Goal: Transaction & Acquisition: Purchase product/service

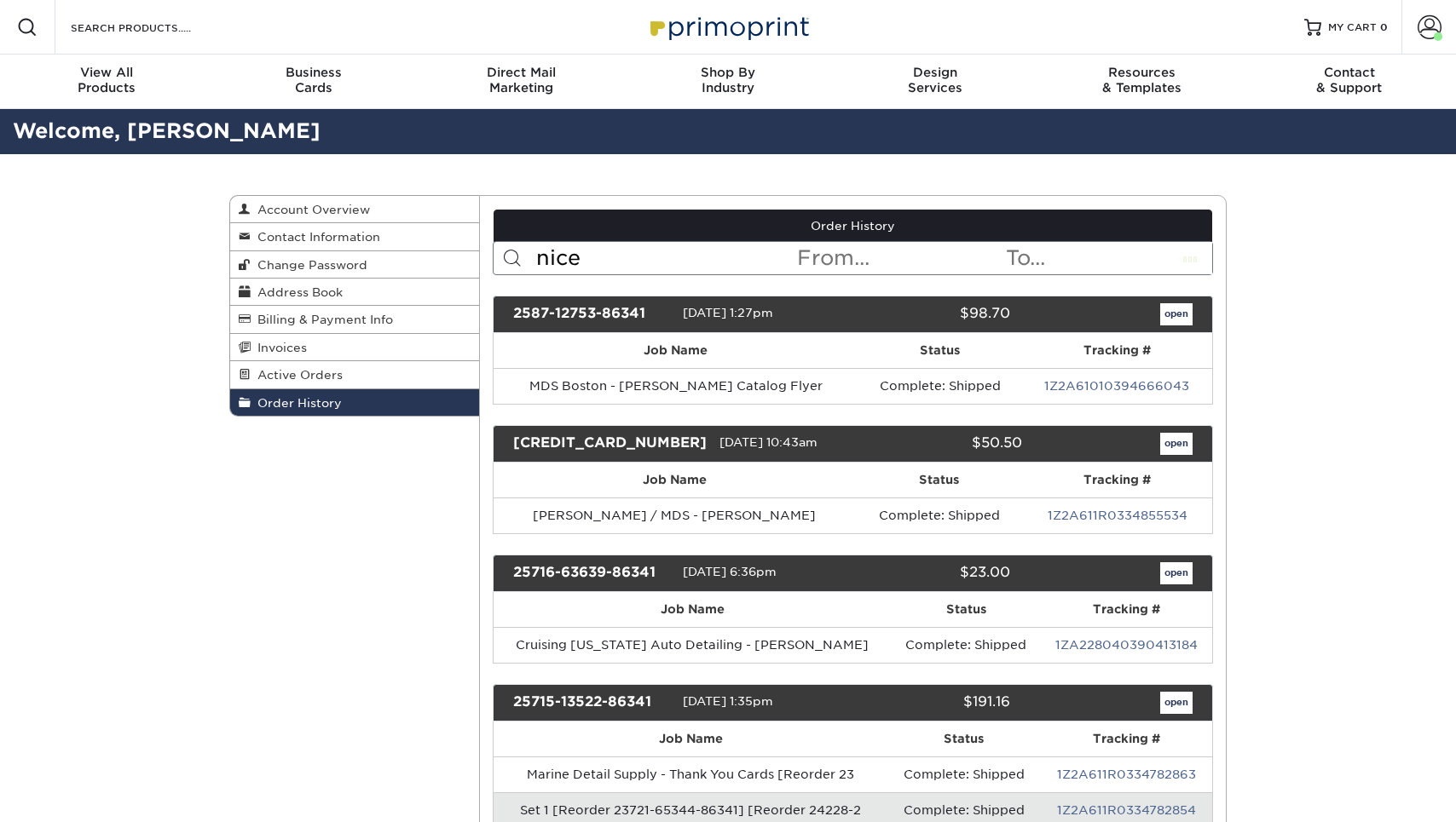
type input "nice"
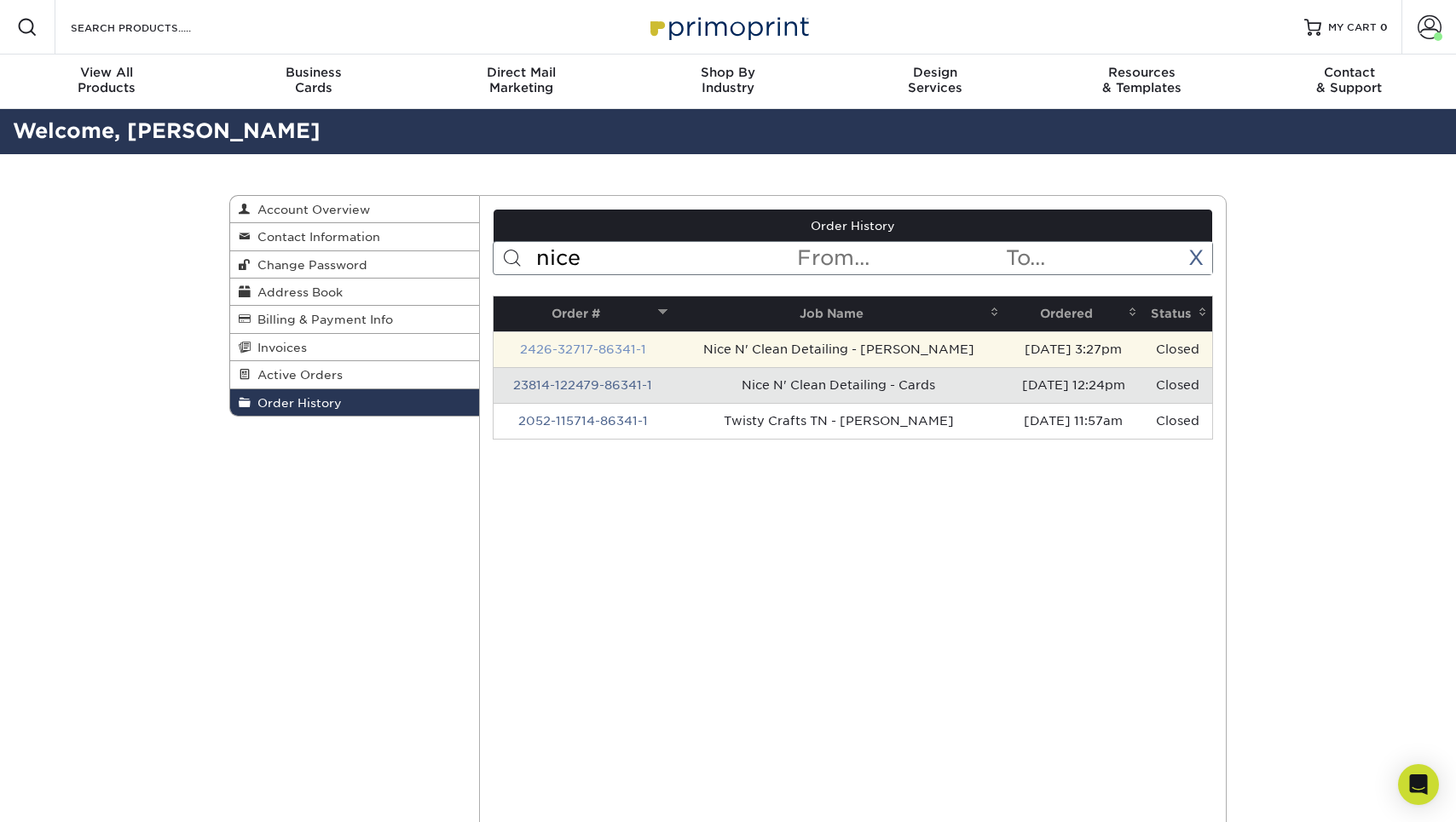
click at [629, 342] on link "2426-32717-86341-1" at bounding box center [583, 349] width 126 height 13
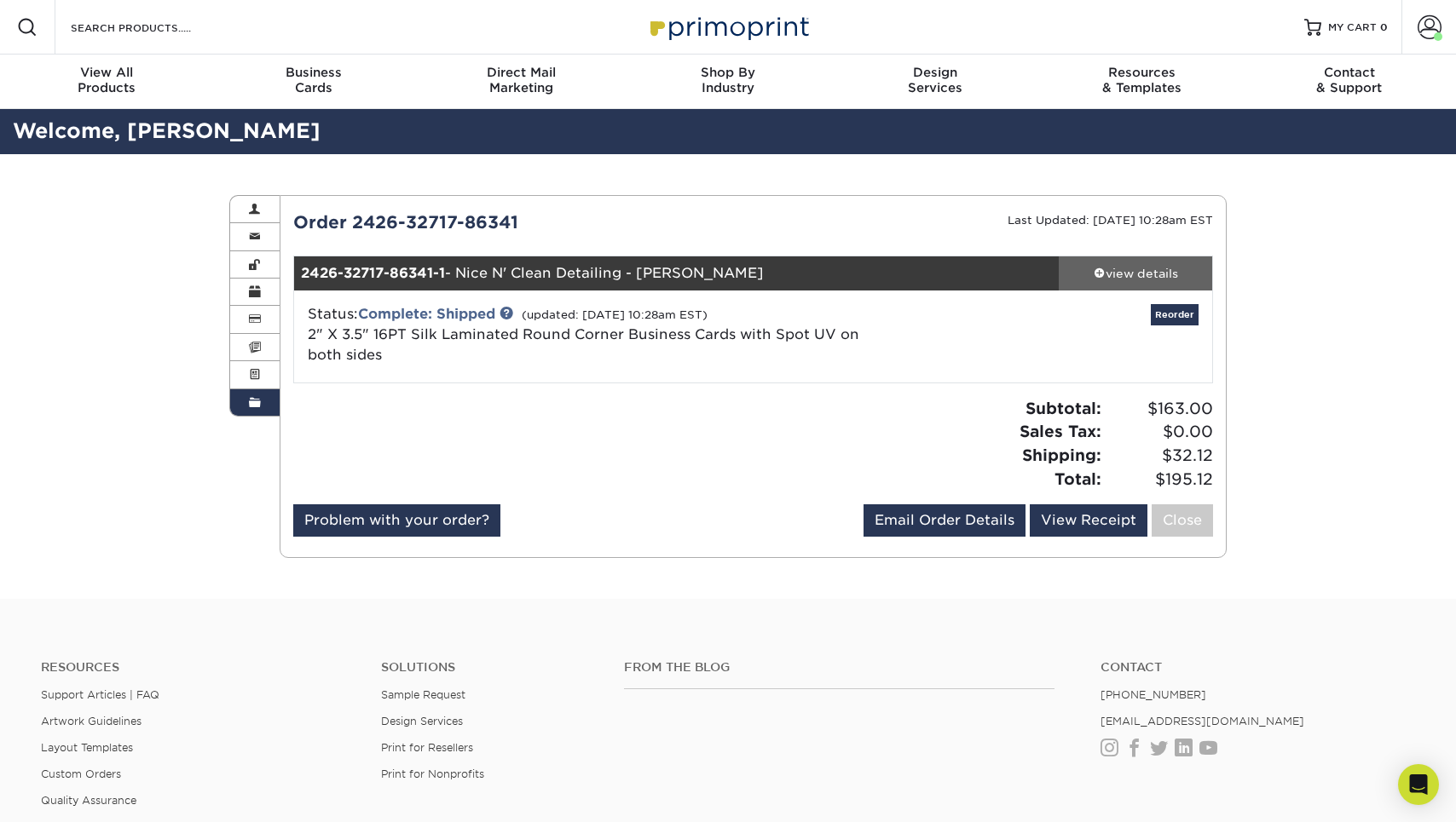
click at [1103, 265] on div "view details" at bounding box center [1135, 273] width 153 height 17
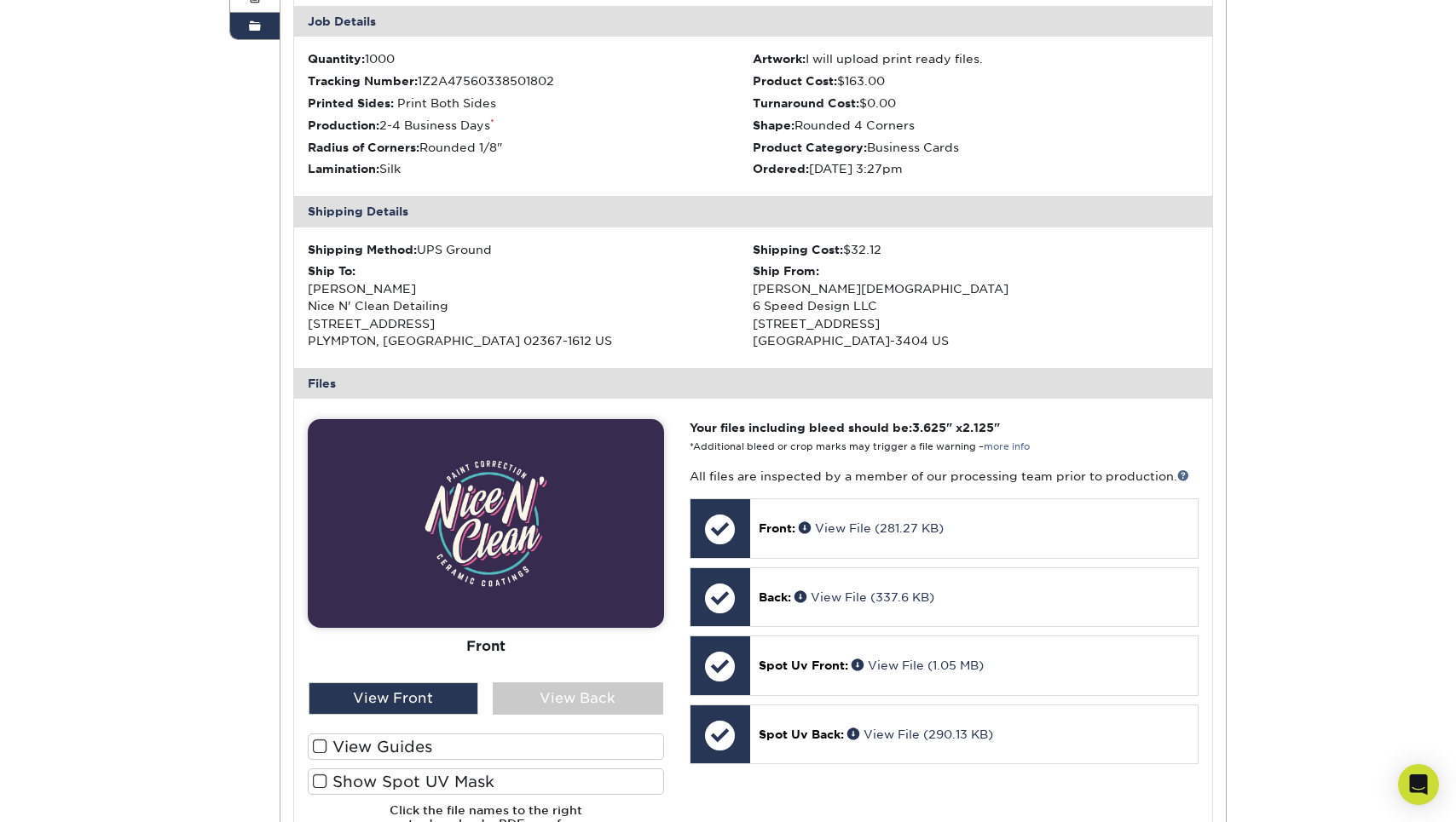
scroll to position [463, 0]
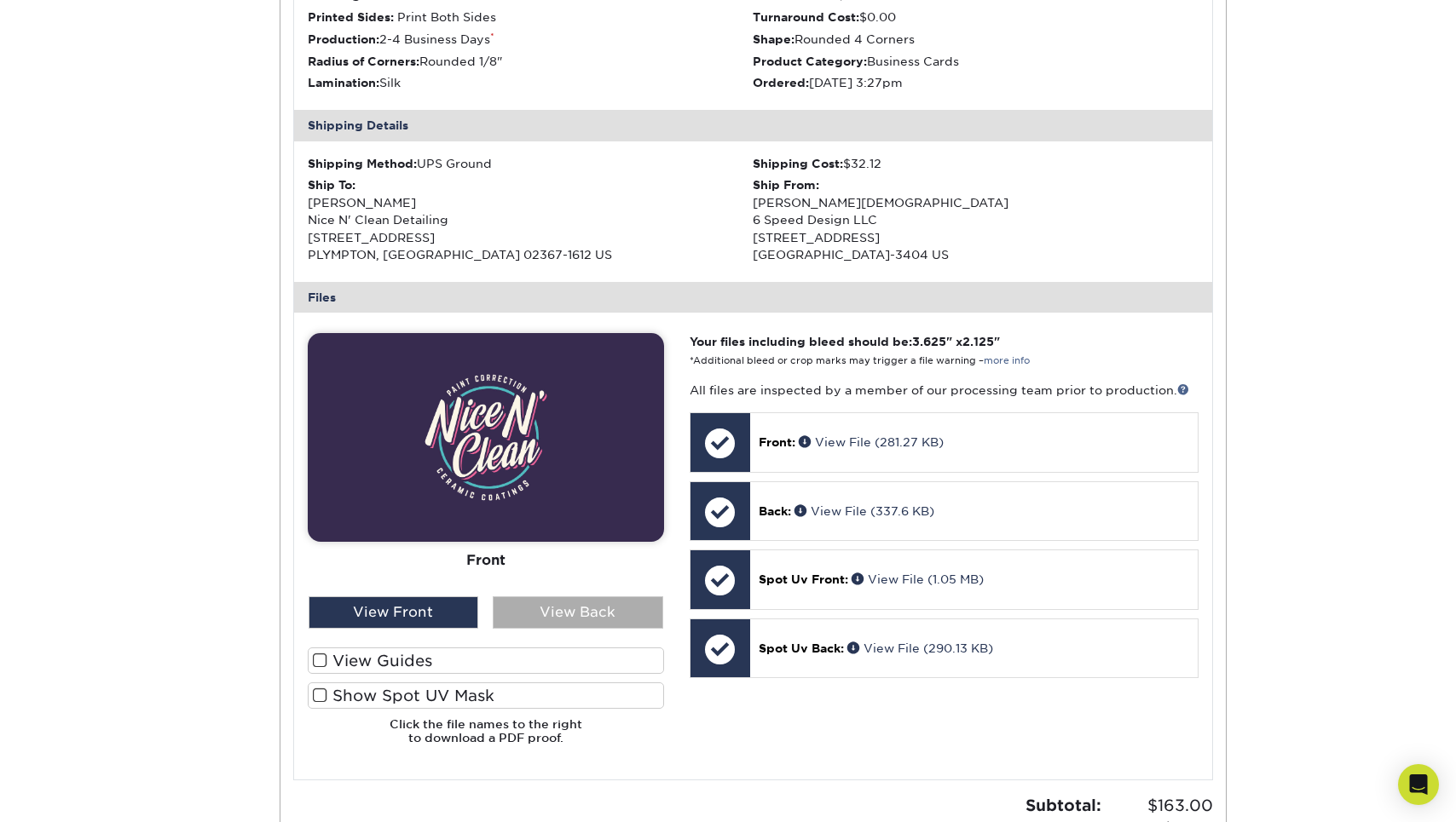
click at [595, 605] on div "View Back" at bounding box center [578, 613] width 170 height 32
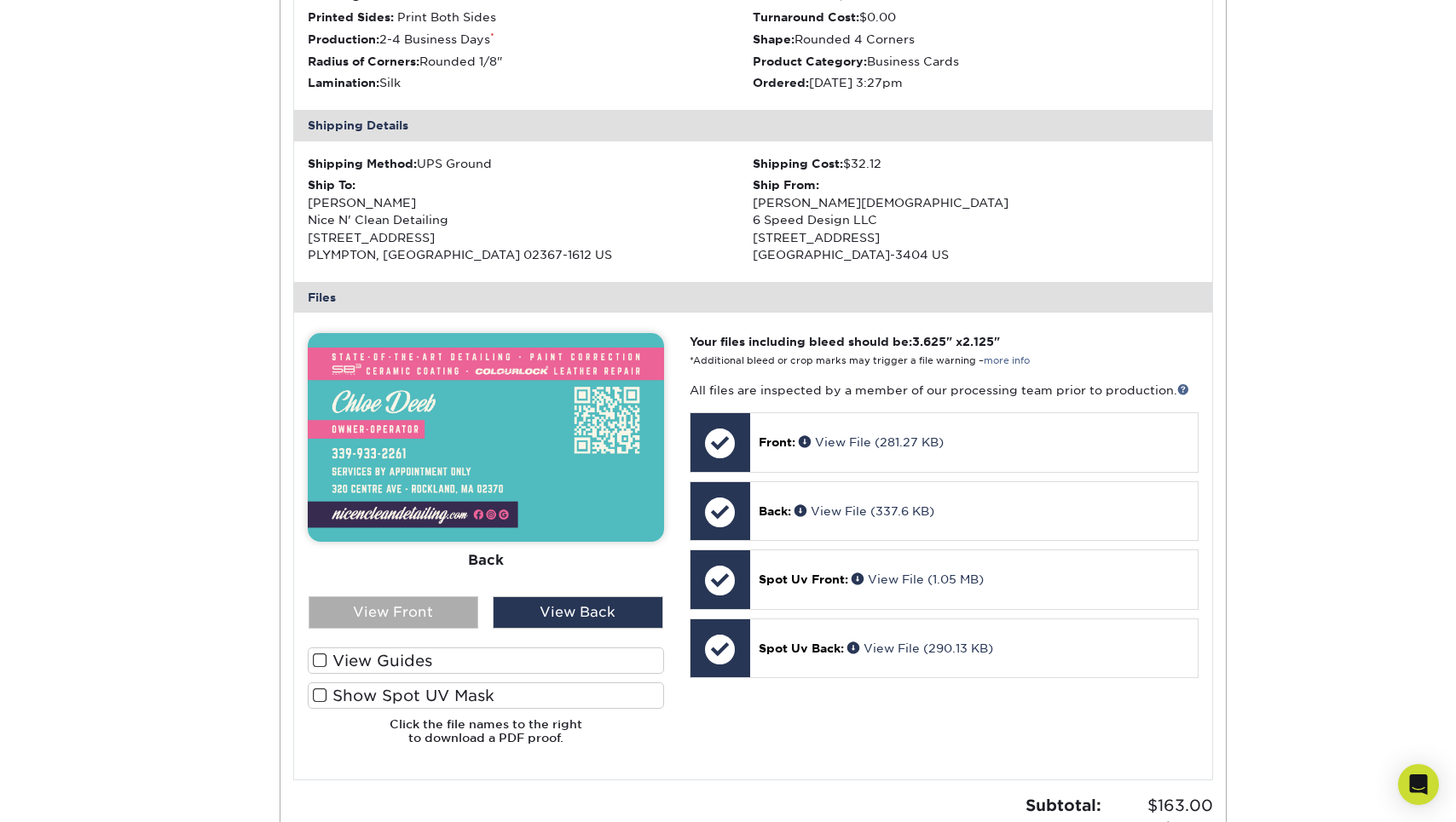
click at [463, 599] on div "View Front" at bounding box center [394, 613] width 170 height 32
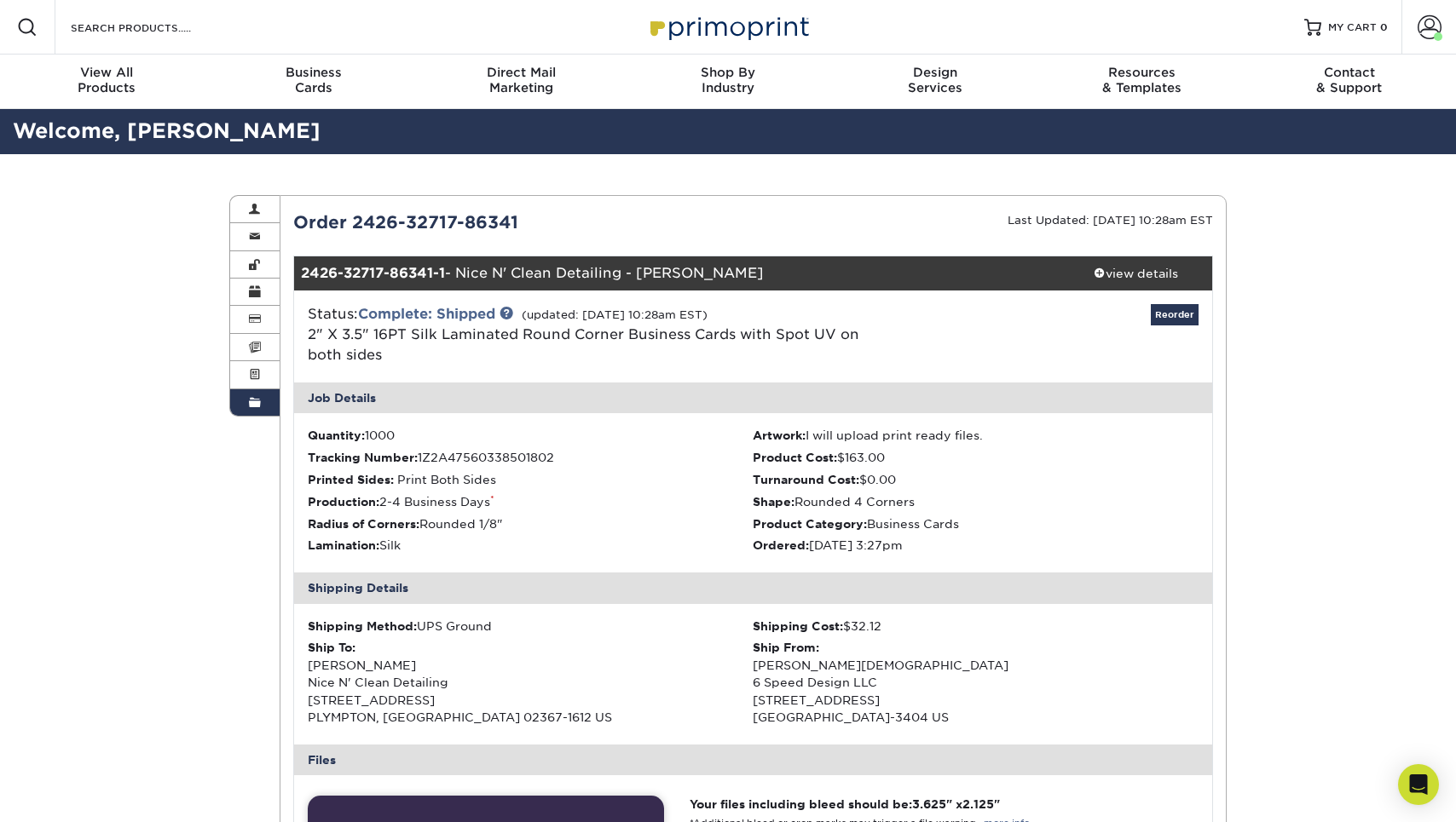
scroll to position [0, 0]
click at [255, 203] on span at bounding box center [254, 209] width 12 height 13
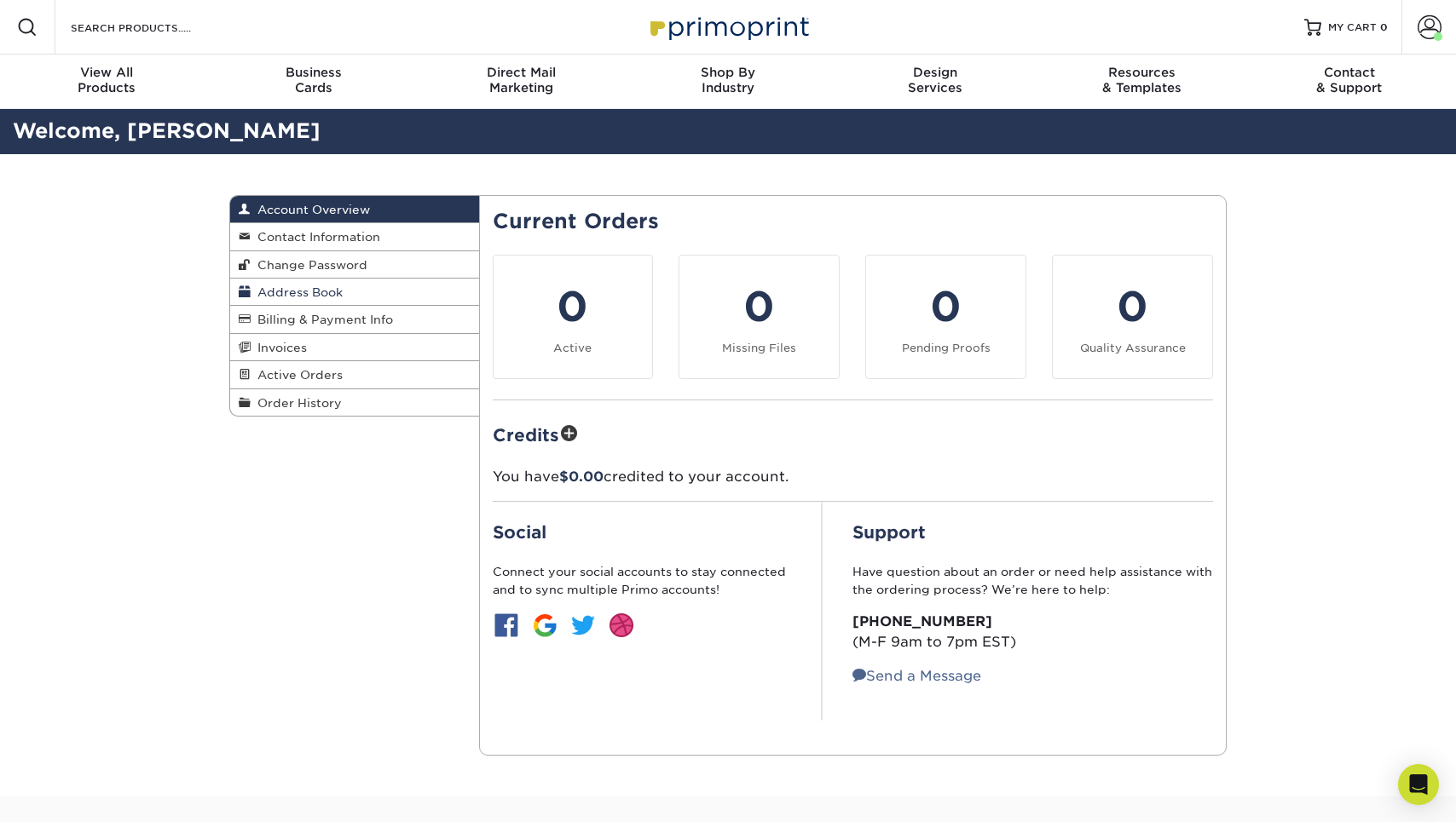
click at [301, 289] on span "Address Book" at bounding box center [296, 292] width 92 height 13
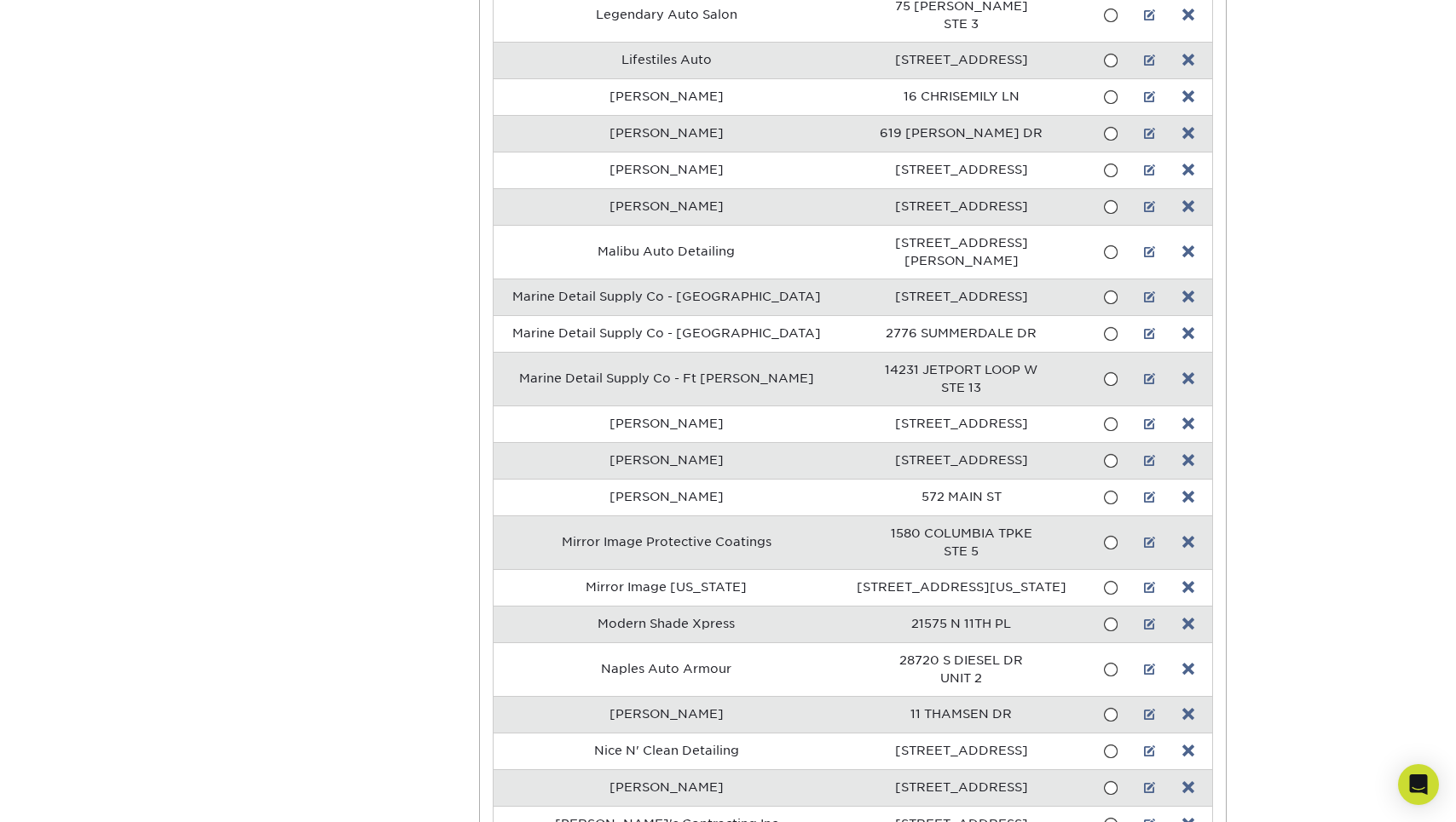
scroll to position [5721, 0]
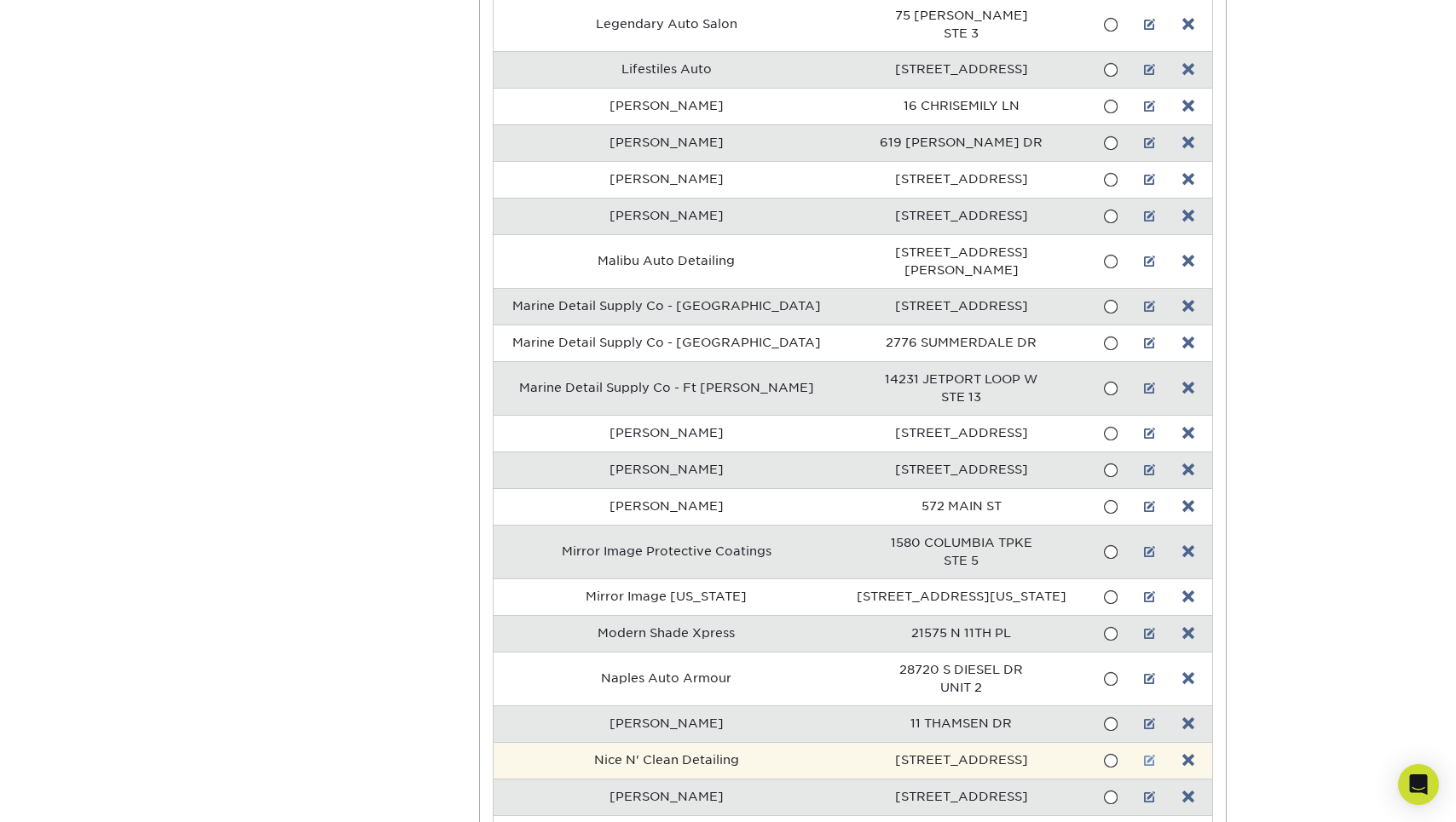
click at [1144, 754] on link at bounding box center [1149, 761] width 12 height 13
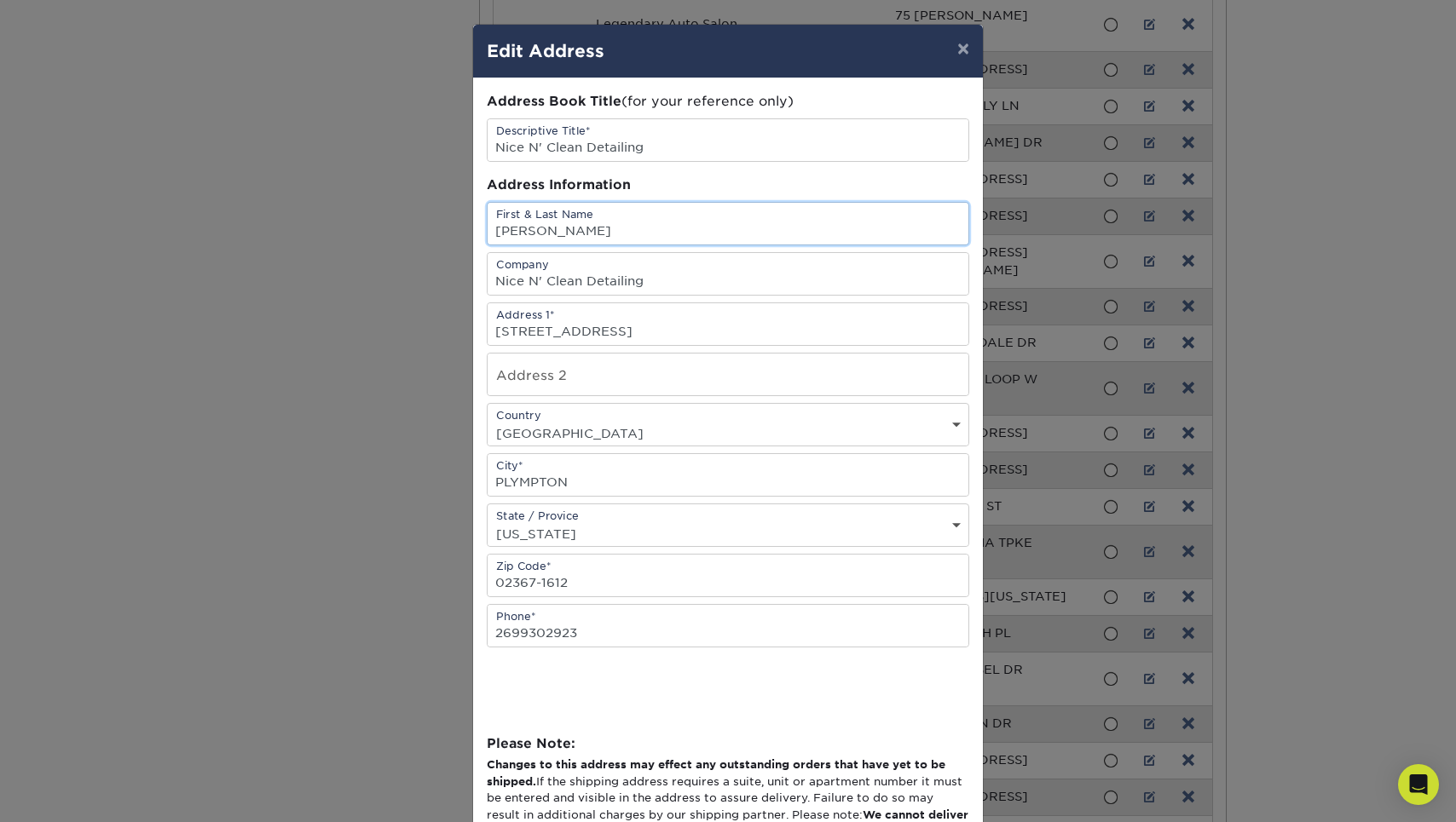
click at [632, 234] on input "Chloe Deeb" at bounding box center [728, 223] width 481 height 42
type input "Devan Lewis"
type input "413 Plymouth St"
type input "h"
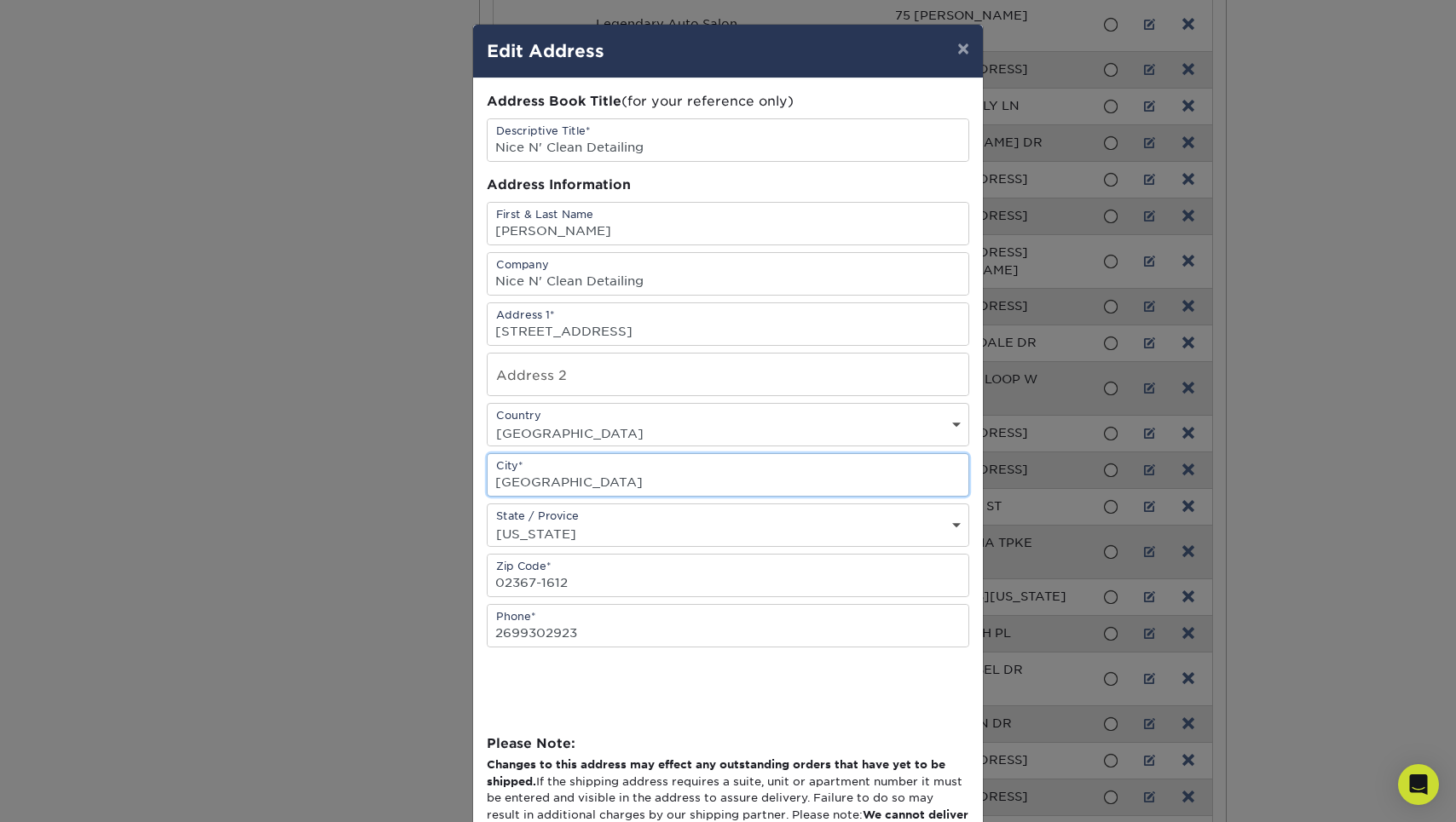
type input "Halifax"
type input "02338"
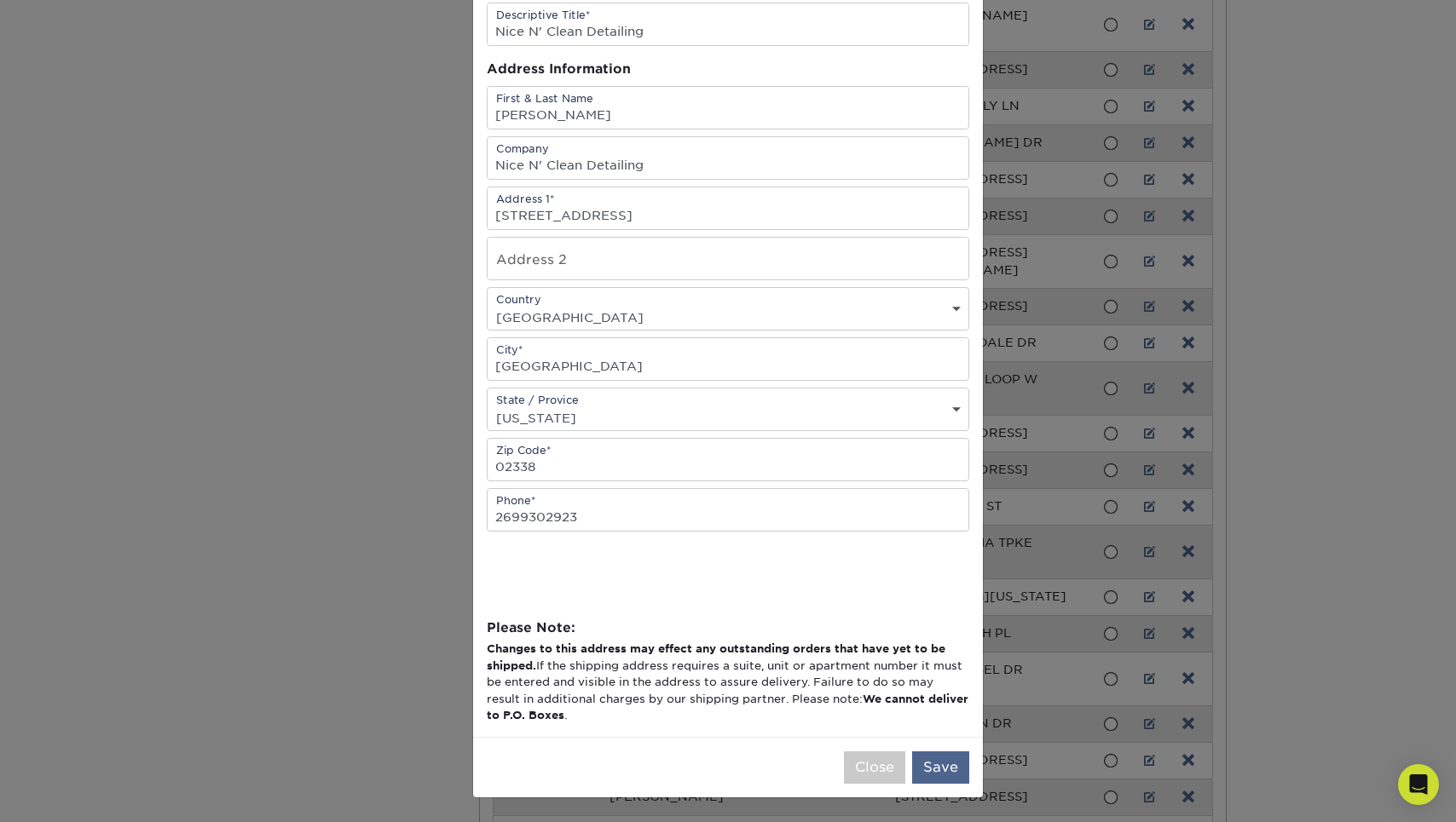
scroll to position [119, 0]
click at [937, 769] on button "Save" at bounding box center [940, 768] width 57 height 32
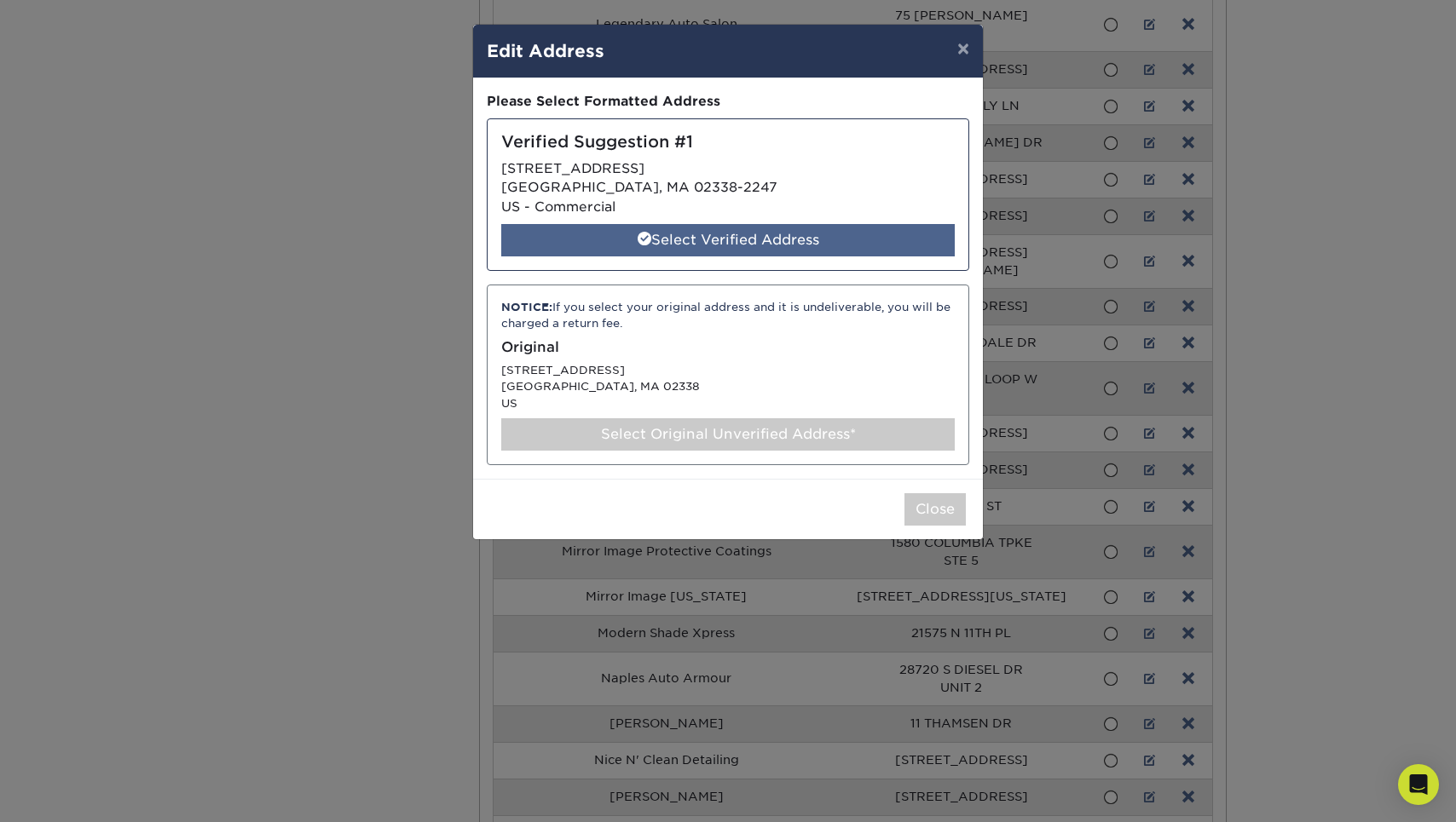
click at [746, 240] on div "Select Verified Address" at bounding box center [728, 240] width 453 height 32
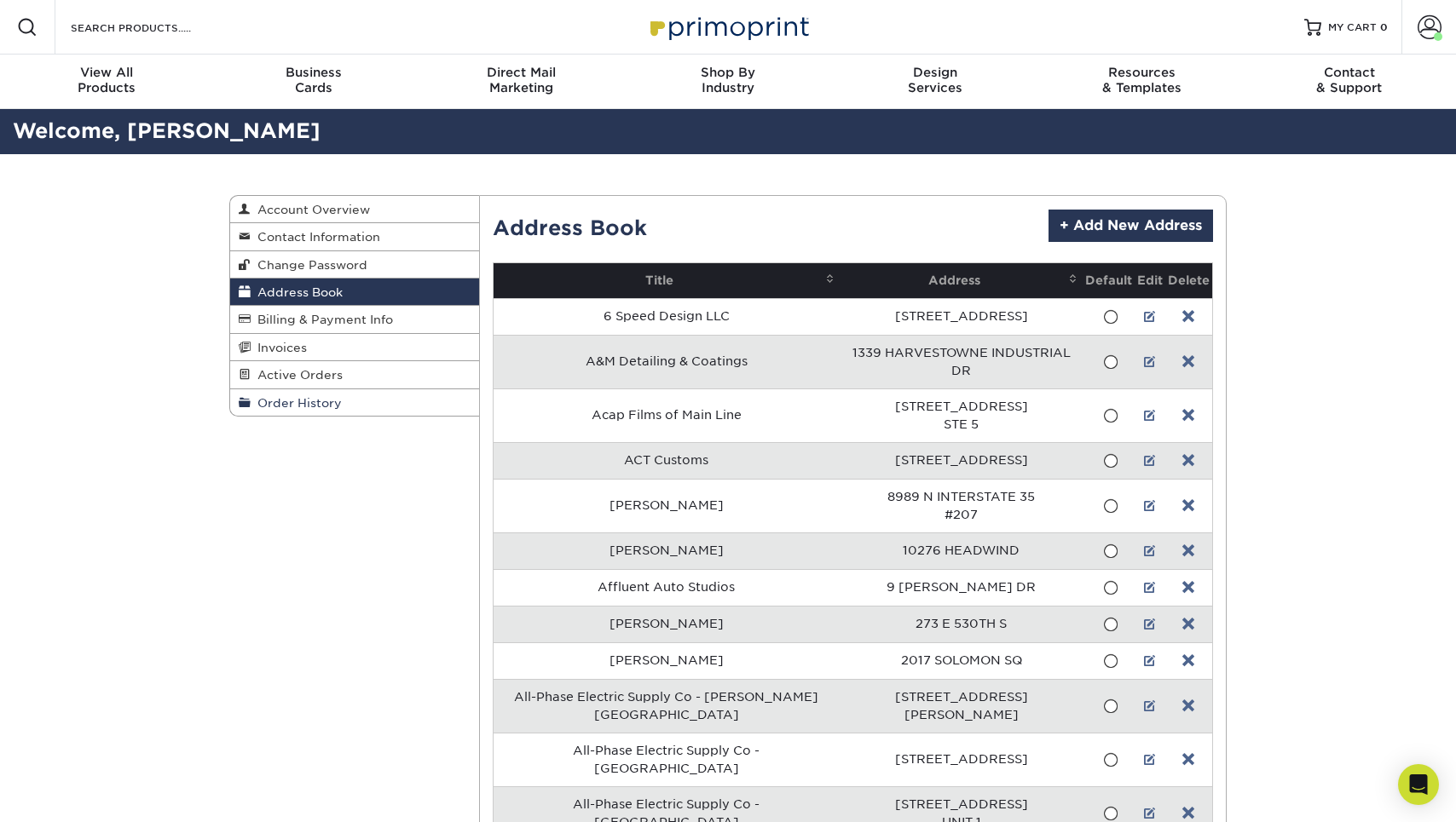
click at [324, 396] on span "Order History" at bounding box center [296, 403] width 91 height 13
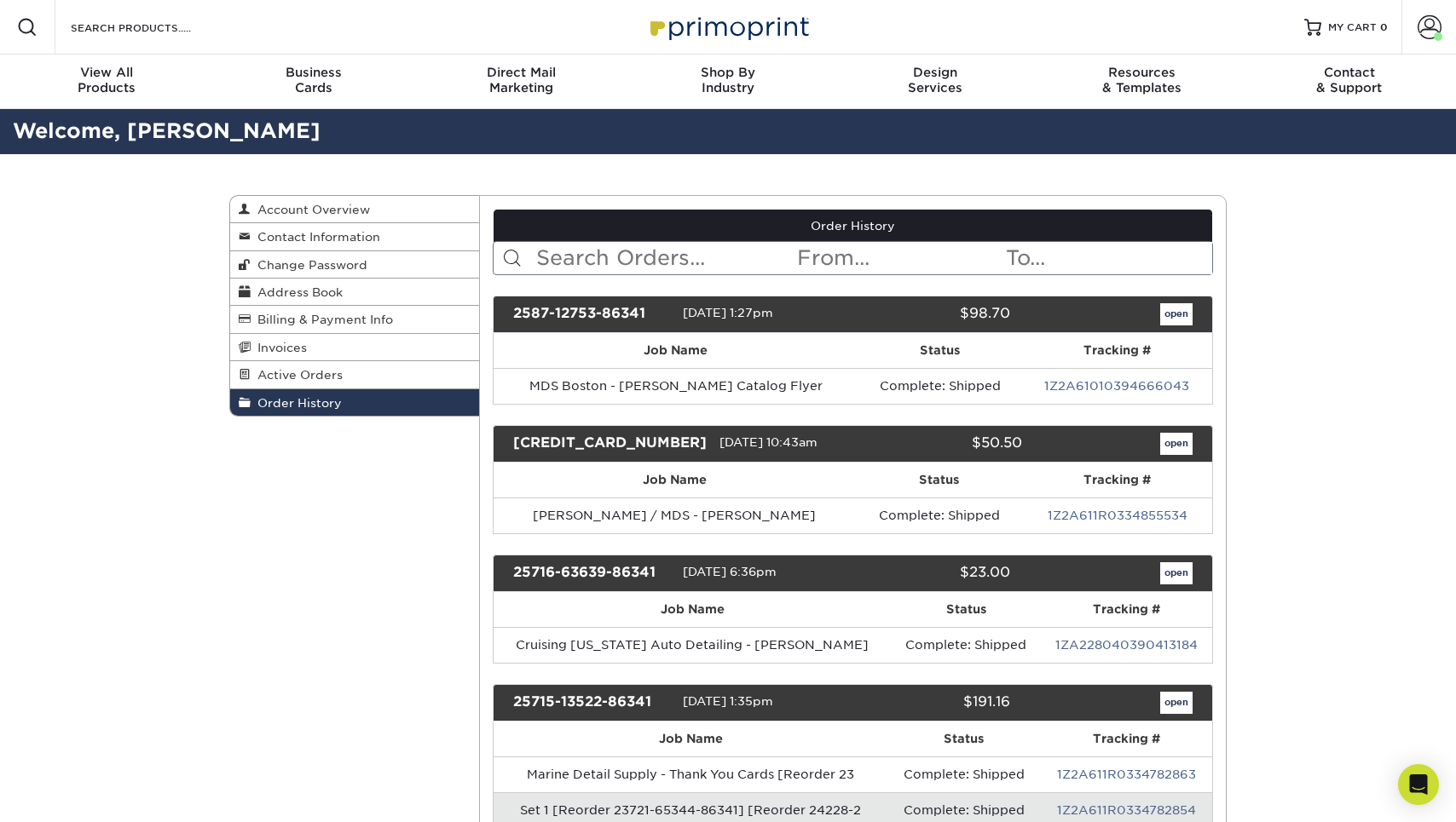
click at [626, 259] on input "text" at bounding box center [665, 258] width 262 height 32
type input "nice"
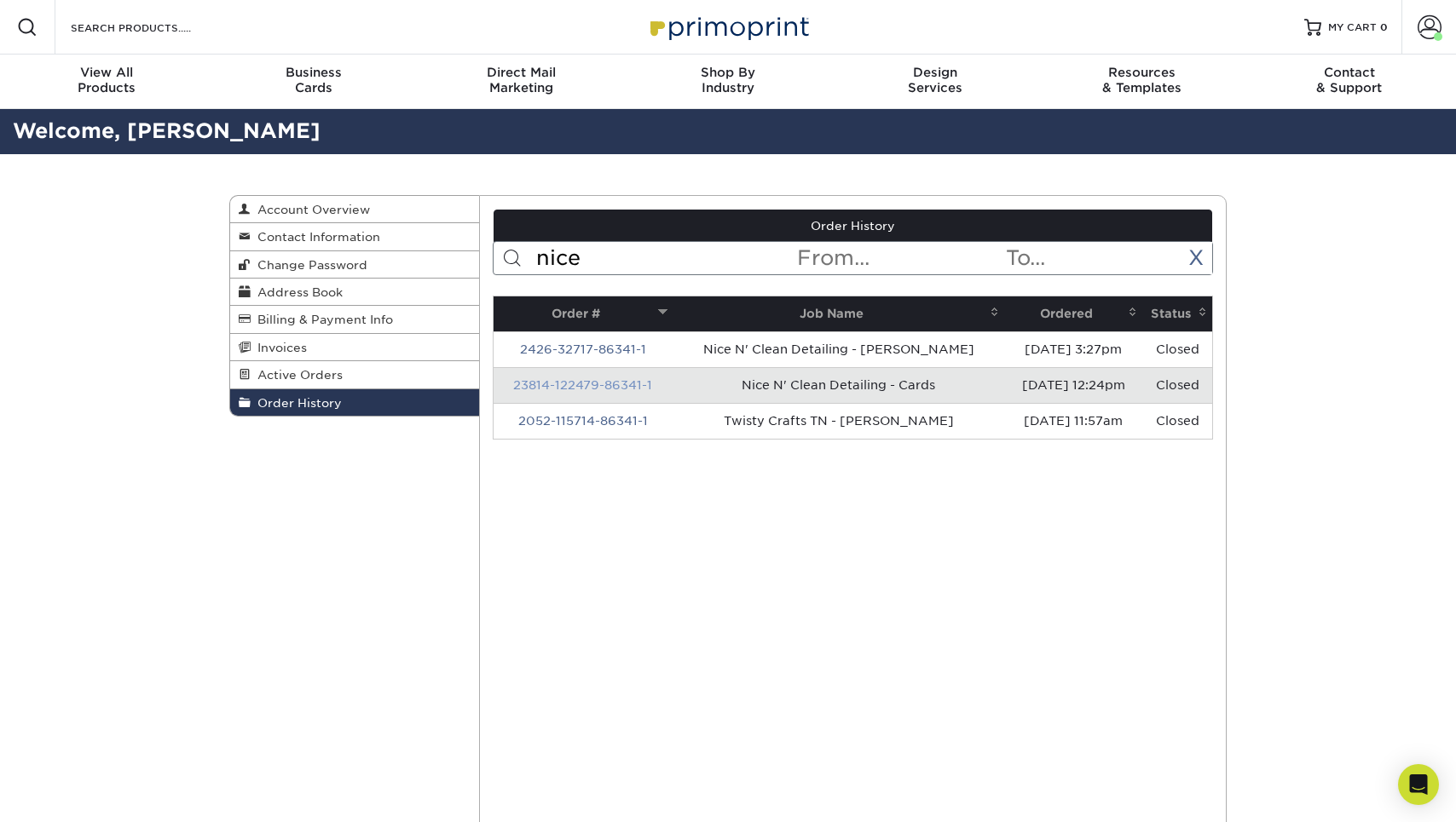
click at [628, 381] on link "23814-122479-86341-1" at bounding box center [582, 385] width 139 height 13
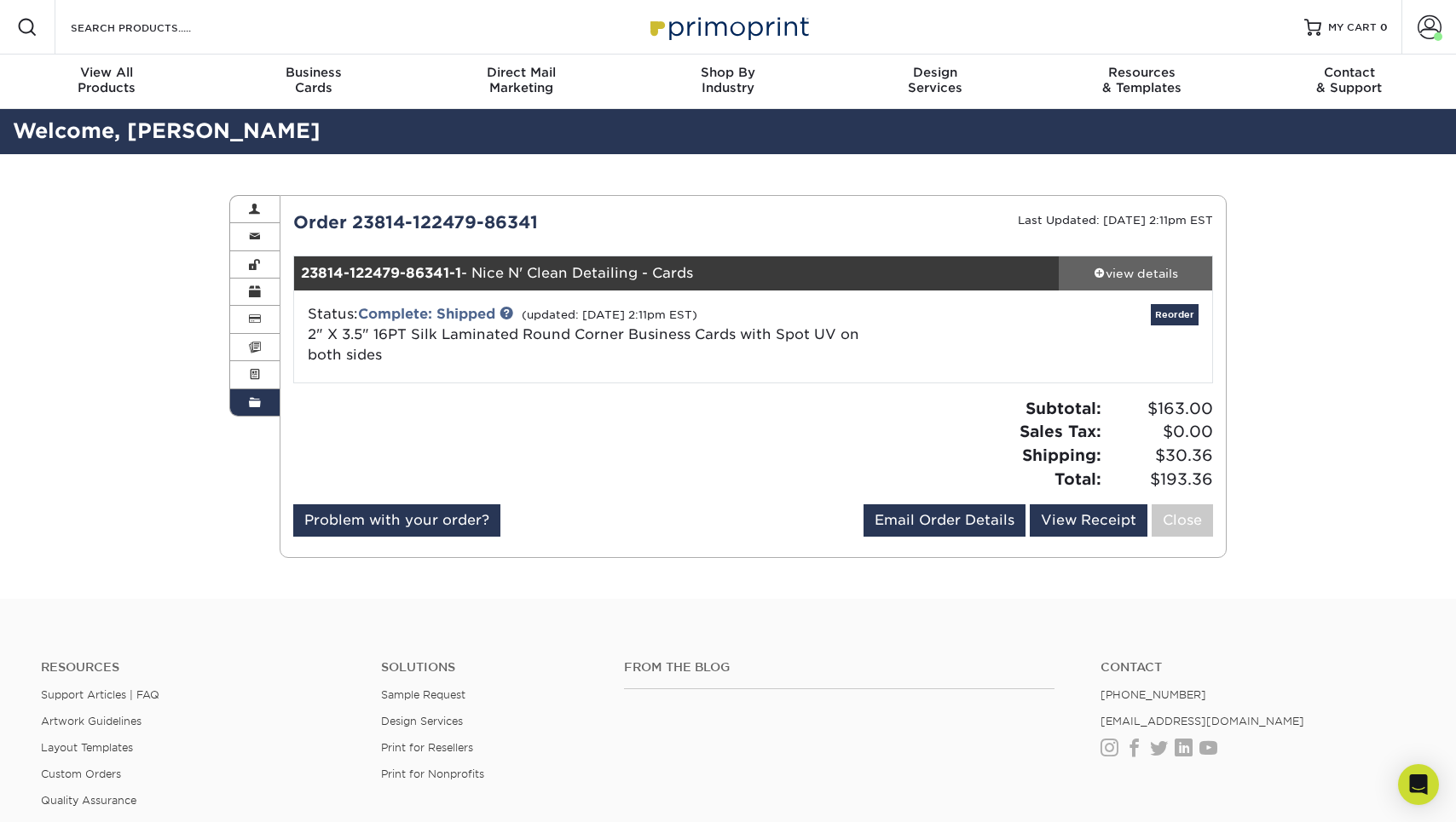
click at [1146, 281] on link "view details" at bounding box center [1135, 273] width 153 height 34
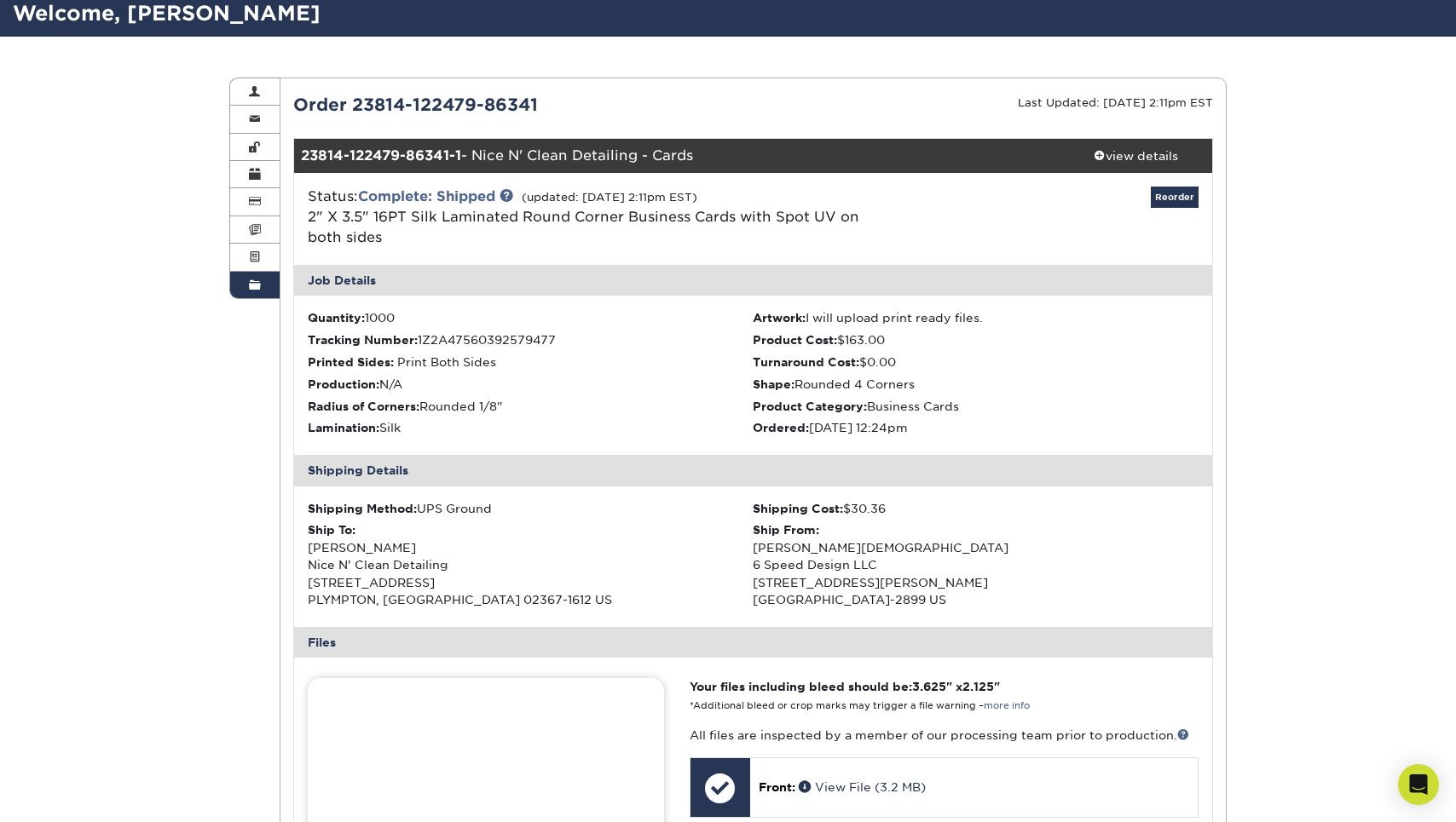
scroll to position [392, 0]
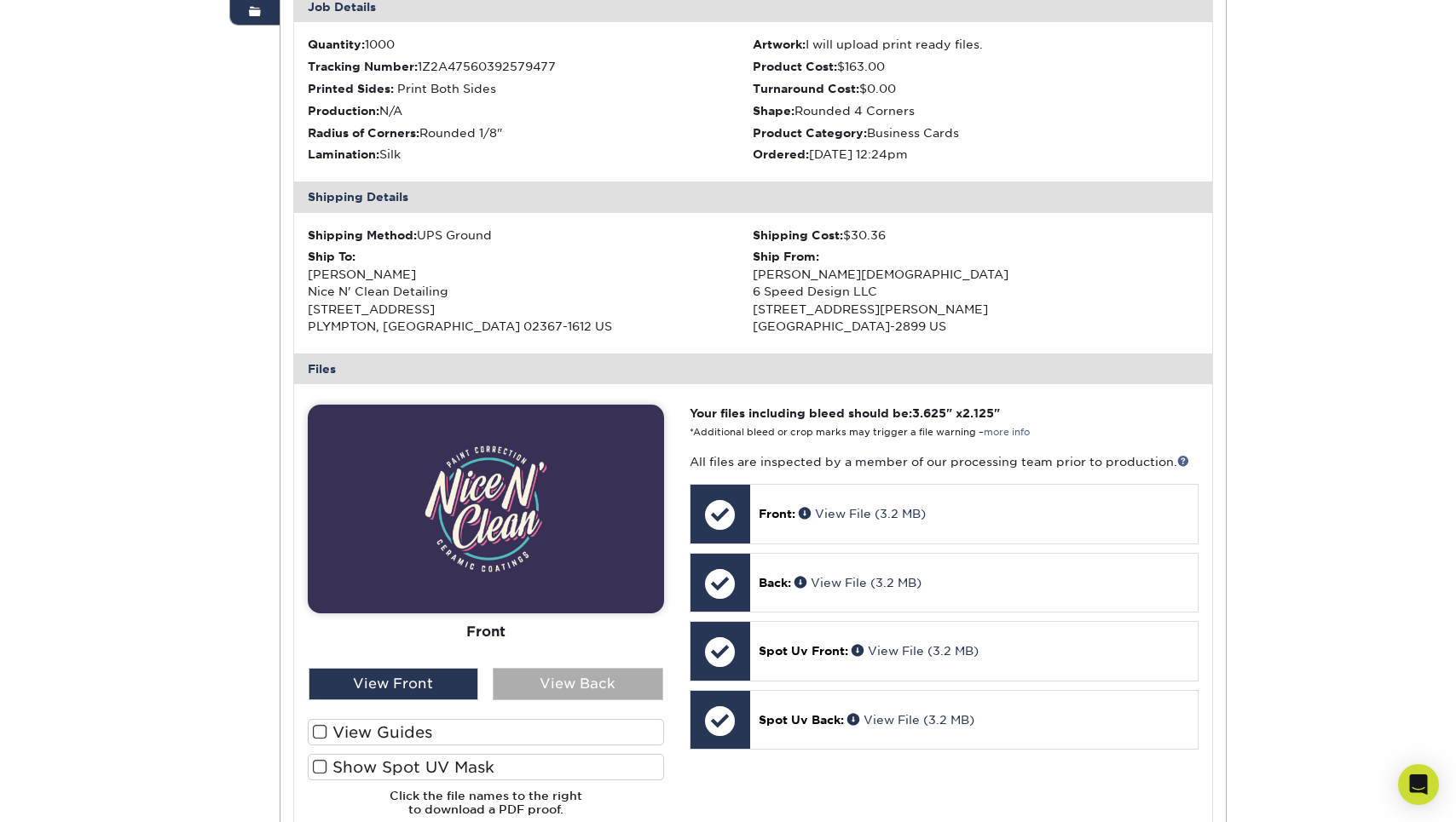
click at [541, 668] on div "View Back" at bounding box center [578, 684] width 170 height 32
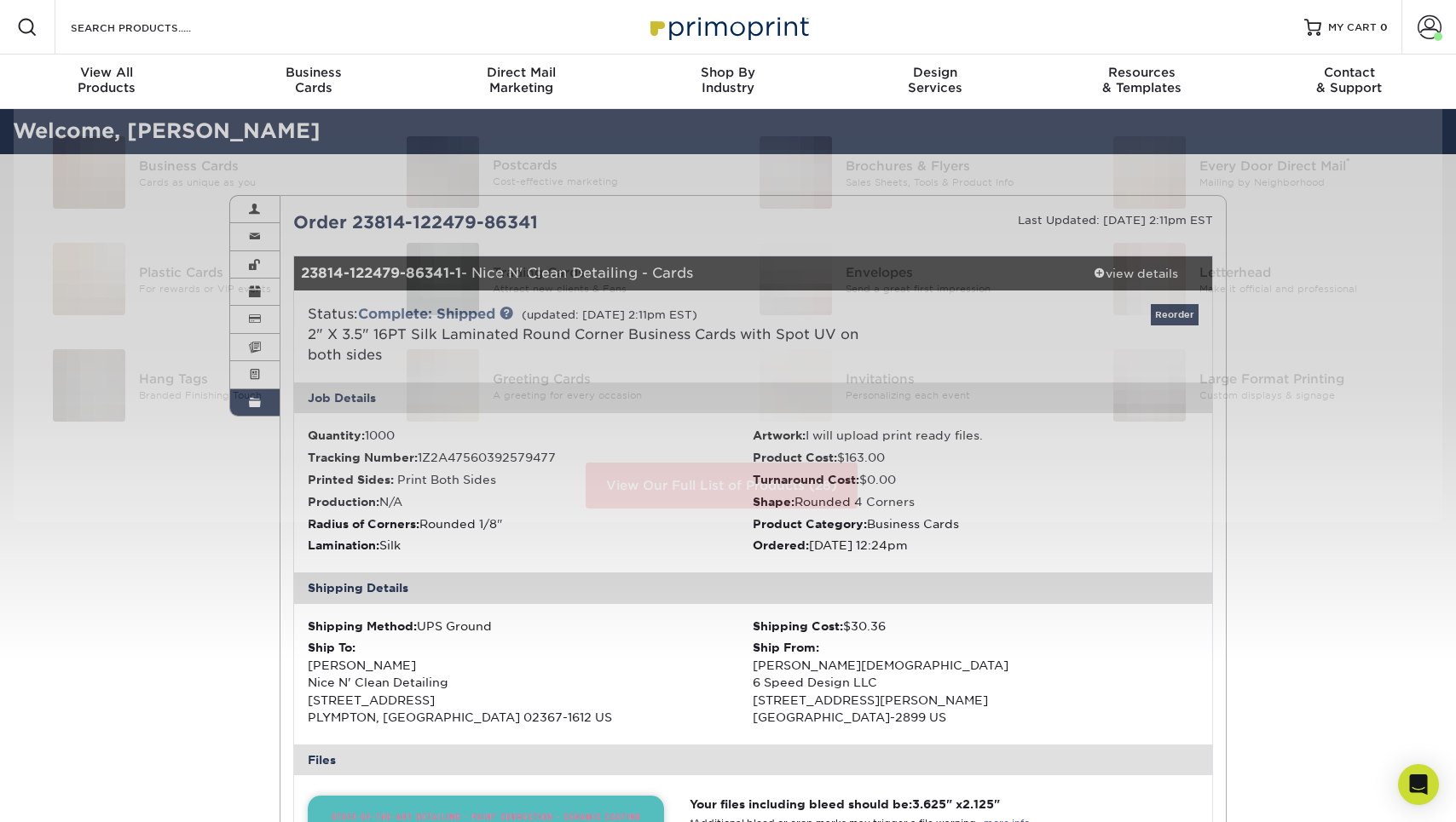
scroll to position [0, 0]
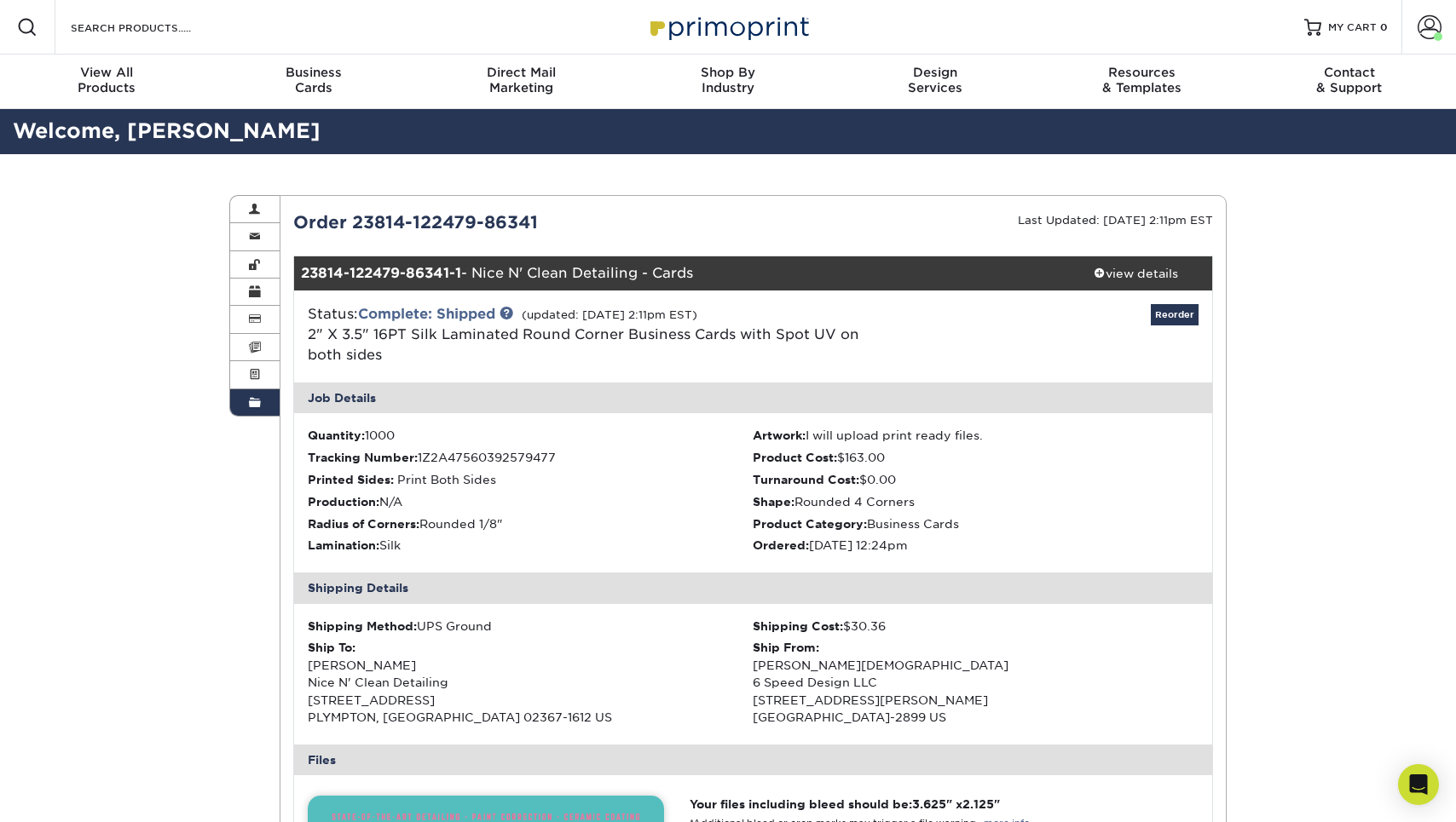
click at [265, 415] on div "Order History Account Overview Contact Information Change Password Address Book…" at bounding box center [728, 806] width 1023 height 1304
click at [265, 404] on link "Order History" at bounding box center [254, 403] width 49 height 26
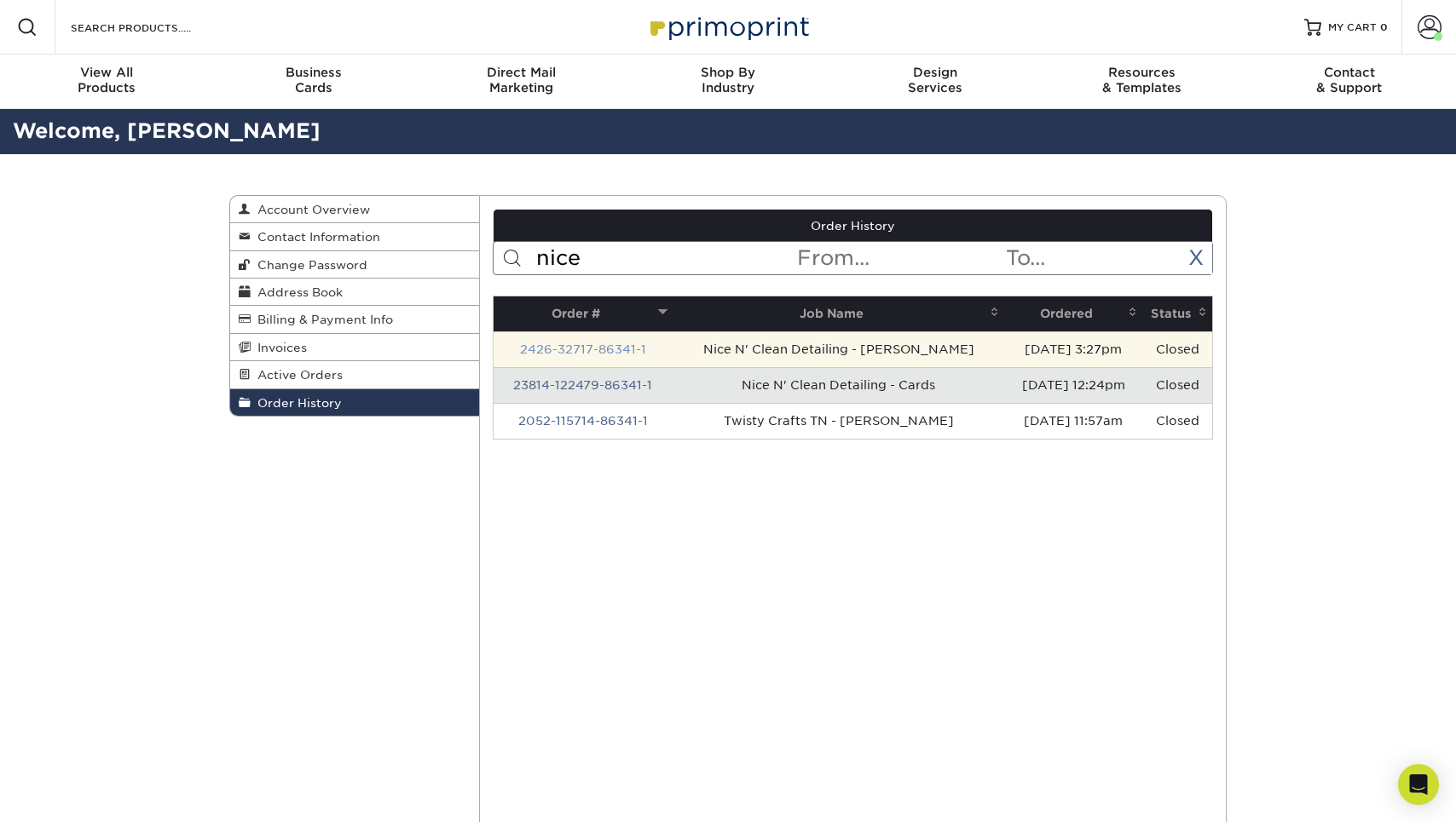
click at [598, 342] on link "2426-32717-86341-1" at bounding box center [583, 349] width 126 height 13
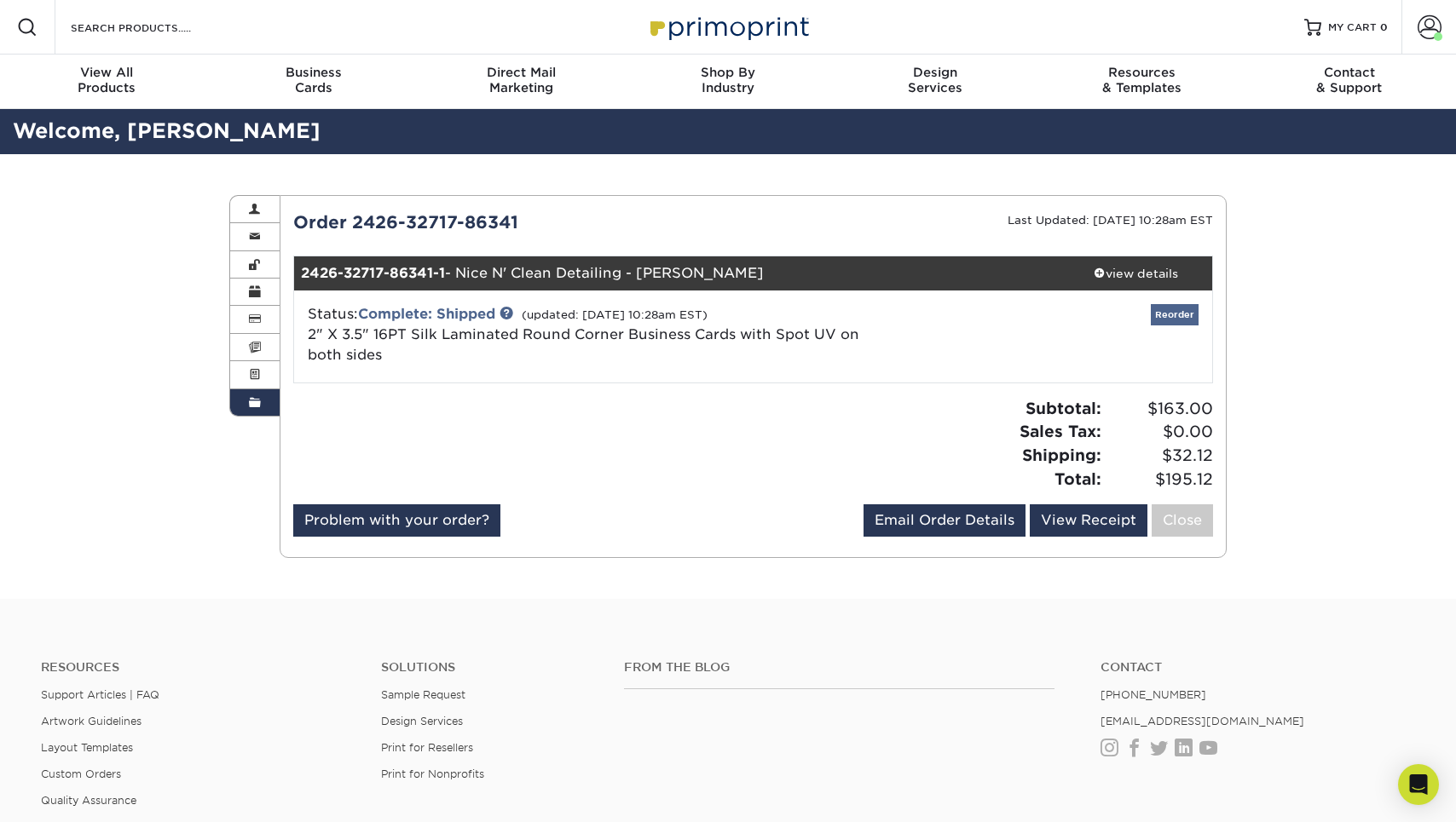
click at [1167, 314] on link "Reorder" at bounding box center [1174, 315] width 47 height 22
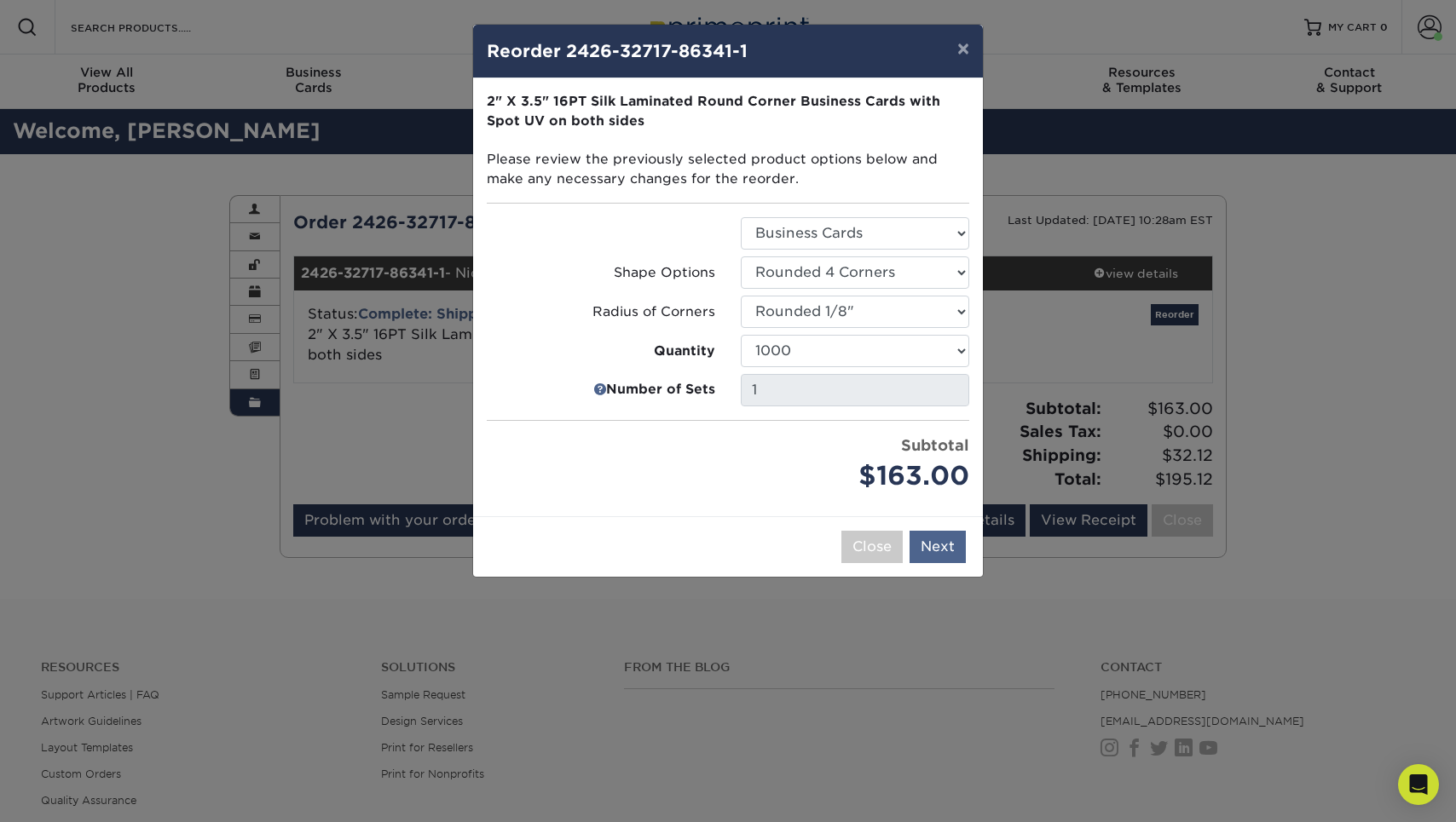
click at [929, 542] on button "Next" at bounding box center [937, 547] width 56 height 32
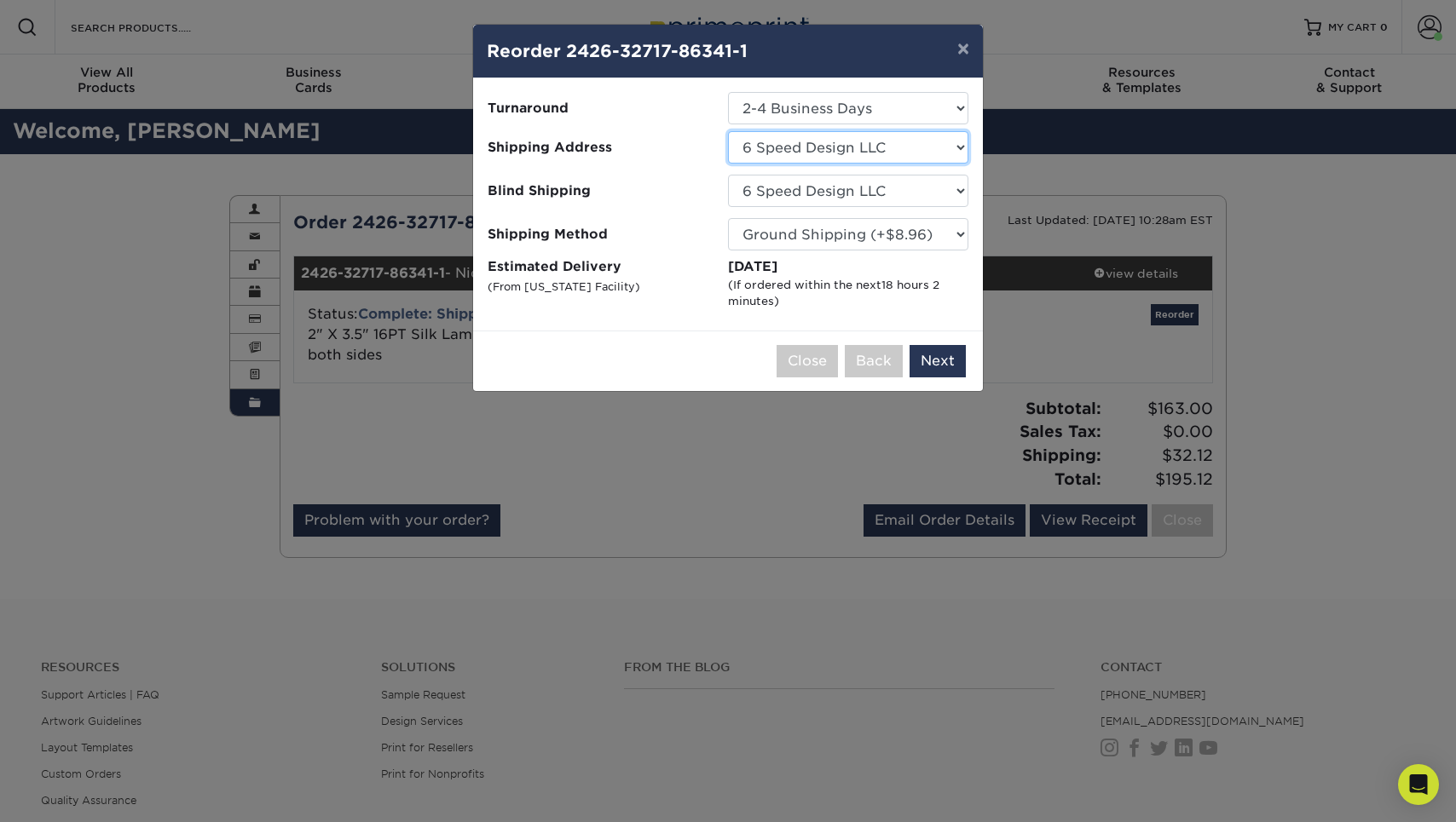
select select "252755"
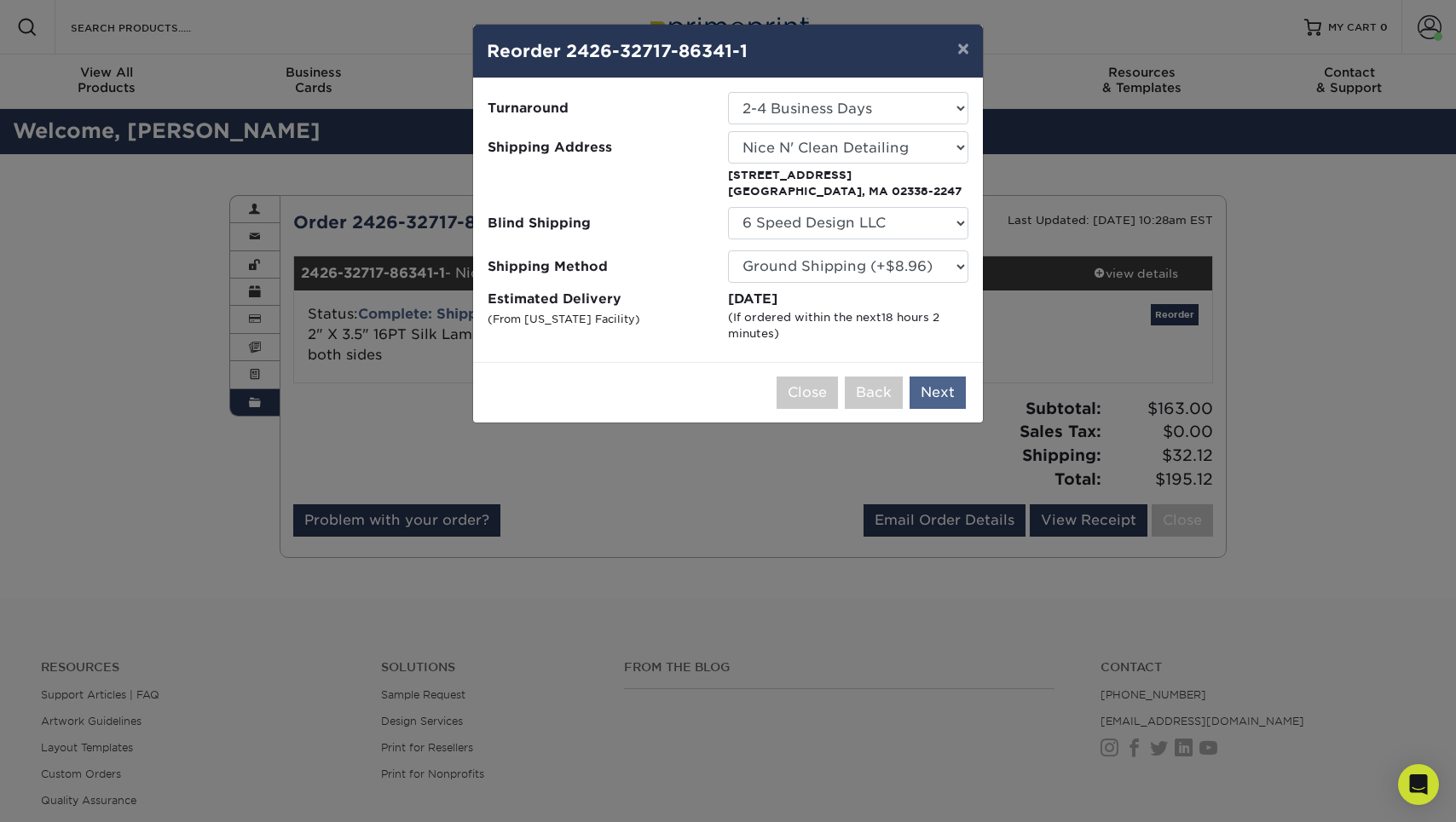
click at [931, 386] on button "Next" at bounding box center [937, 393] width 56 height 32
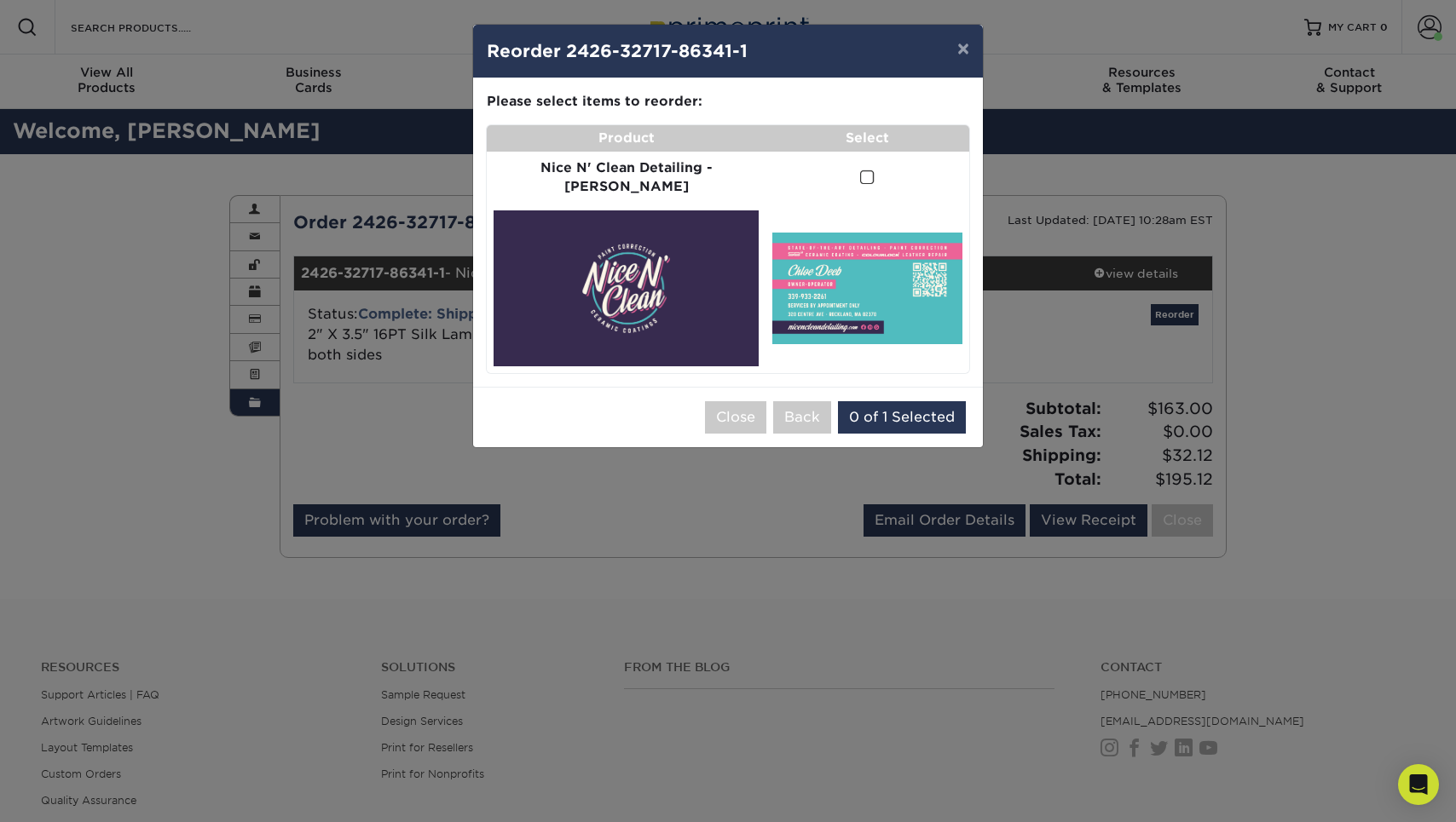
click at [860, 182] on span at bounding box center [867, 177] width 14 height 16
click at [0, 0] on input "checkbox" at bounding box center [0, 0] width 0 height 0
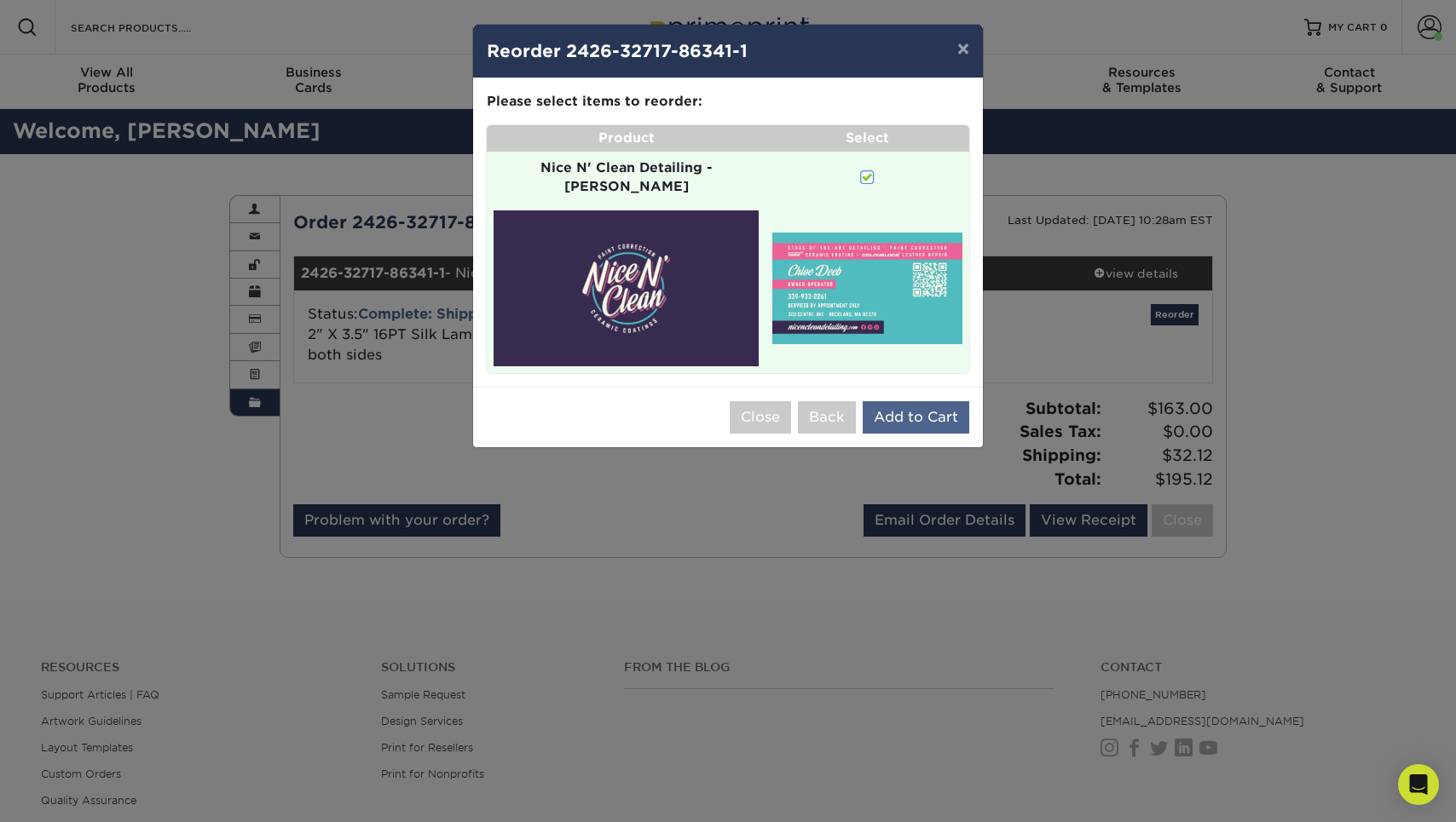
click at [914, 401] on button "Add to Cart" at bounding box center [916, 417] width 107 height 32
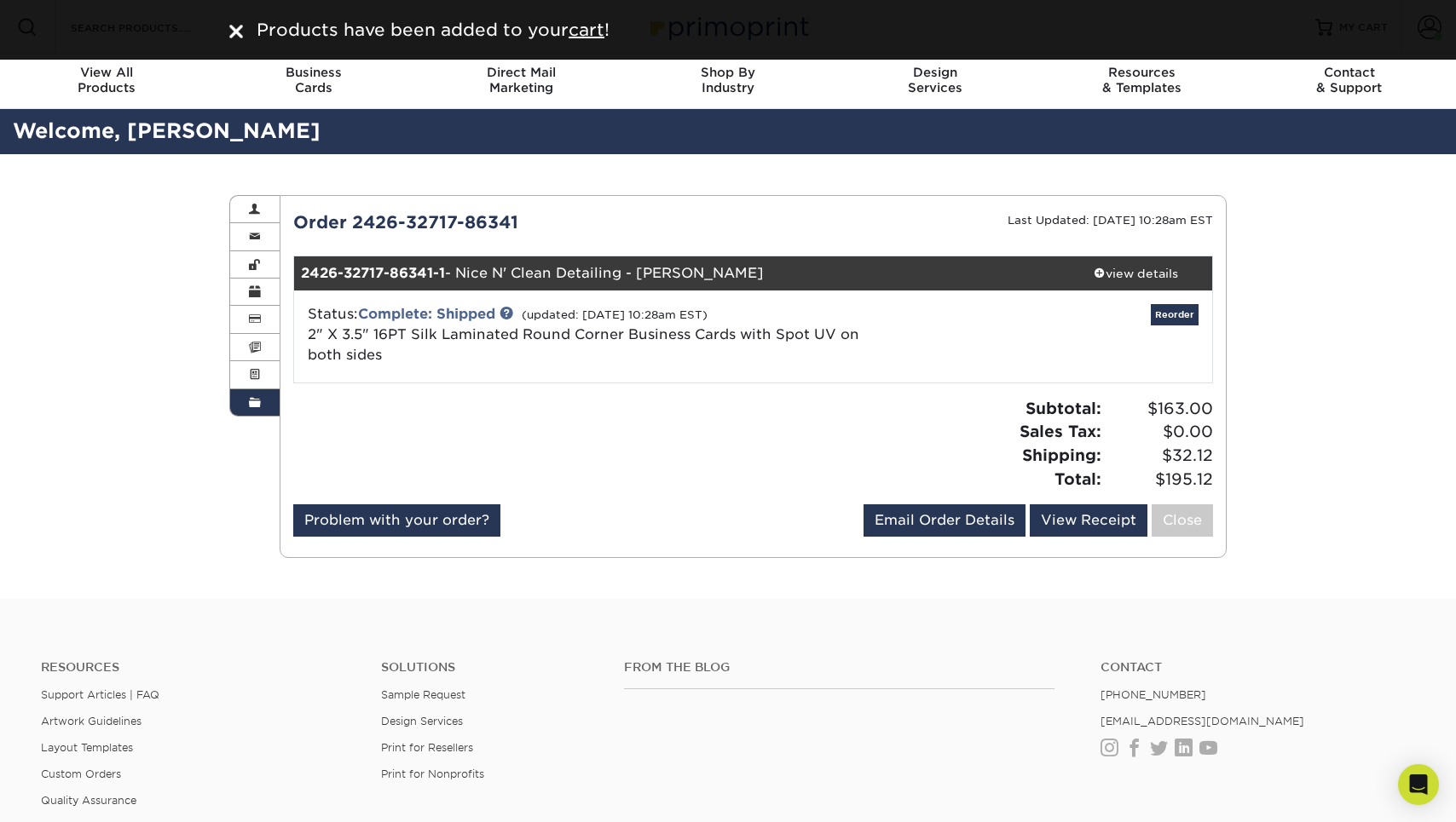
click at [228, 26] on div "Products have been added to your cart !" at bounding box center [728, 29] width 1023 height 26
click at [231, 26] on img at bounding box center [236, 31] width 13 height 13
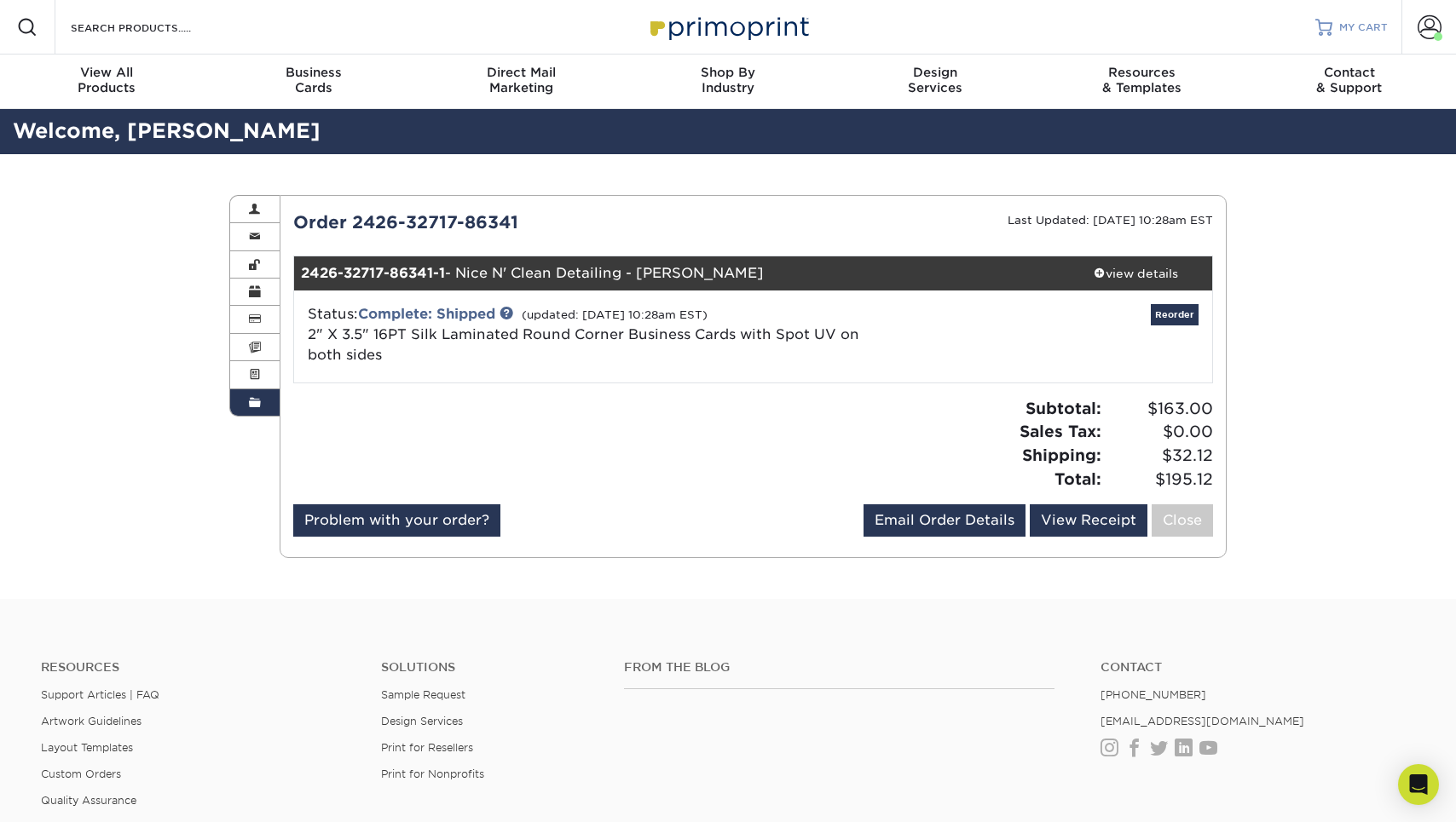
click at [1370, 35] on link "MY CART" at bounding box center [1351, 27] width 73 height 55
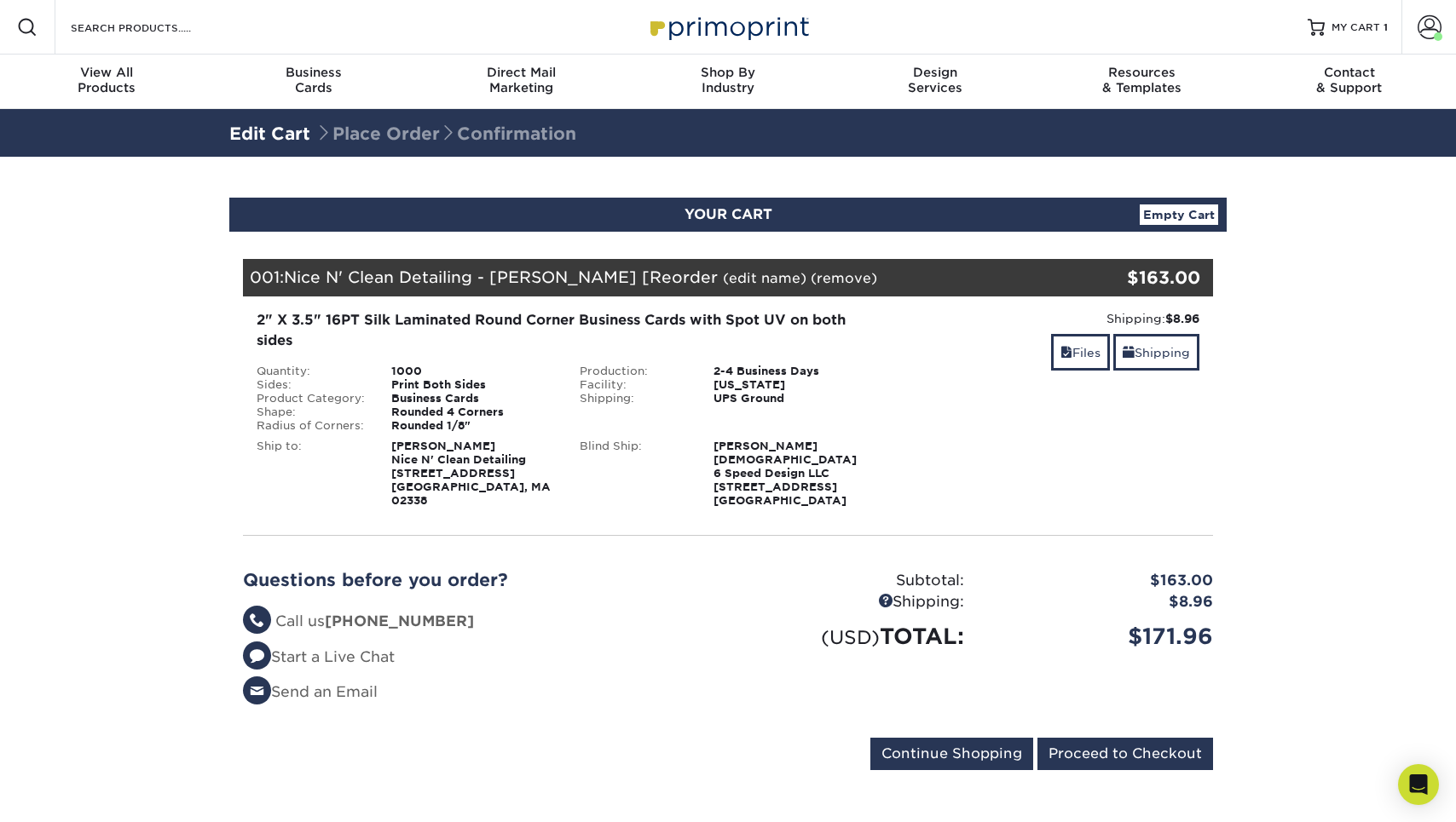
click at [706, 287] on div "001: Nice N' Clean Detailing - Chloe Cards [Reorder (edit name) (remove) Are yo…" at bounding box center [647, 278] width 808 height 38
click at [723, 278] on link "(edit name)" at bounding box center [764, 278] width 83 height 16
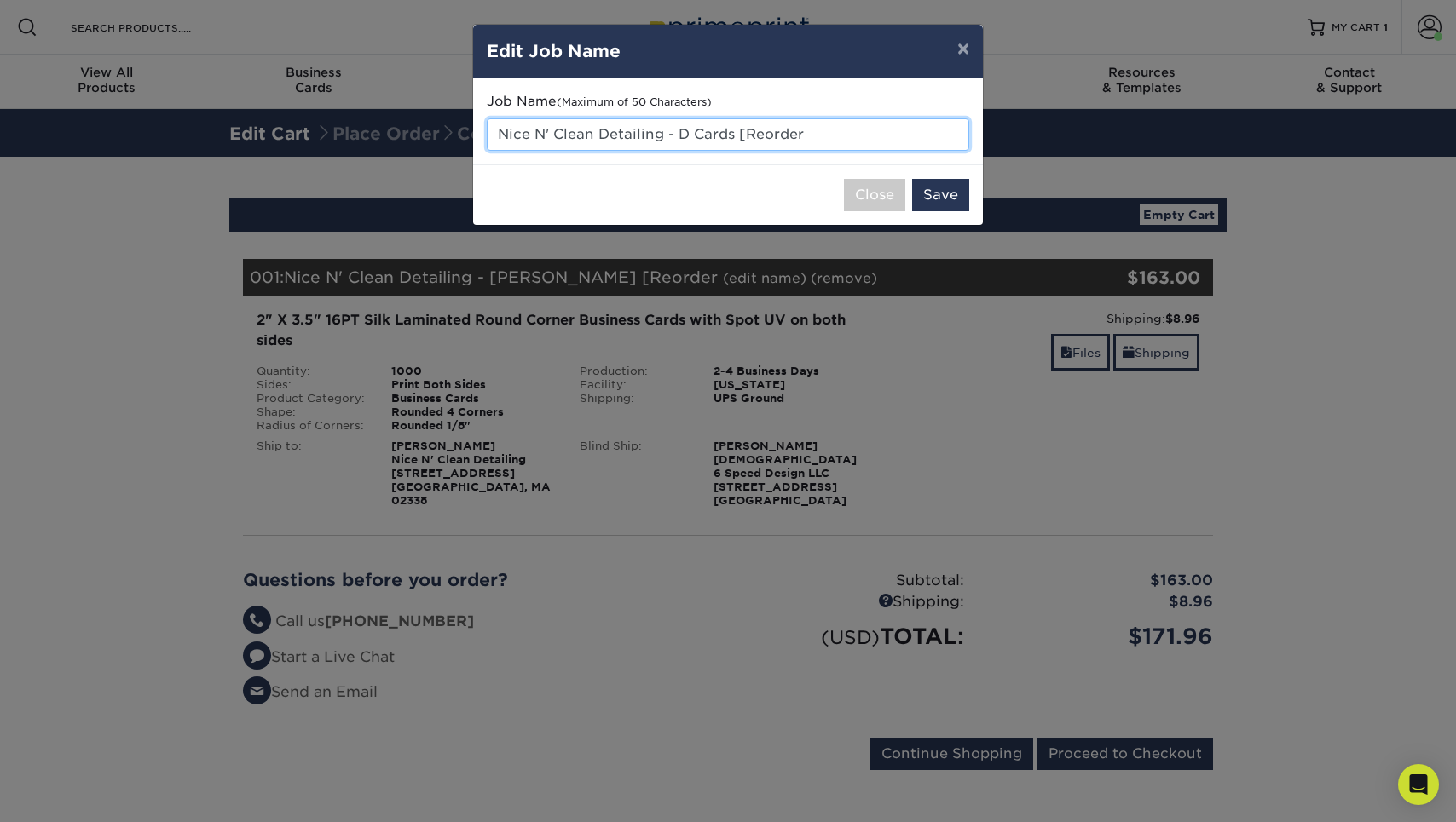
drag, startPoint x: 678, startPoint y: 131, endPoint x: 715, endPoint y: 133, distance: 37.1
click at [715, 133] on input "Nice N' Clean Detailing - D Cards [Reorder" at bounding box center [728, 134] width 482 height 32
drag, startPoint x: 715, startPoint y: 133, endPoint x: 700, endPoint y: 134, distance: 15.0
click at [700, 134] on input "Nice N' Clean Detailing - Devan Cards [Reorder" at bounding box center [728, 134] width 482 height 32
drag, startPoint x: 765, startPoint y: 135, endPoint x: 923, endPoint y: 135, distance: 158.0
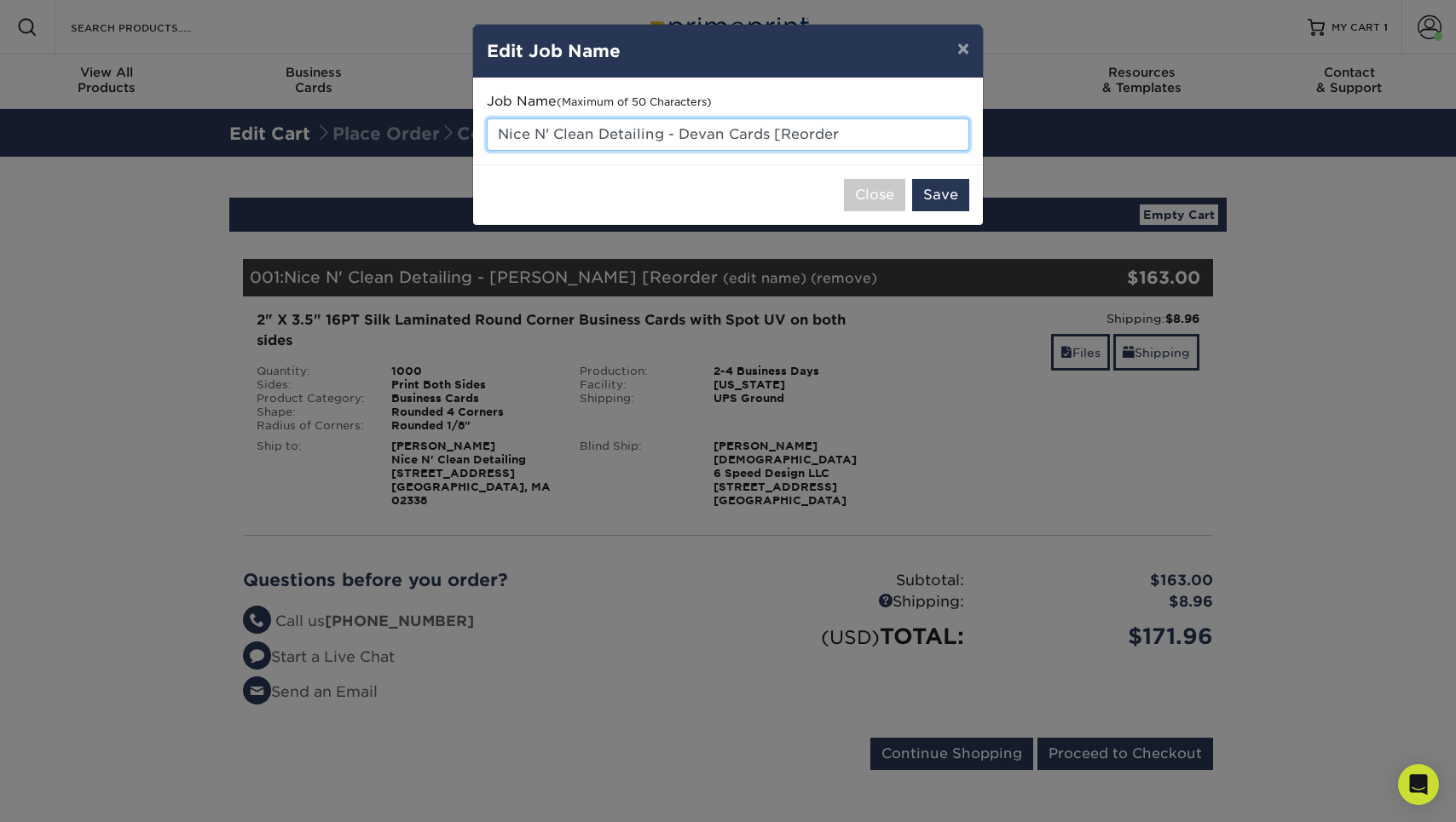
click at [923, 135] on input "Nice N' Clean Detailing - Devan Cards [Reorder" at bounding box center [728, 134] width 482 height 32
type input "Nice N' Clean Detailing - Devan Cards"
click at [961, 194] on button "Save" at bounding box center [940, 195] width 57 height 32
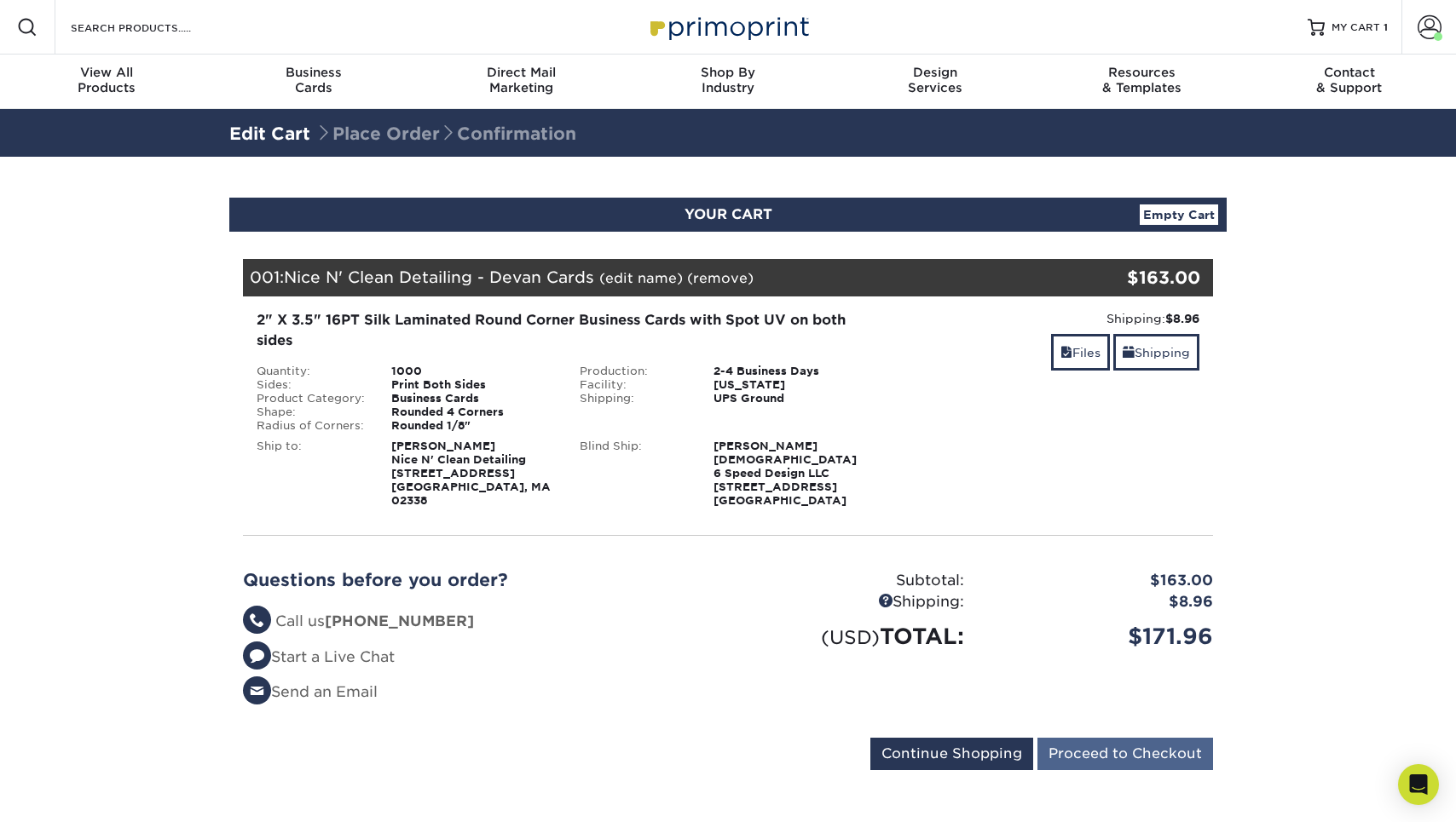
click at [1111, 740] on input "Proceed to Checkout" at bounding box center [1125, 754] width 176 height 32
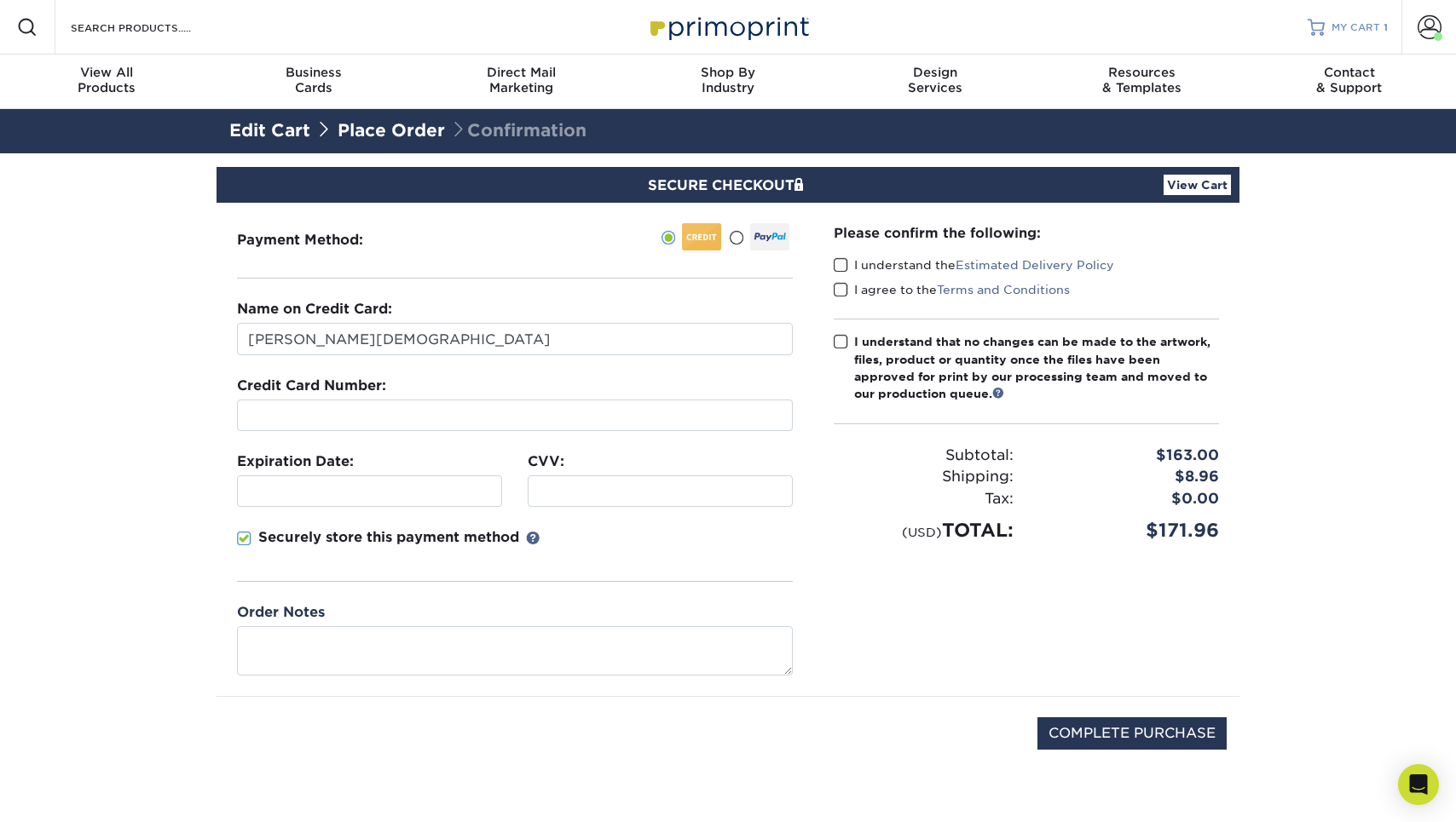
click at [1370, 38] on link "MY CART 1" at bounding box center [1347, 27] width 80 height 55
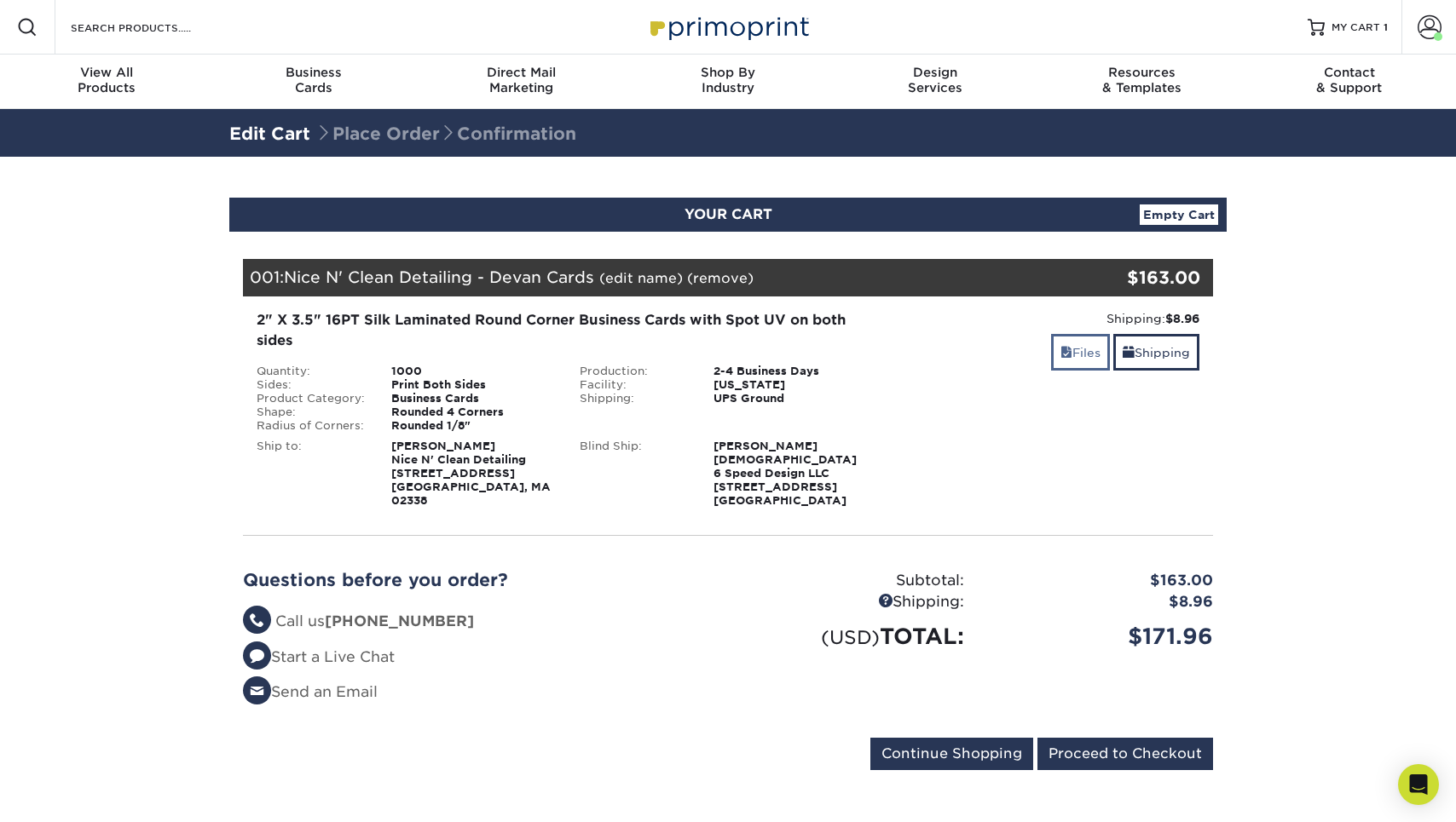
click at [1053, 345] on link "Files" at bounding box center [1080, 352] width 59 height 37
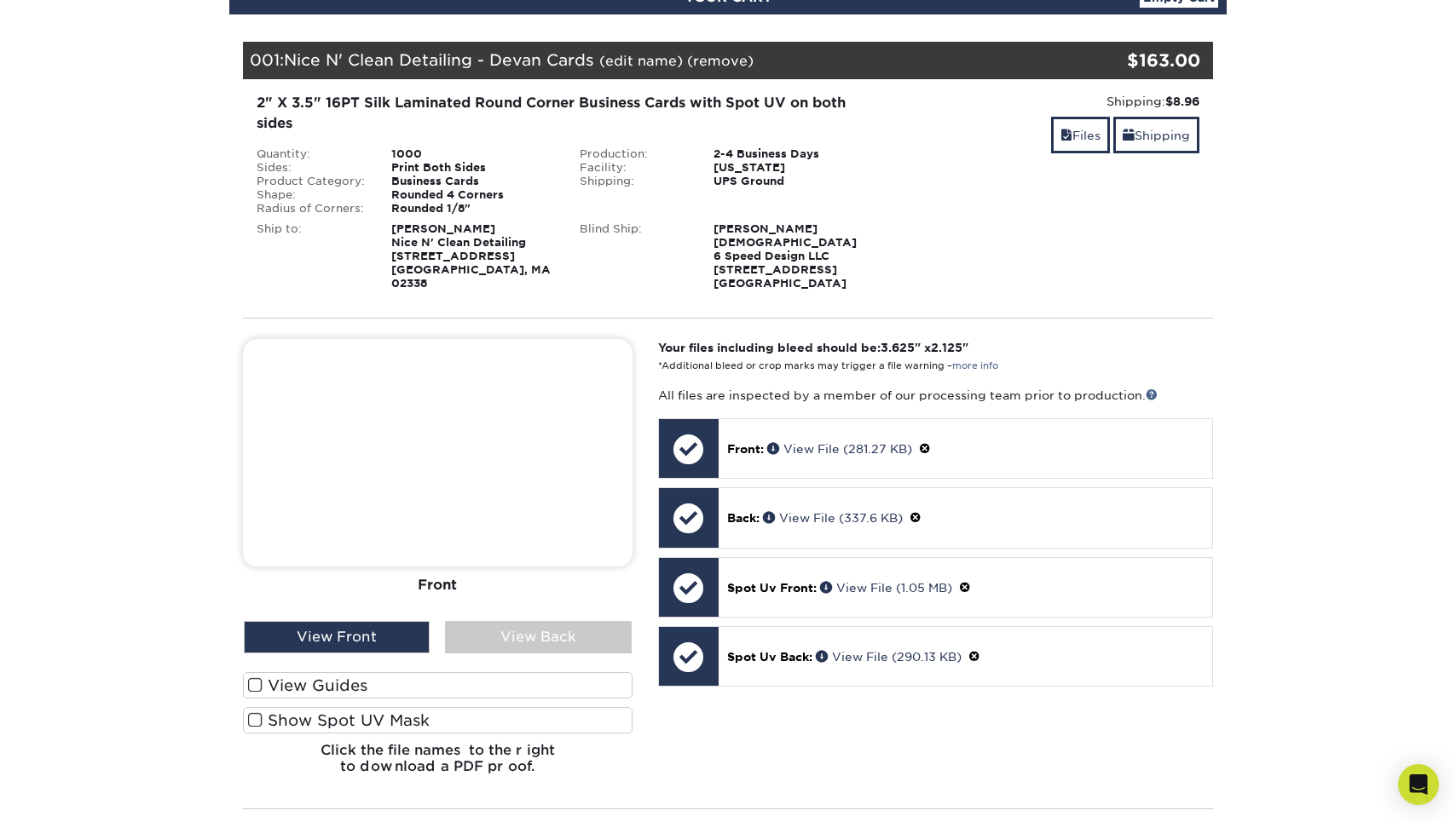
scroll to position [258, 0]
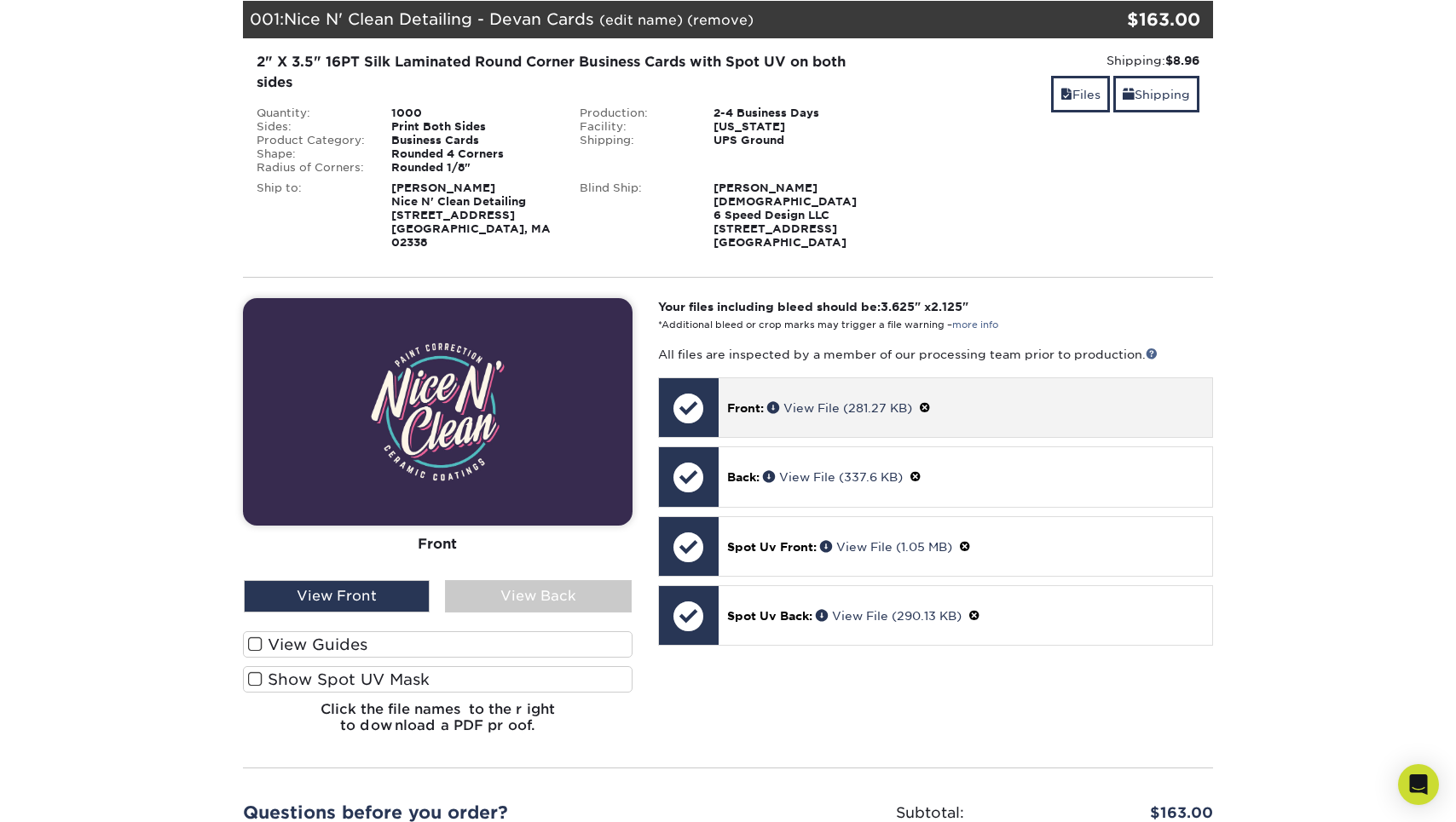
click at [929, 401] on span at bounding box center [924, 408] width 12 height 13
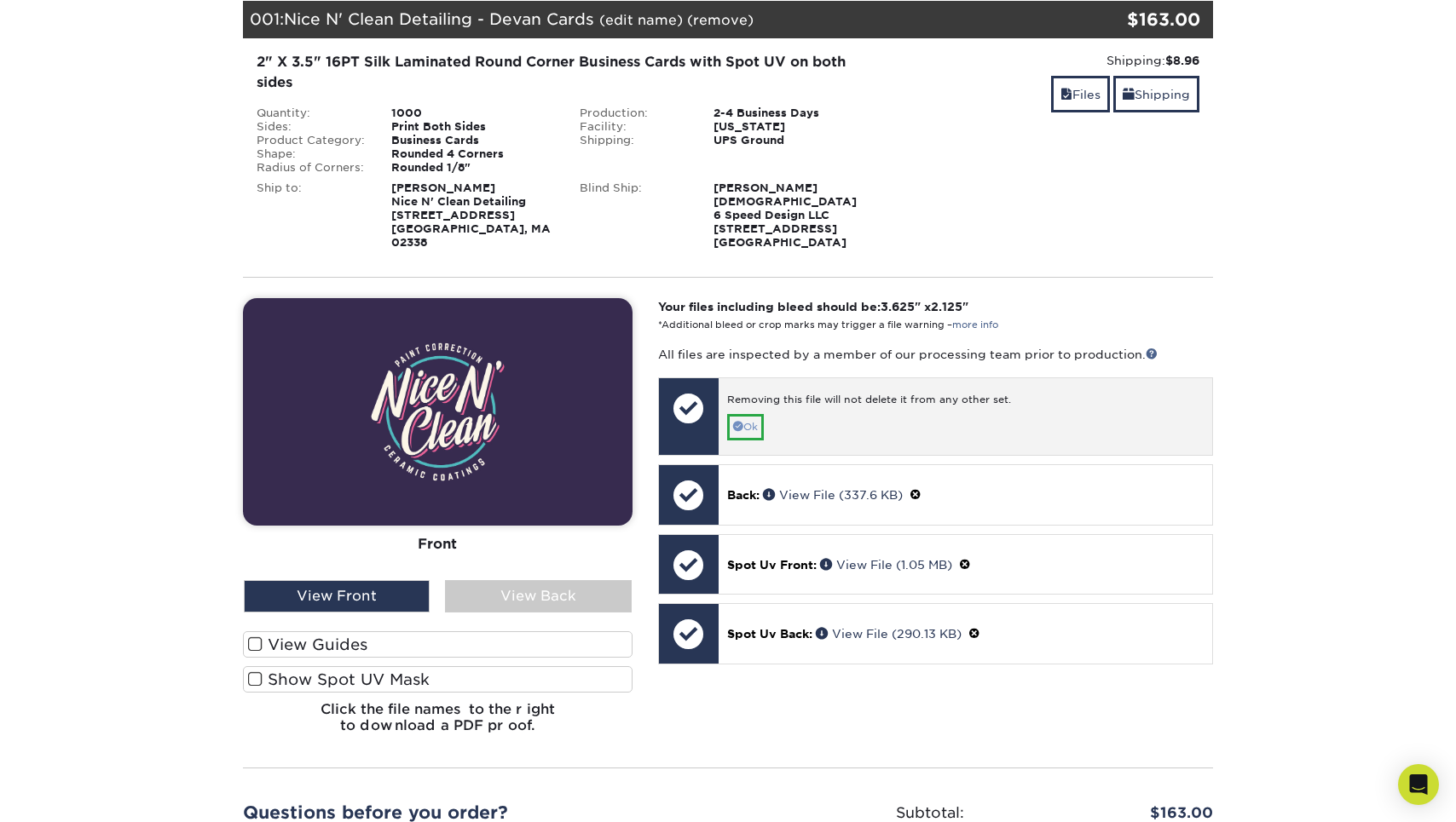
click at [757, 414] on link "Ok" at bounding box center [746, 428] width 37 height 26
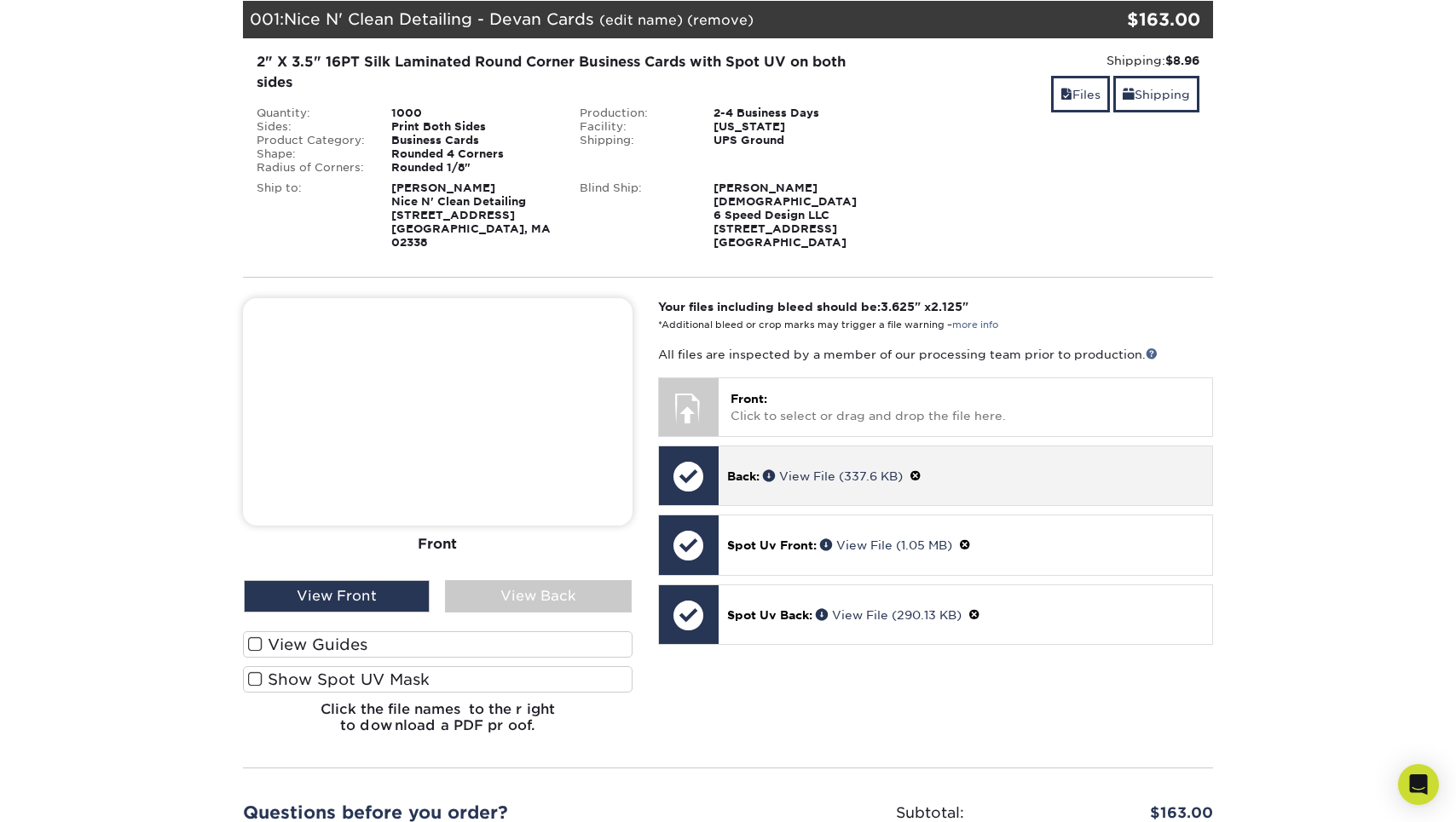
click at [926, 467] on p "Back: View File (337.6 KB)" at bounding box center [966, 476] width 477 height 18
click at [920, 469] on span at bounding box center [915, 476] width 12 height 13
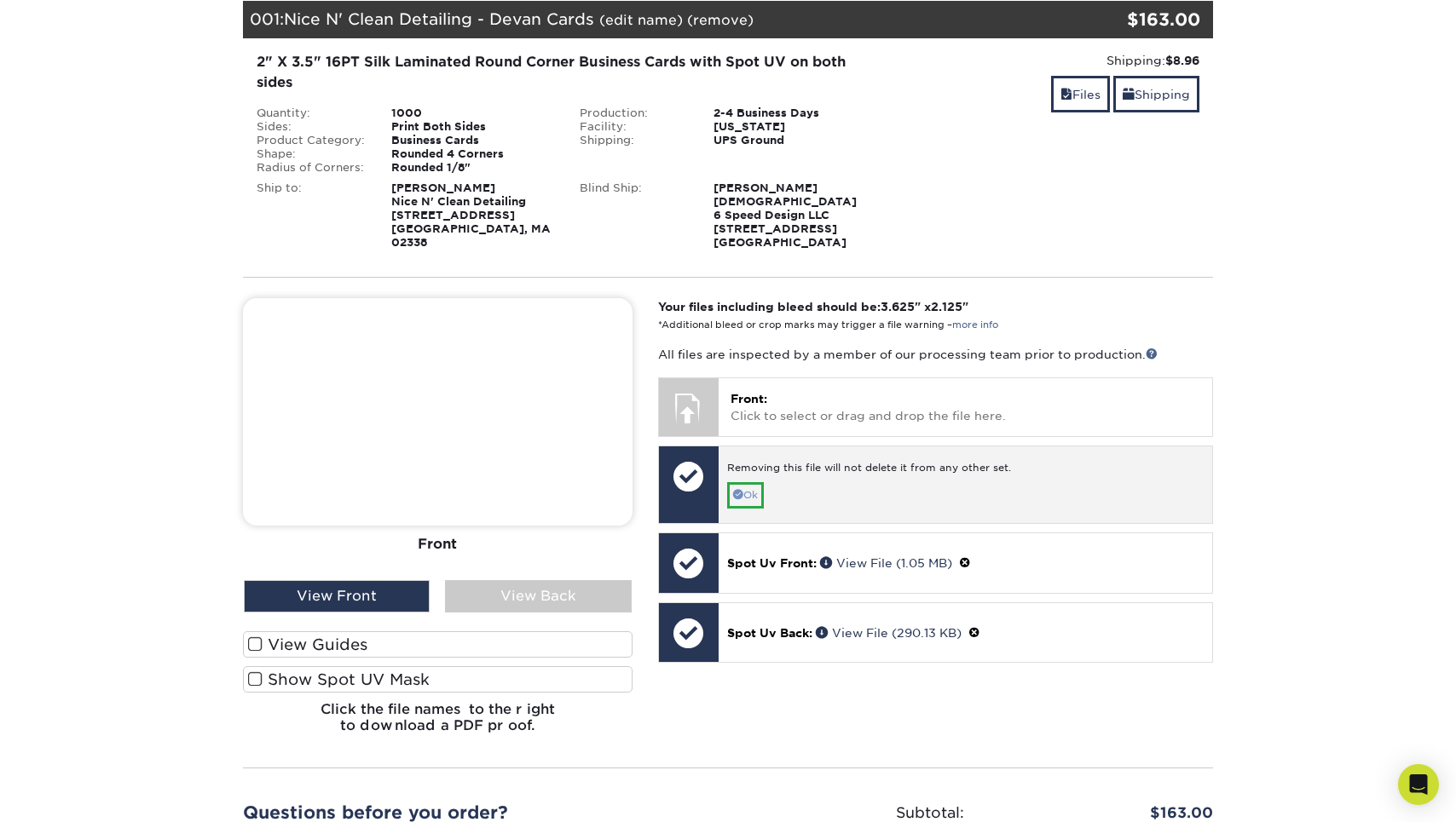
click at [743, 482] on link "Ok" at bounding box center [746, 496] width 37 height 26
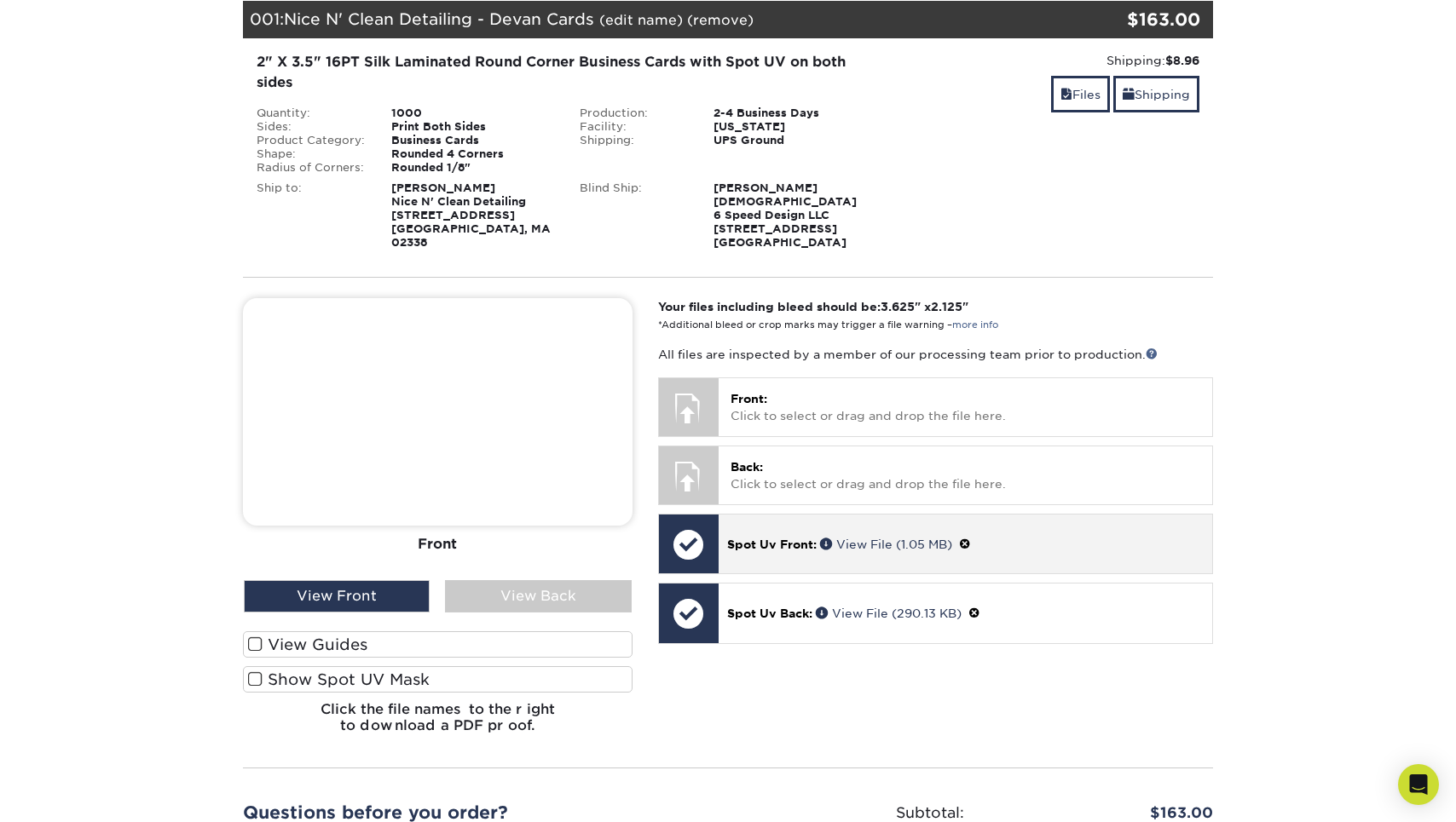
click at [971, 538] on span at bounding box center [965, 545] width 12 height 13
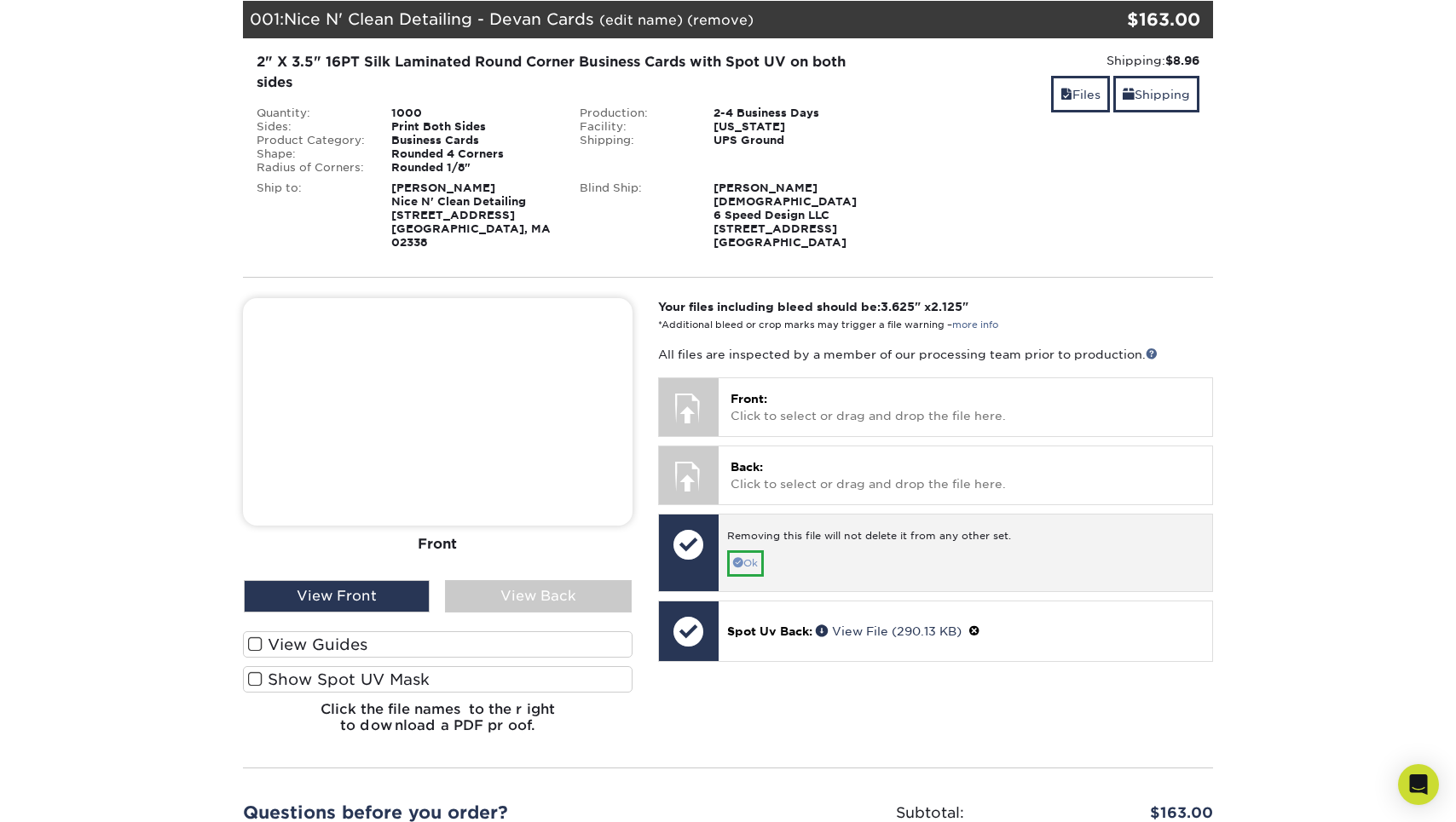
click at [733, 557] on span at bounding box center [738, 562] width 10 height 10
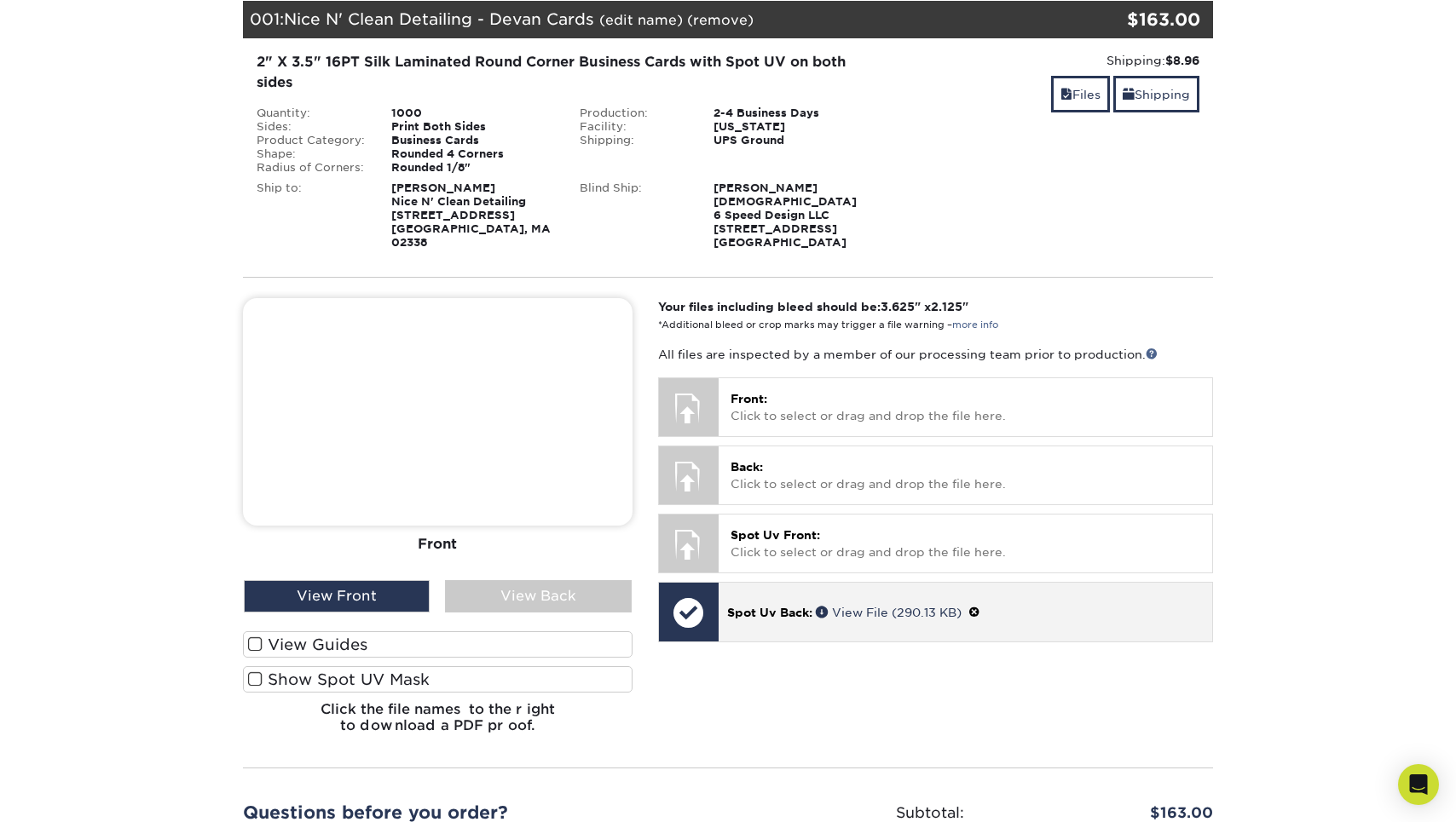
click at [980, 606] on span at bounding box center [974, 613] width 12 height 13
click at [729, 619] on link "Ok" at bounding box center [746, 632] width 37 height 26
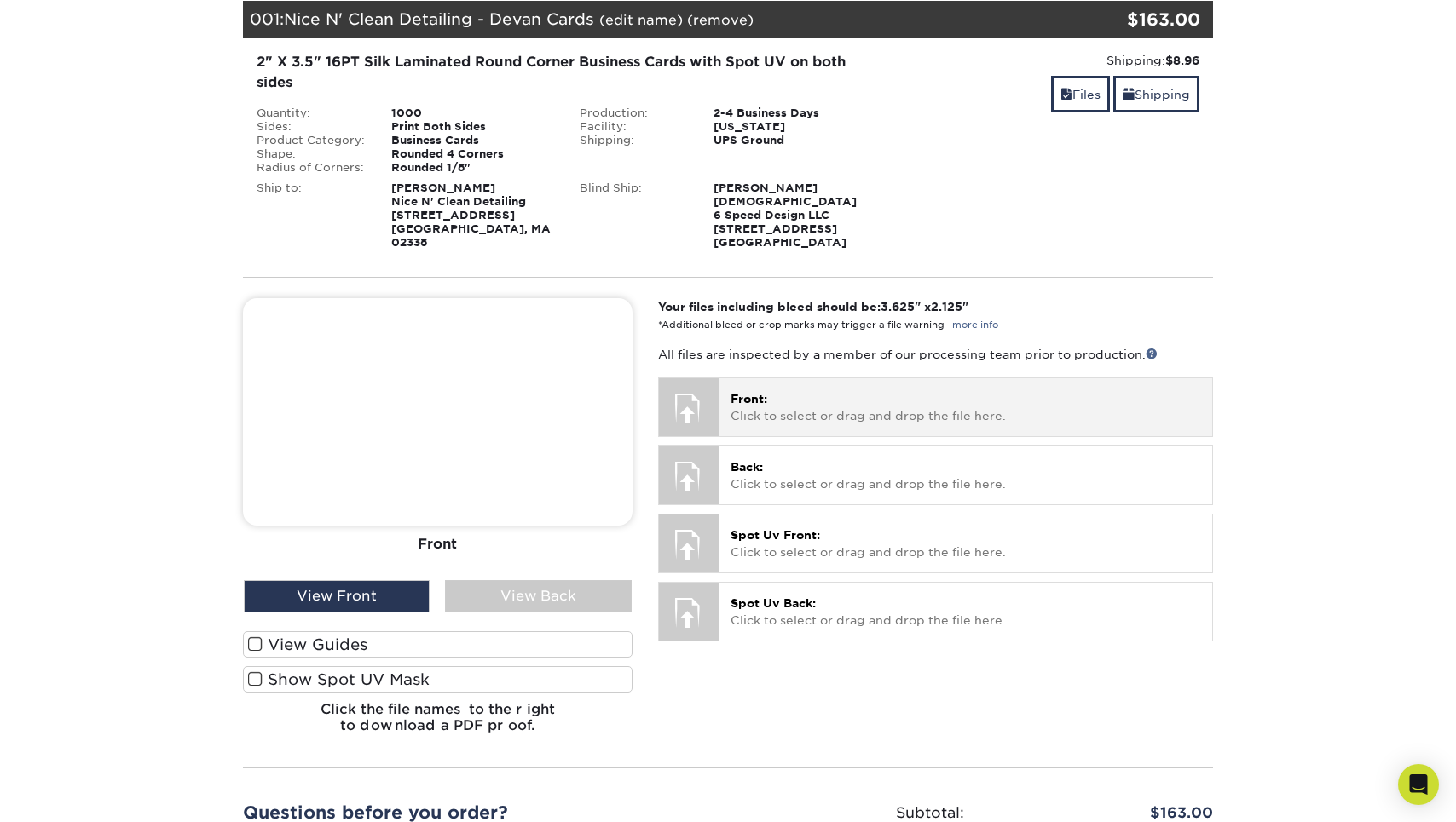
click at [893, 407] on p "Front: Click to select or drag and drop the file here." at bounding box center [965, 408] width 469 height 35
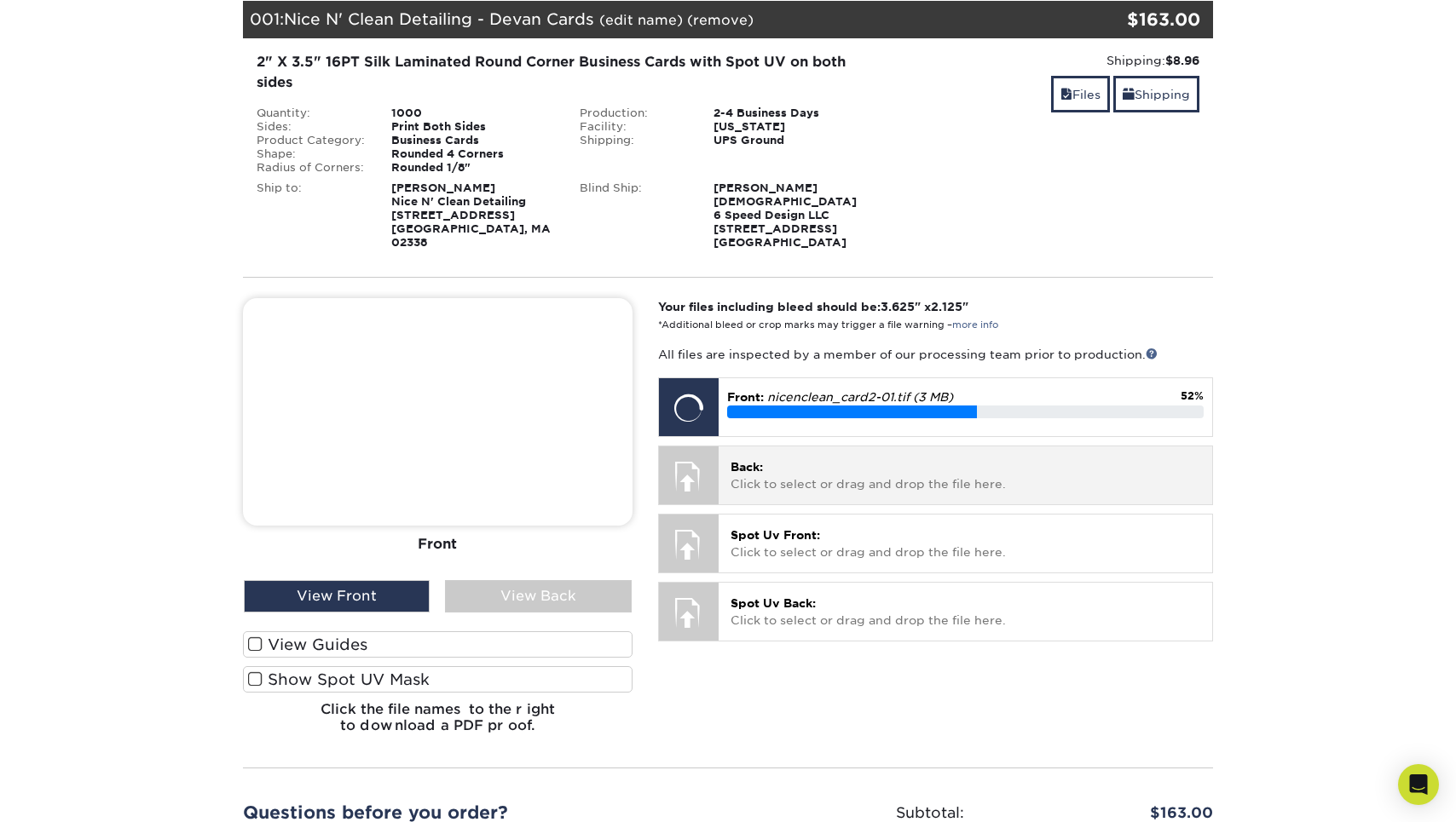
click at [768, 459] on p "Back: Click to select or drag and drop the file here." at bounding box center [965, 476] width 469 height 35
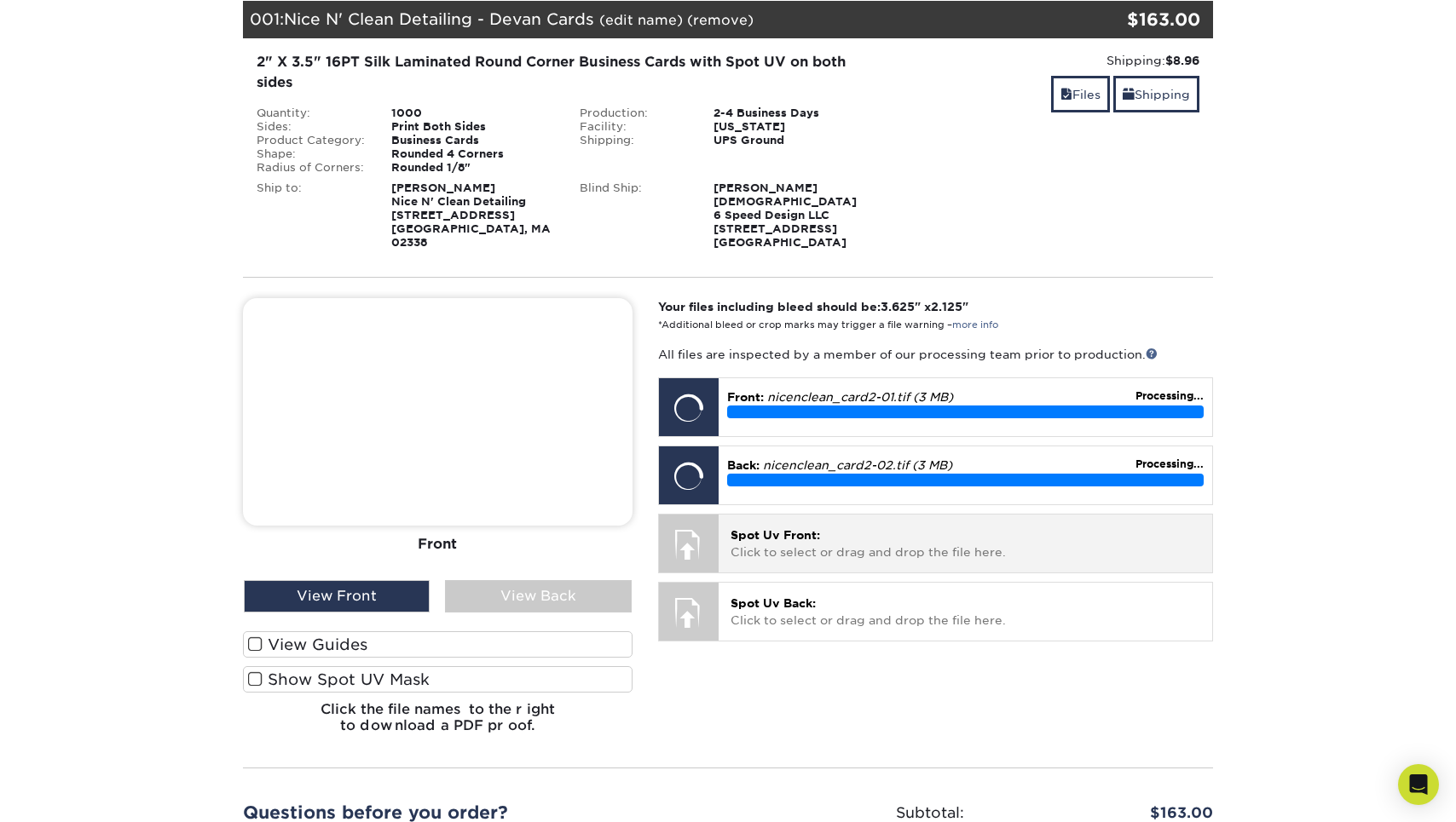
click at [903, 528] on p "Spot Uv Front: Click to select or drag and drop the file here." at bounding box center [965, 544] width 469 height 35
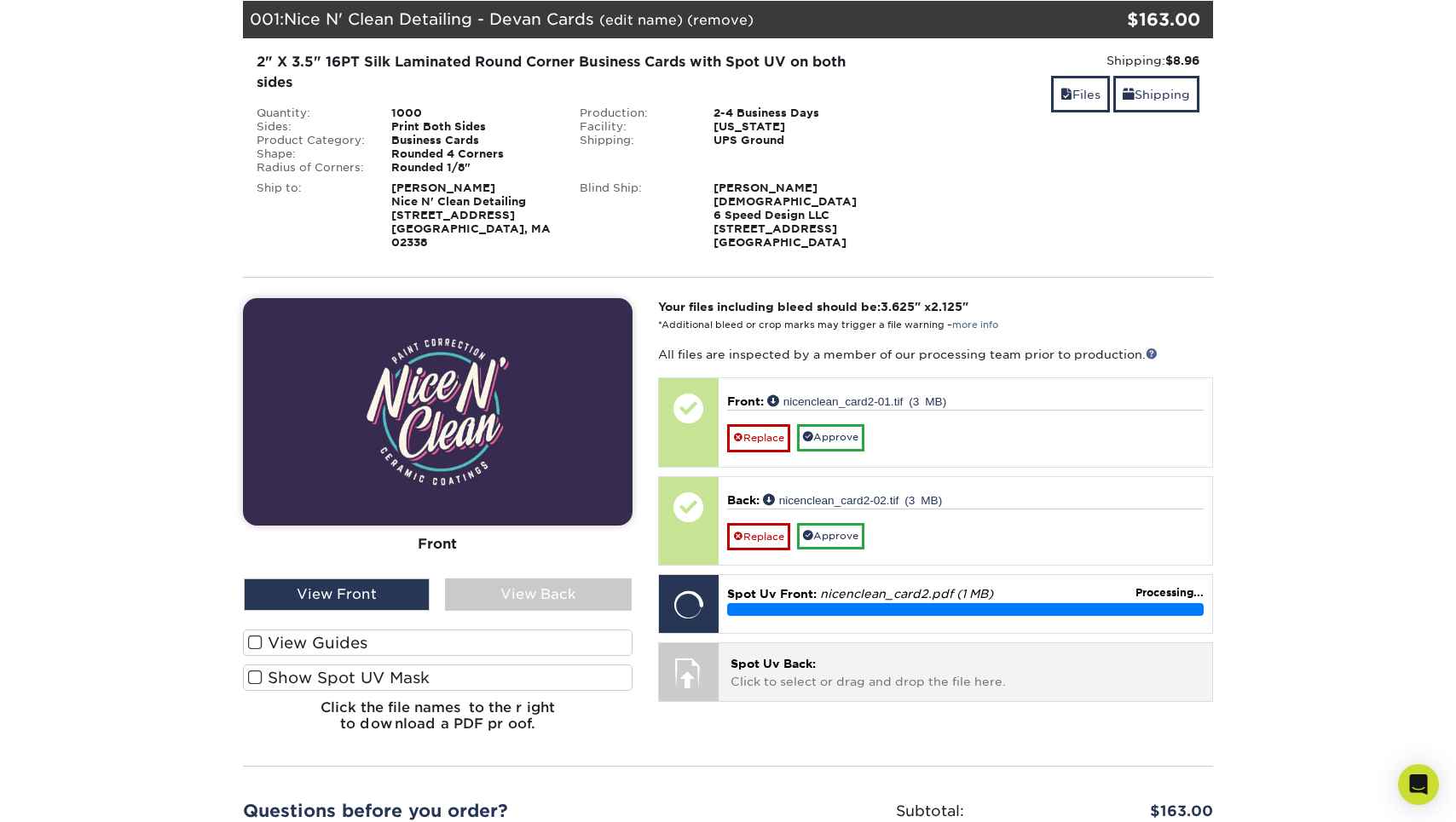
click at [735, 684] on div "Spot Uv Back: Click to select or drag and drop the file here. Choose file Spot …" at bounding box center [936, 672] width 555 height 60
click at [782, 669] on p "Spot Uv Back: Click to select or drag and drop the file here." at bounding box center [965, 673] width 469 height 35
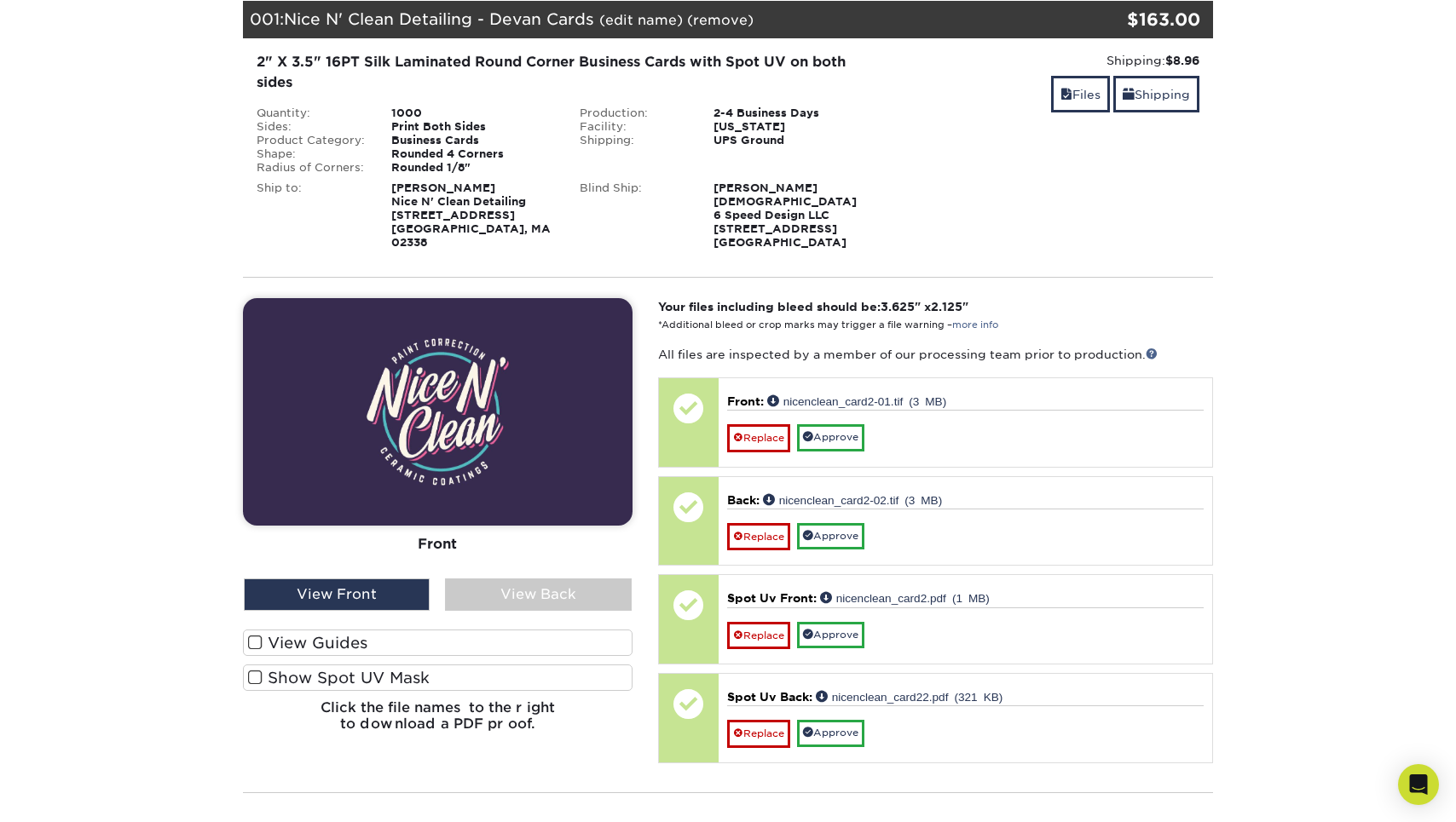
click at [558, 630] on label "View Guides" at bounding box center [438, 643] width 390 height 26
click at [0, 0] on input "View Guides" at bounding box center [0, 0] width 0 height 0
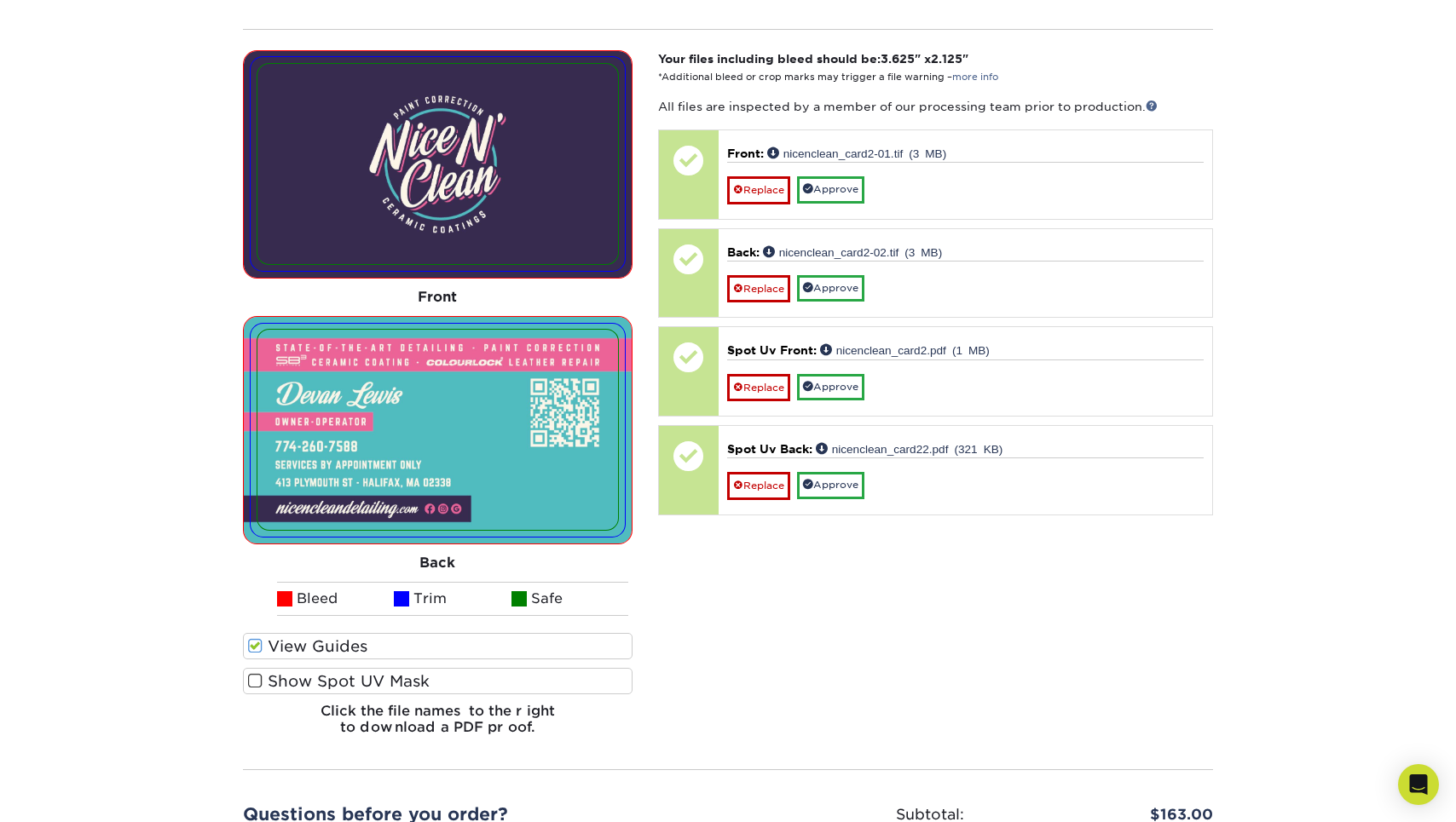
scroll to position [548, 0]
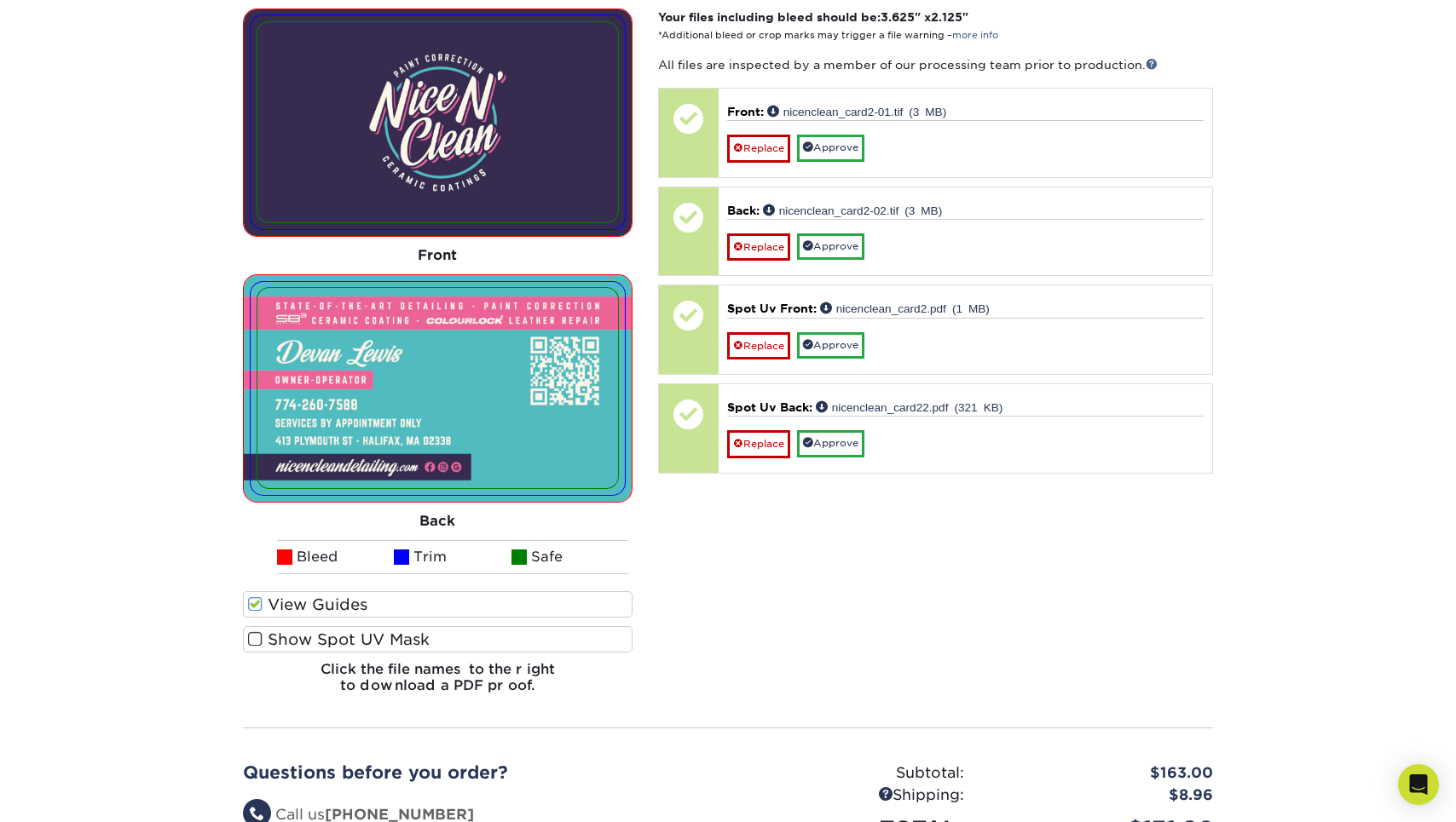
click at [524, 626] on label "Show Spot UV Mask" at bounding box center [438, 639] width 390 height 26
click at [0, 0] on input "Show Spot UV Mask" at bounding box center [0, 0] width 0 height 0
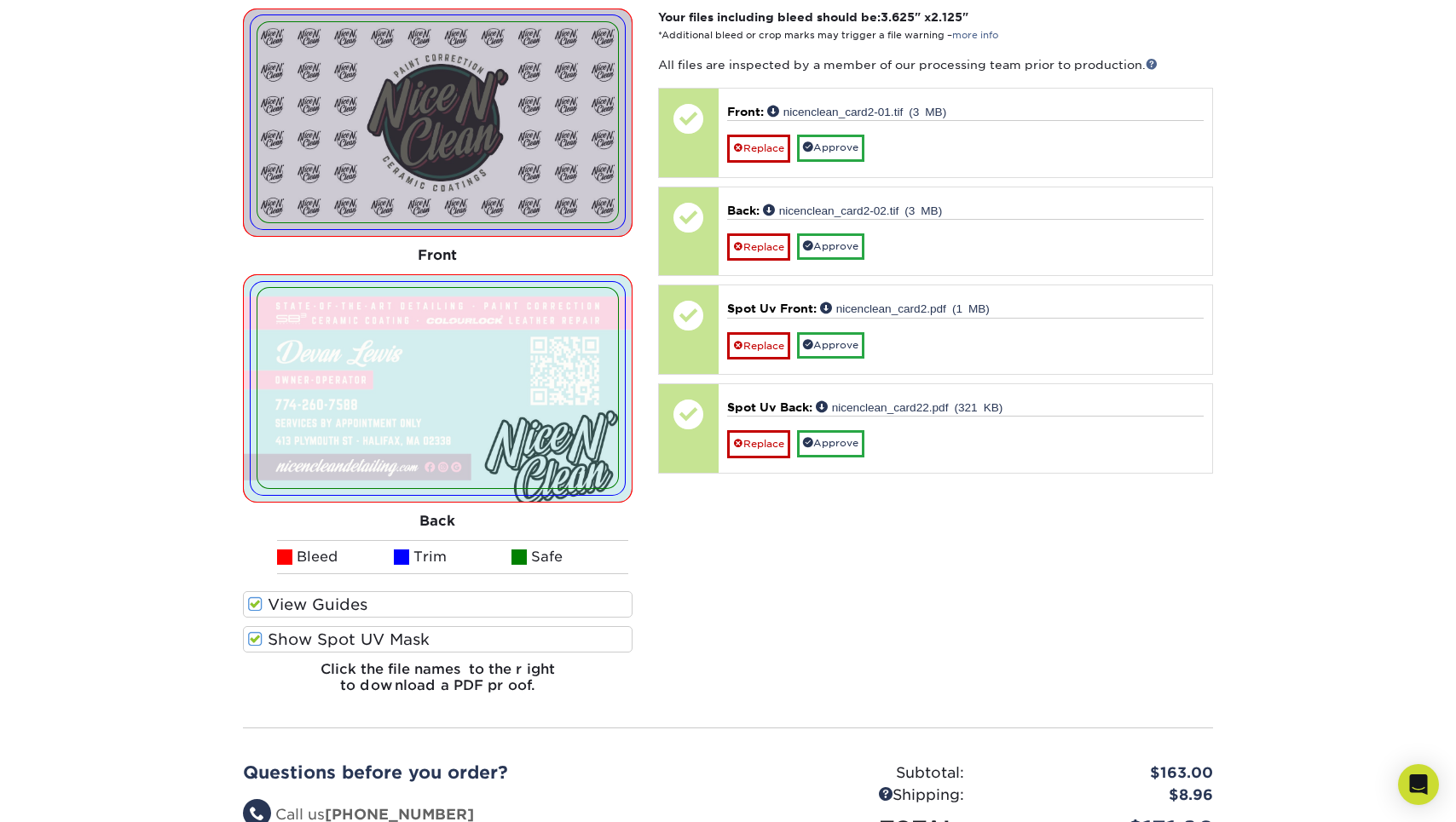
click at [524, 626] on label "Show Spot UV Mask" at bounding box center [438, 639] width 390 height 26
click at [0, 0] on input "Show Spot UV Mask" at bounding box center [0, 0] width 0 height 0
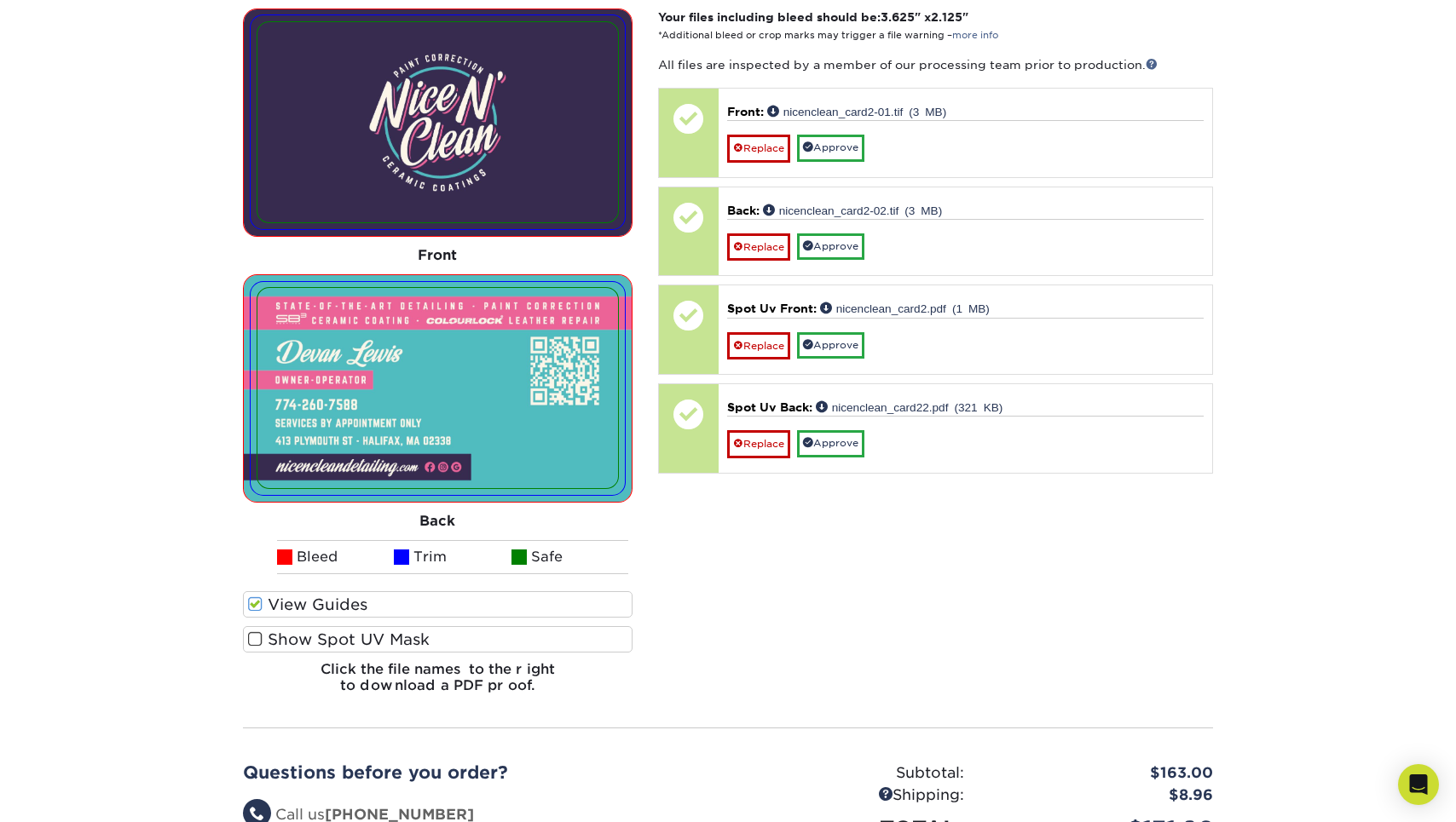
click at [524, 626] on label "Show Spot UV Mask" at bounding box center [438, 639] width 390 height 26
click at [0, 0] on input "Show Spot UV Mask" at bounding box center [0, 0] width 0 height 0
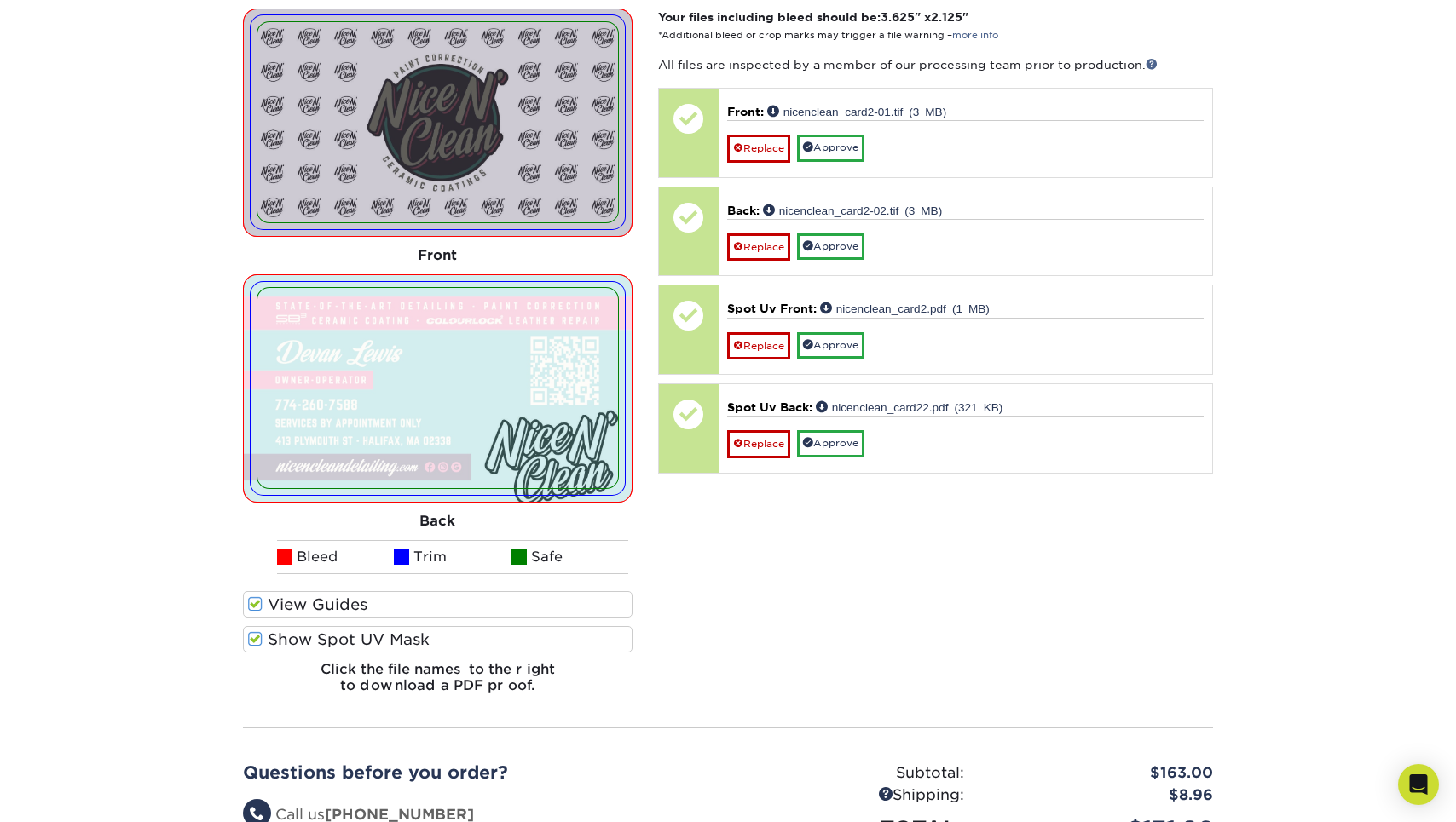
click at [524, 626] on label "Show Spot UV Mask" at bounding box center [438, 639] width 390 height 26
click at [0, 0] on input "Show Spot UV Mask" at bounding box center [0, 0] width 0 height 0
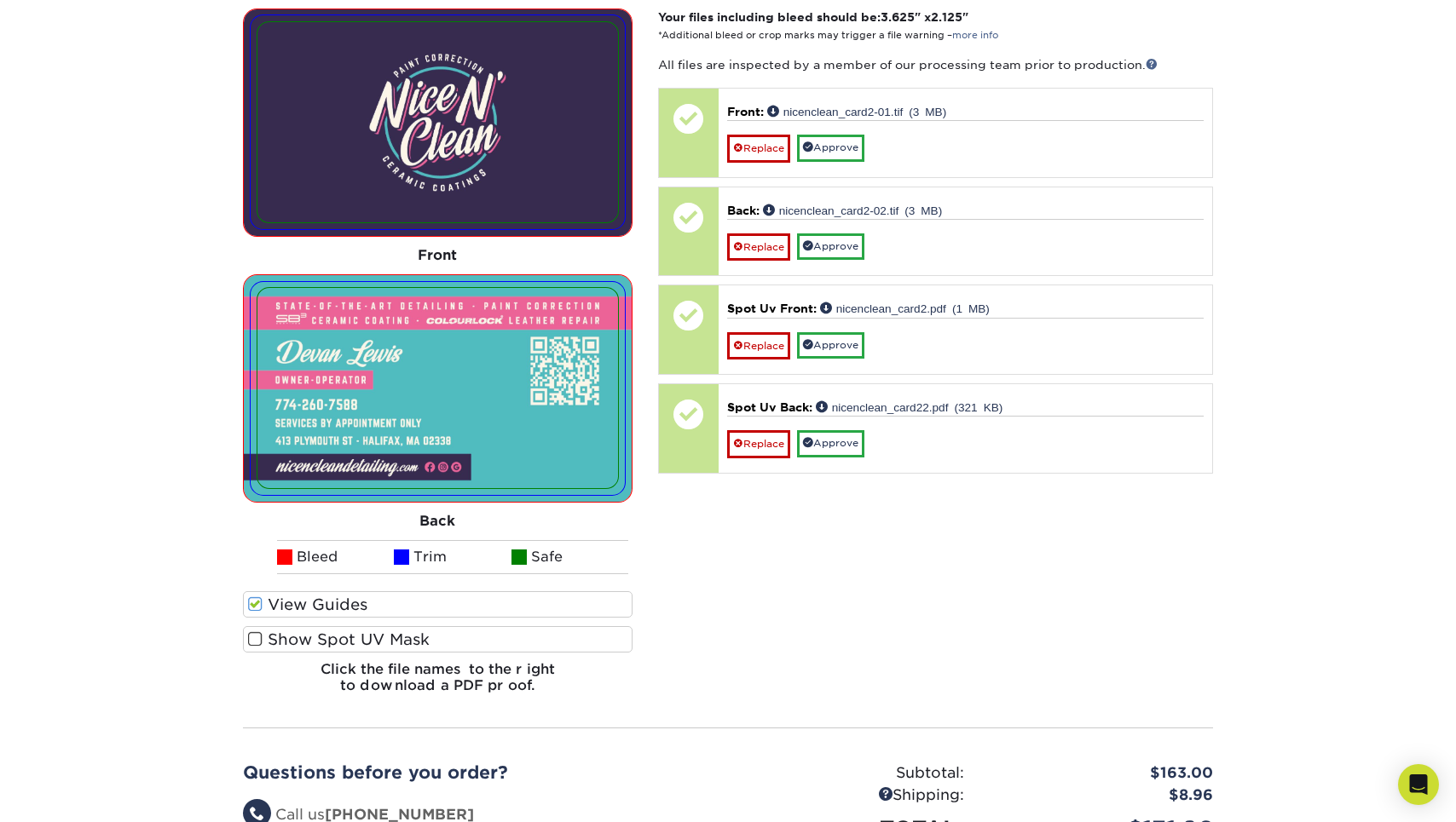
click at [524, 626] on label "Show Spot UV Mask" at bounding box center [438, 639] width 390 height 26
click at [0, 0] on input "Show Spot UV Mask" at bounding box center [0, 0] width 0 height 0
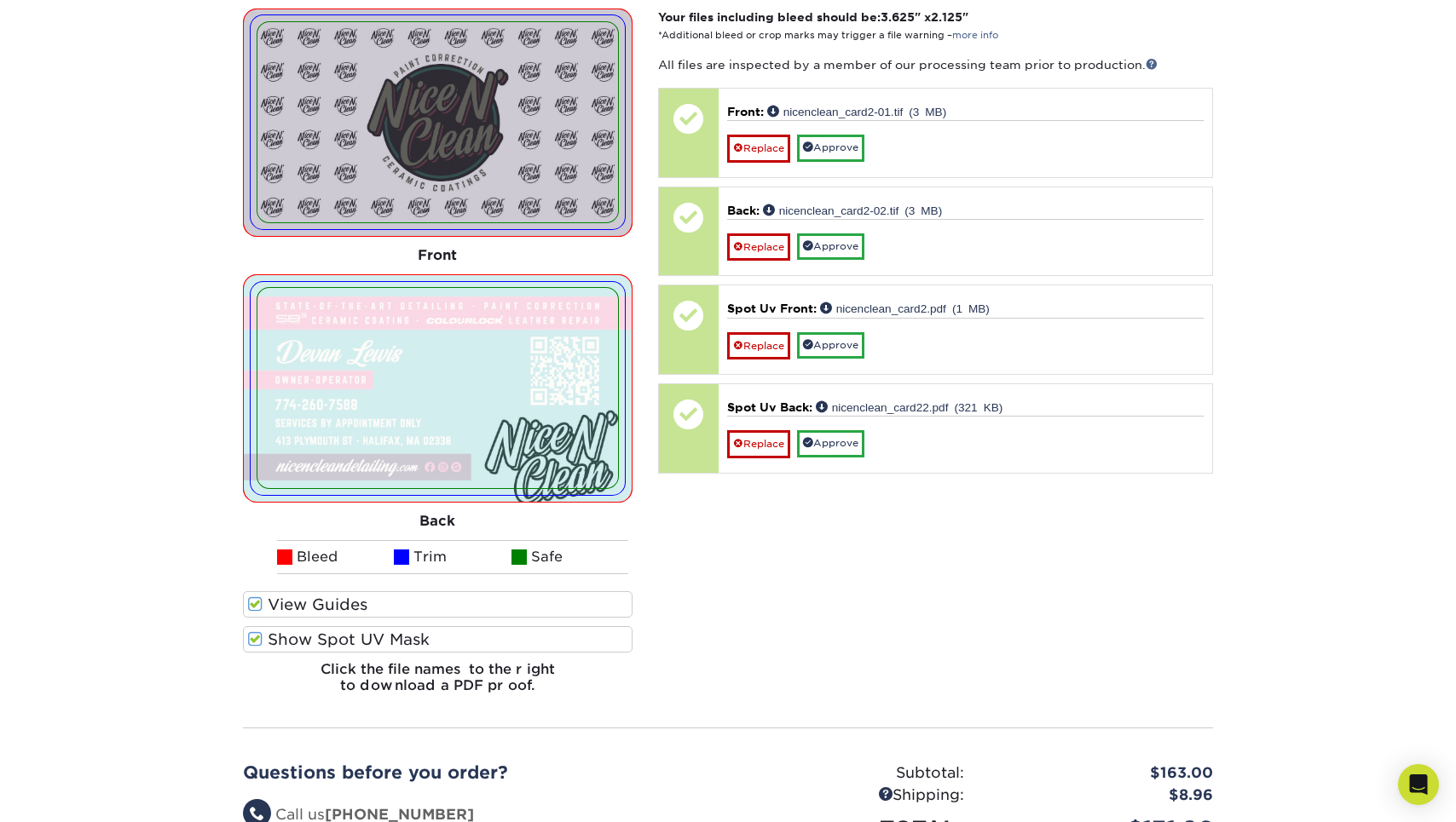
click at [524, 626] on label "Show Spot UV Mask" at bounding box center [438, 639] width 390 height 26
click at [0, 0] on input "Show Spot UV Mask" at bounding box center [0, 0] width 0 height 0
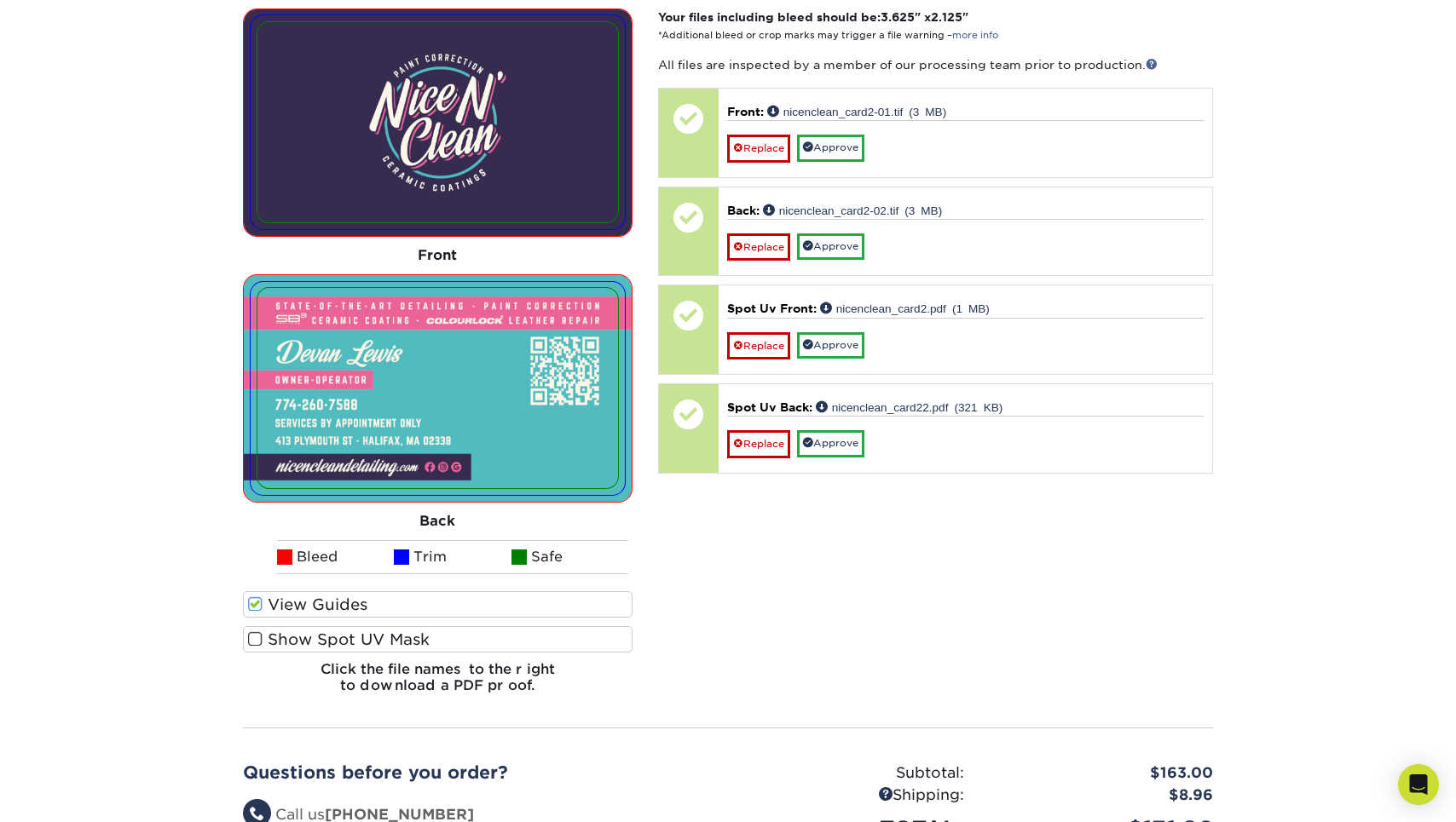
click at [524, 626] on label "Show Spot UV Mask" at bounding box center [438, 639] width 390 height 26
click at [0, 0] on input "Show Spot UV Mask" at bounding box center [0, 0] width 0 height 0
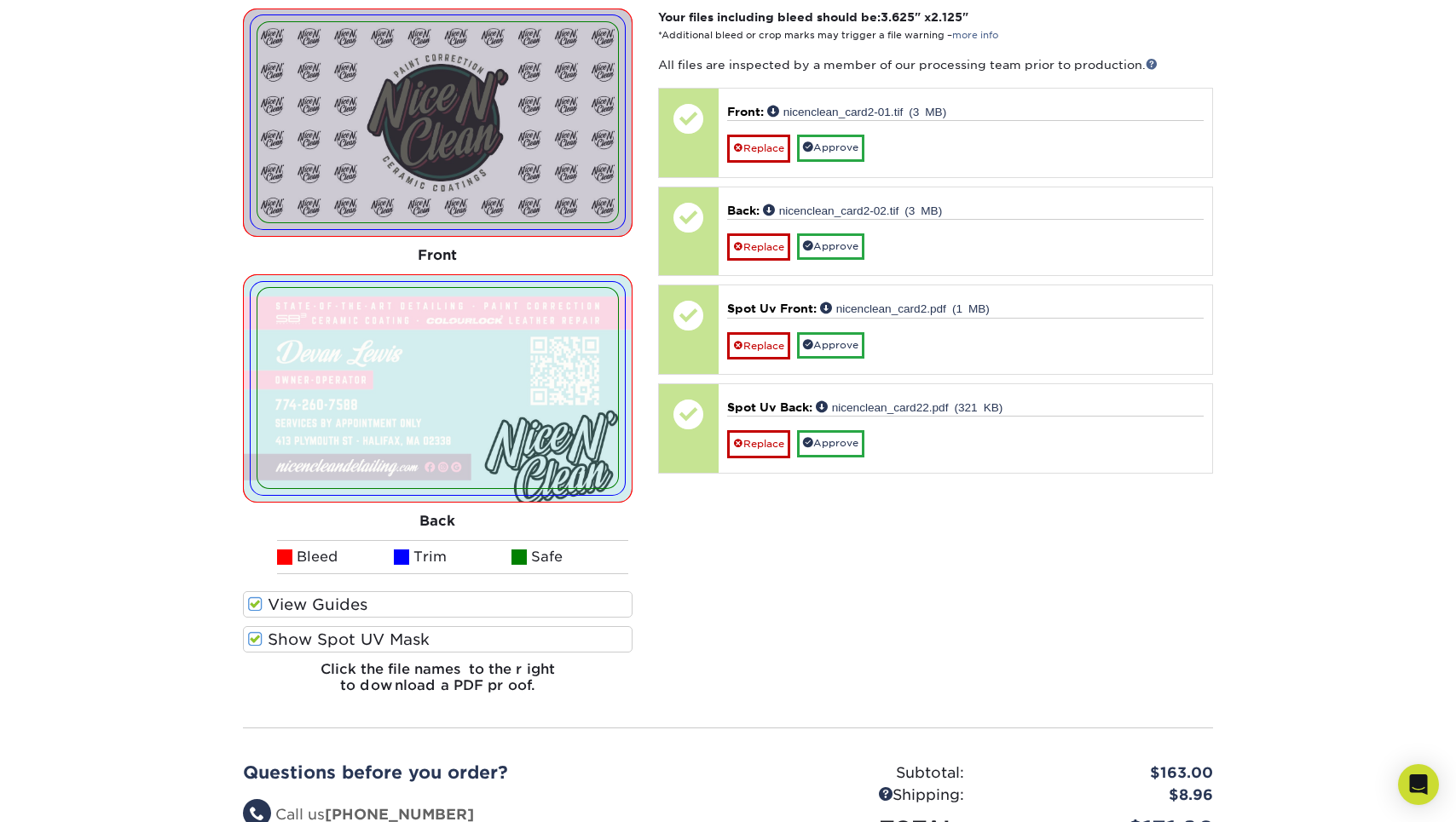
click at [524, 626] on label "Show Spot UV Mask" at bounding box center [438, 639] width 390 height 26
click at [0, 0] on input "Show Spot UV Mask" at bounding box center [0, 0] width 0 height 0
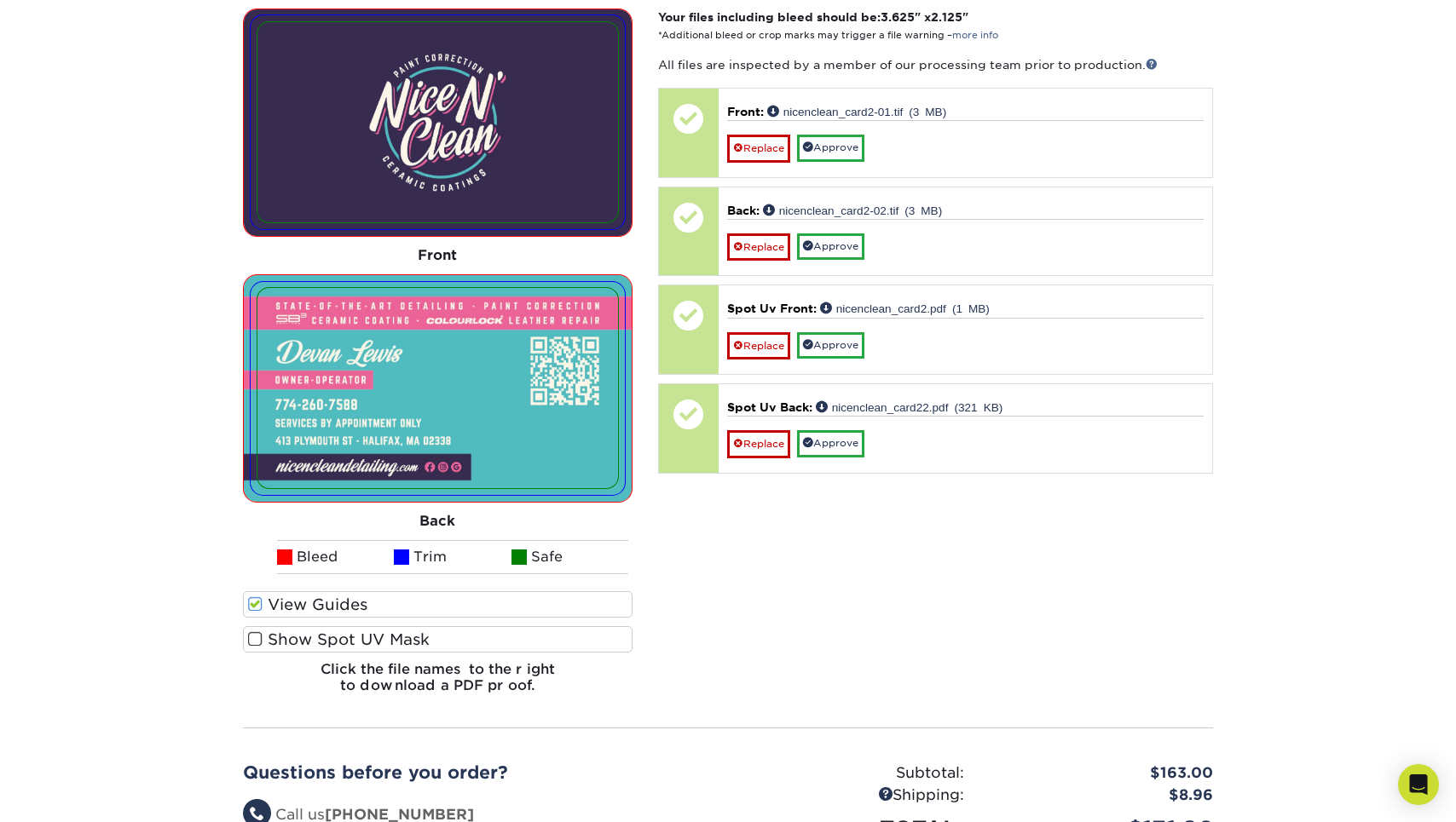
click at [524, 626] on label "Show Spot UV Mask" at bounding box center [438, 639] width 390 height 26
click at [0, 0] on input "Show Spot UV Mask" at bounding box center [0, 0] width 0 height 0
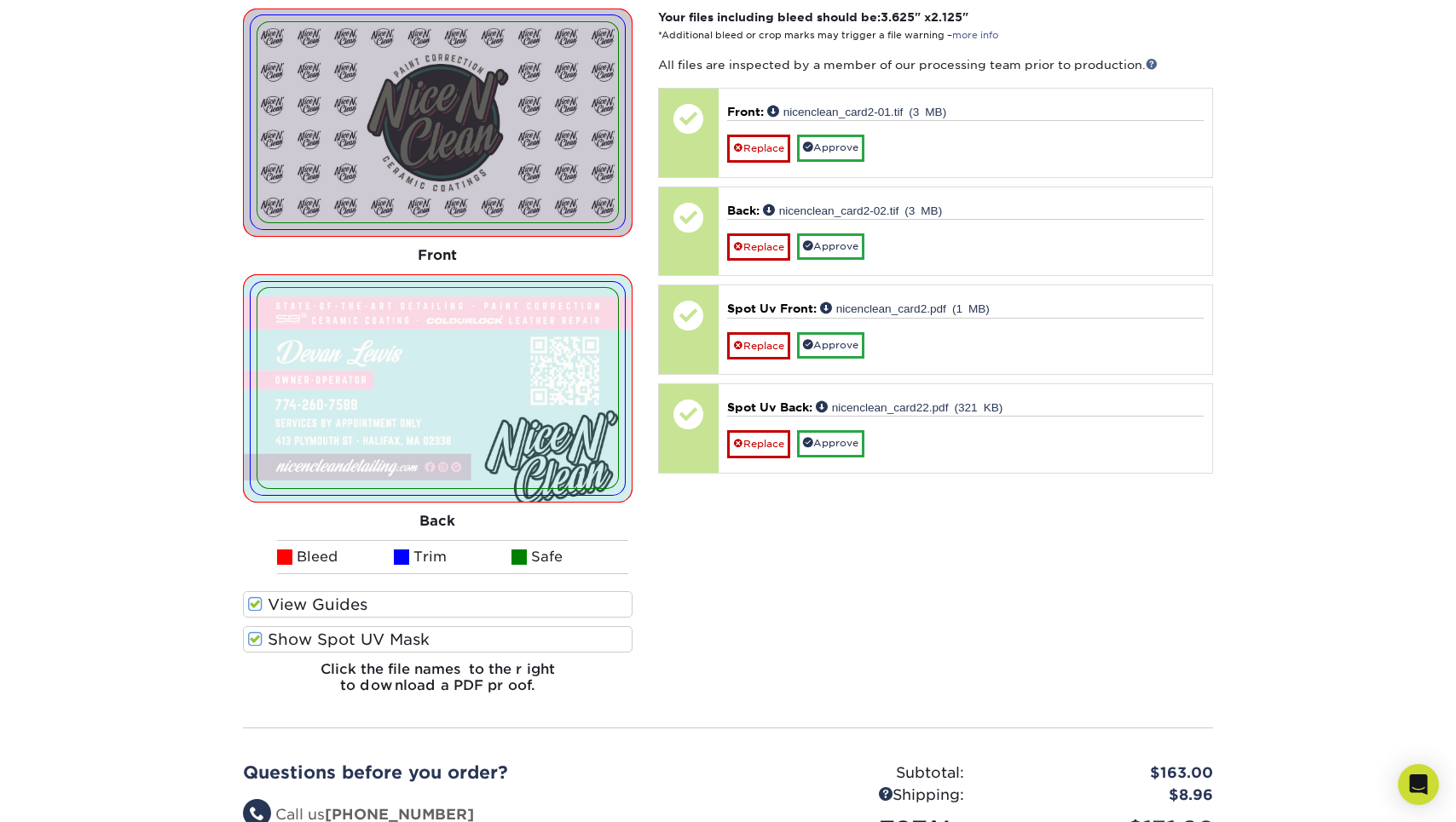
click at [524, 626] on label "Show Spot UV Mask" at bounding box center [438, 639] width 390 height 26
click at [0, 0] on input "Show Spot UV Mask" at bounding box center [0, 0] width 0 height 0
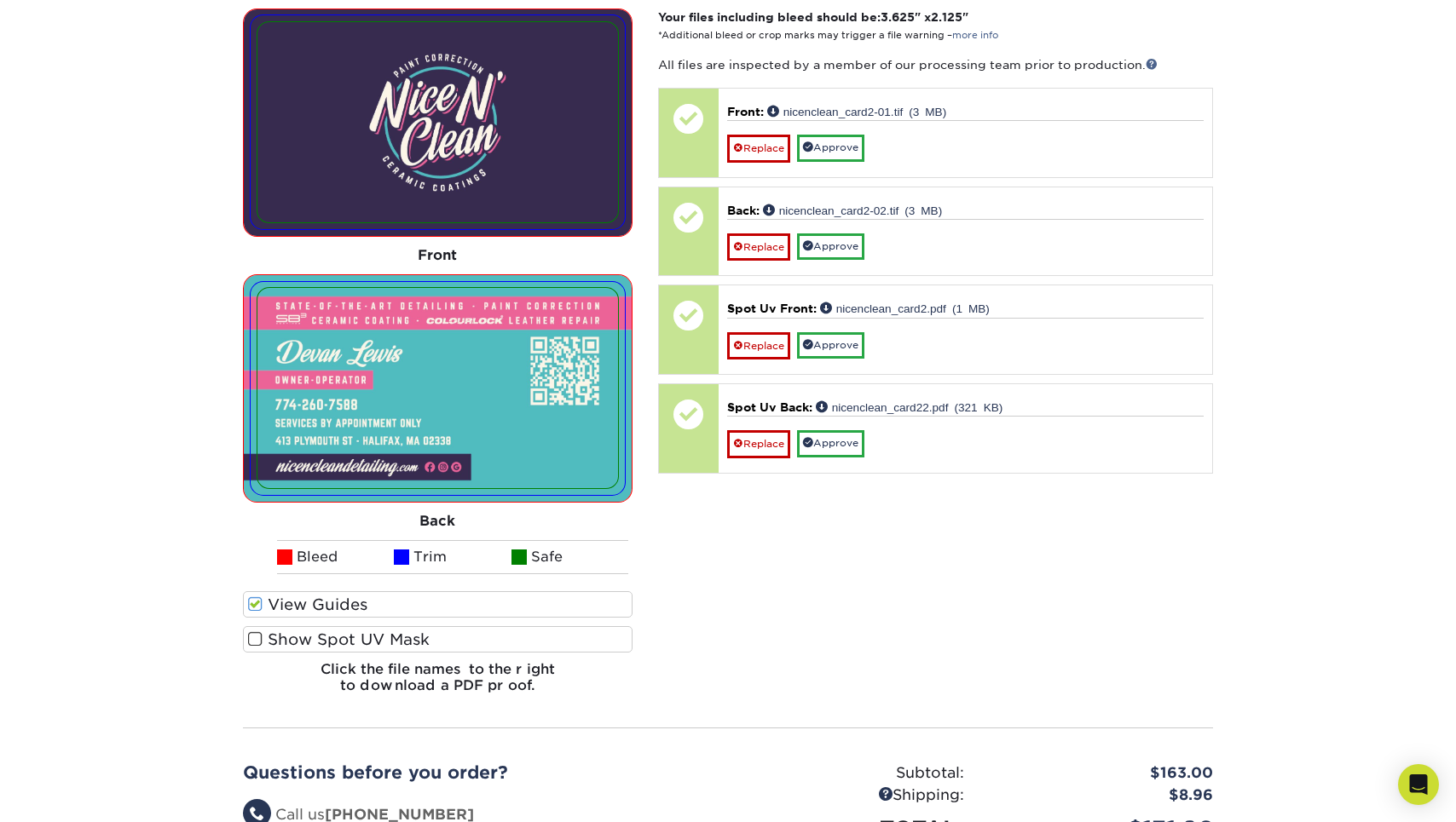
click at [524, 626] on label "Show Spot UV Mask" at bounding box center [438, 639] width 390 height 26
click at [0, 0] on input "Show Spot UV Mask" at bounding box center [0, 0] width 0 height 0
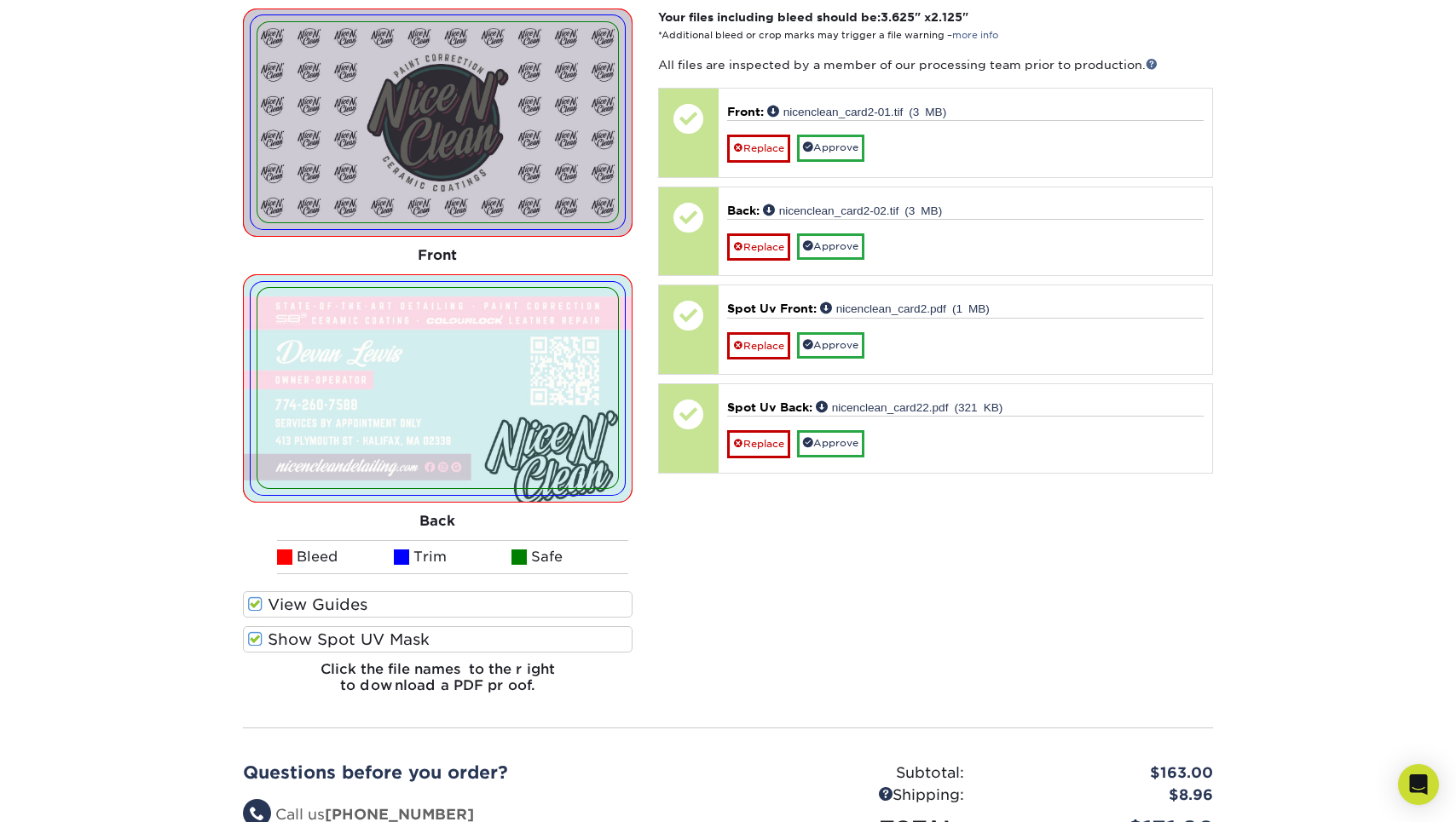
click at [524, 626] on label "Show Spot UV Mask" at bounding box center [438, 639] width 390 height 26
click at [0, 0] on input "Show Spot UV Mask" at bounding box center [0, 0] width 0 height 0
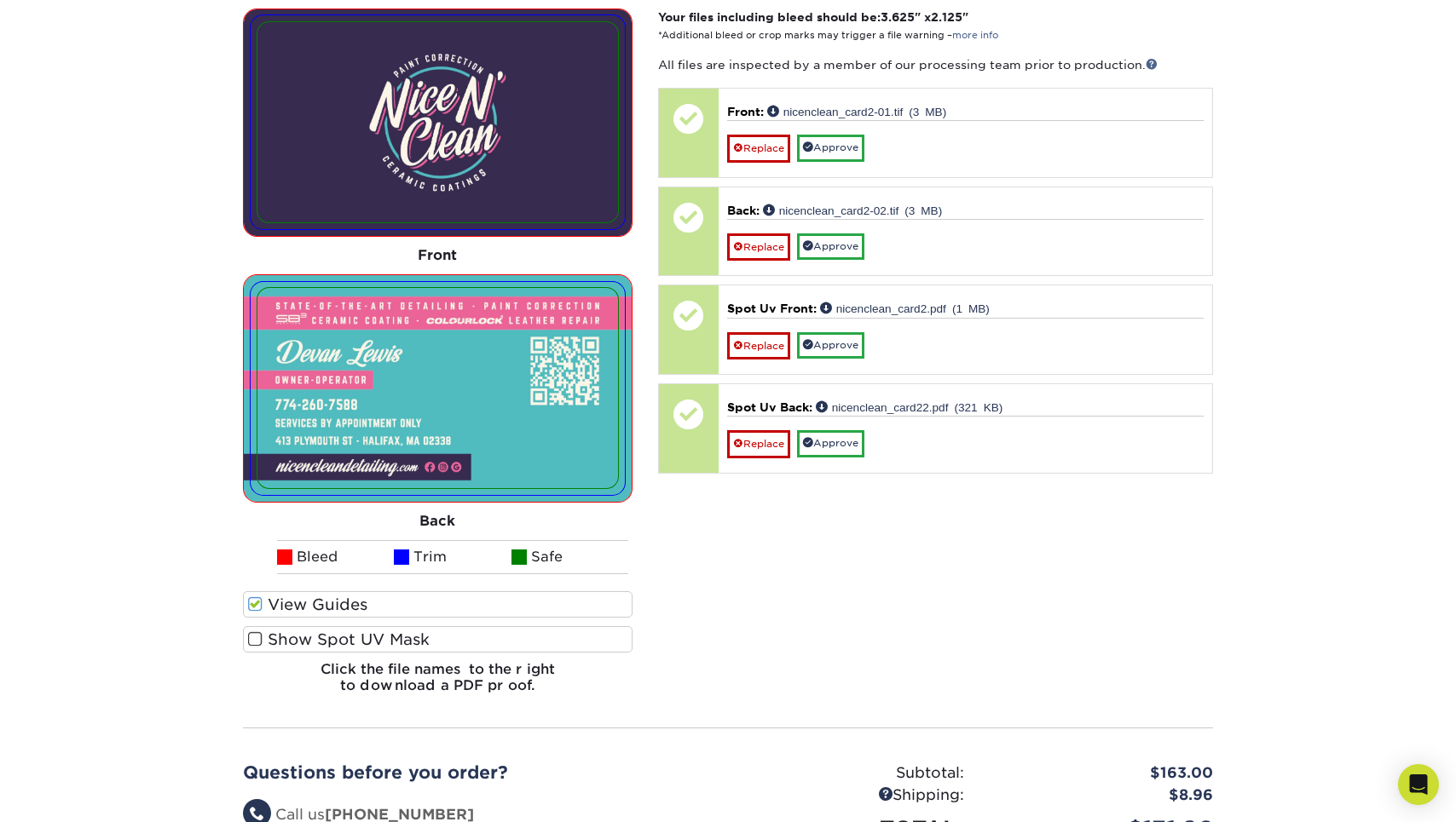
click at [524, 626] on label "Show Spot UV Mask" at bounding box center [438, 639] width 390 height 26
click at [0, 0] on input "Show Spot UV Mask" at bounding box center [0, 0] width 0 height 0
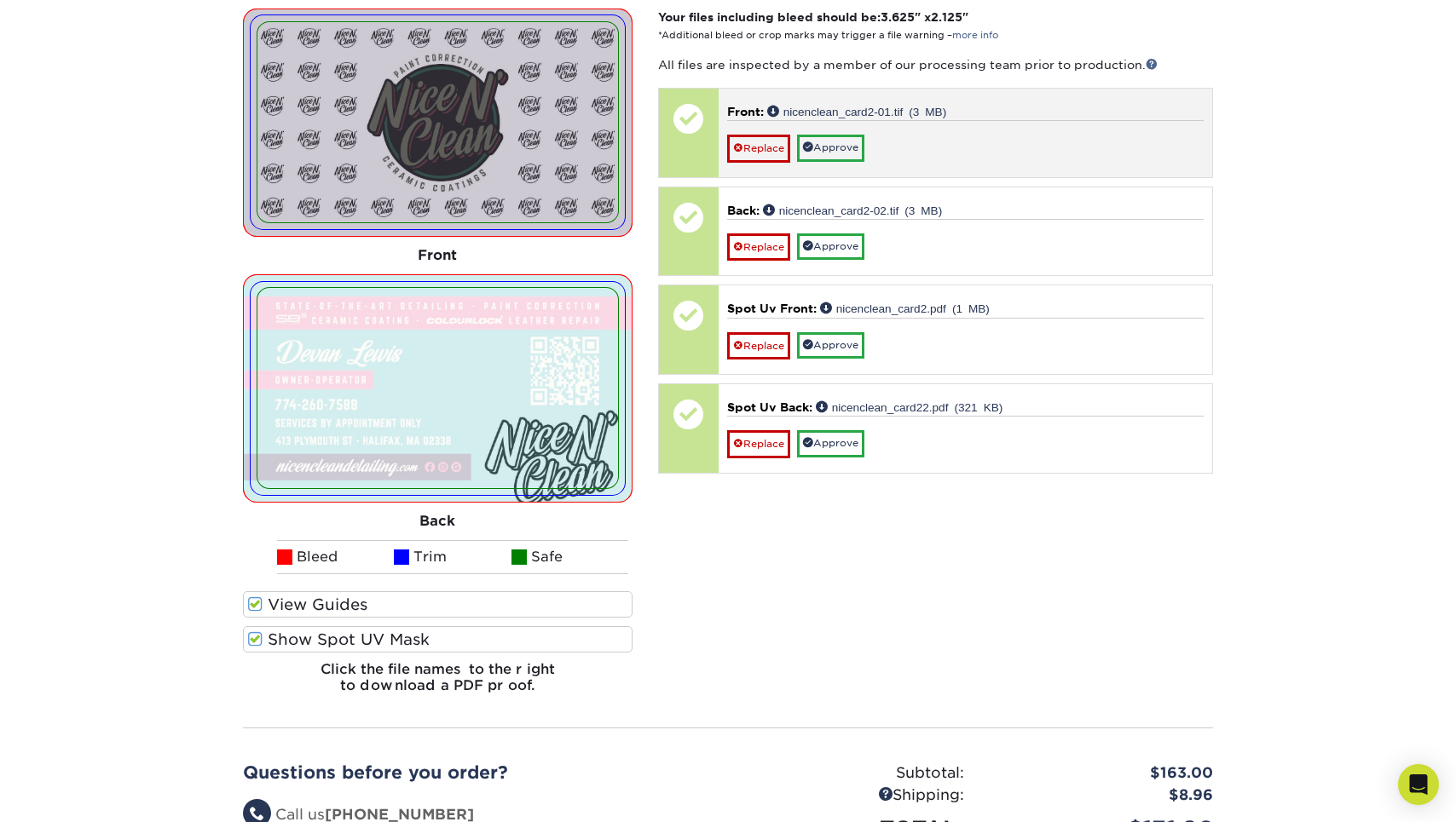
click at [833, 120] on div "Replace Approve" at bounding box center [966, 141] width 477 height 42
click at [833, 134] on link "Approve" at bounding box center [830, 148] width 67 height 26
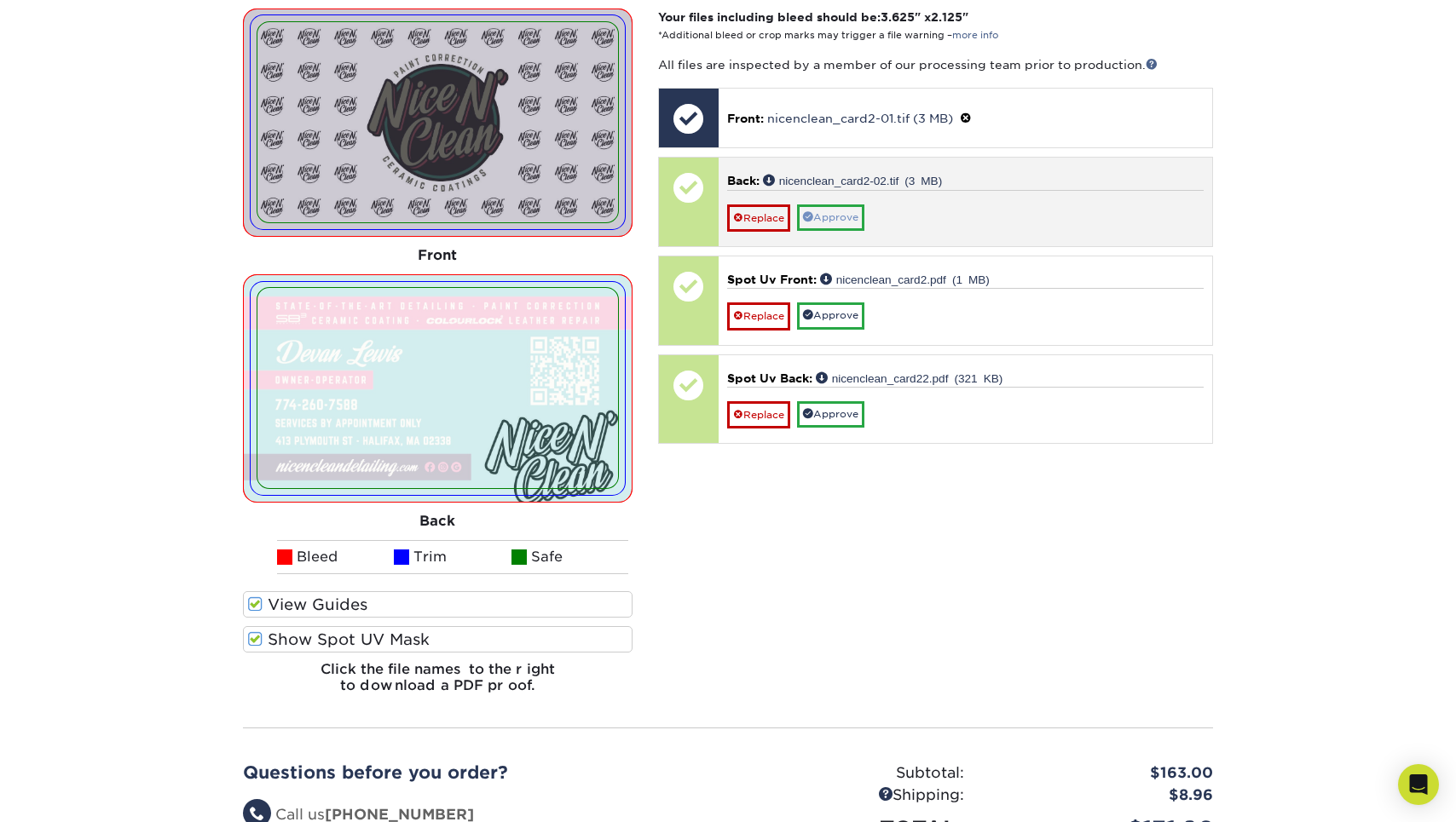
click at [833, 206] on link "Approve" at bounding box center [830, 218] width 67 height 26
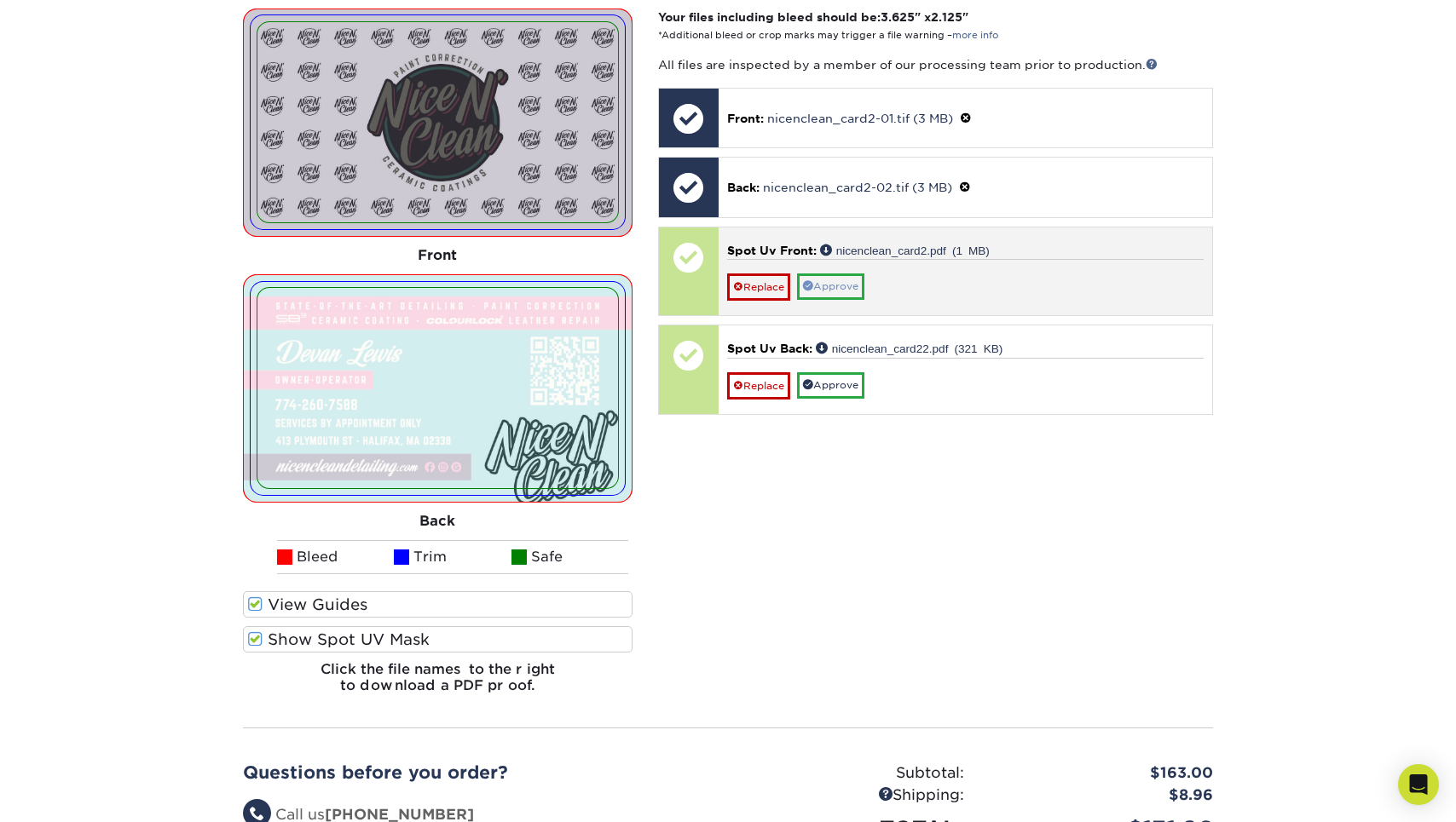
click at [833, 274] on link "Approve" at bounding box center [830, 287] width 67 height 26
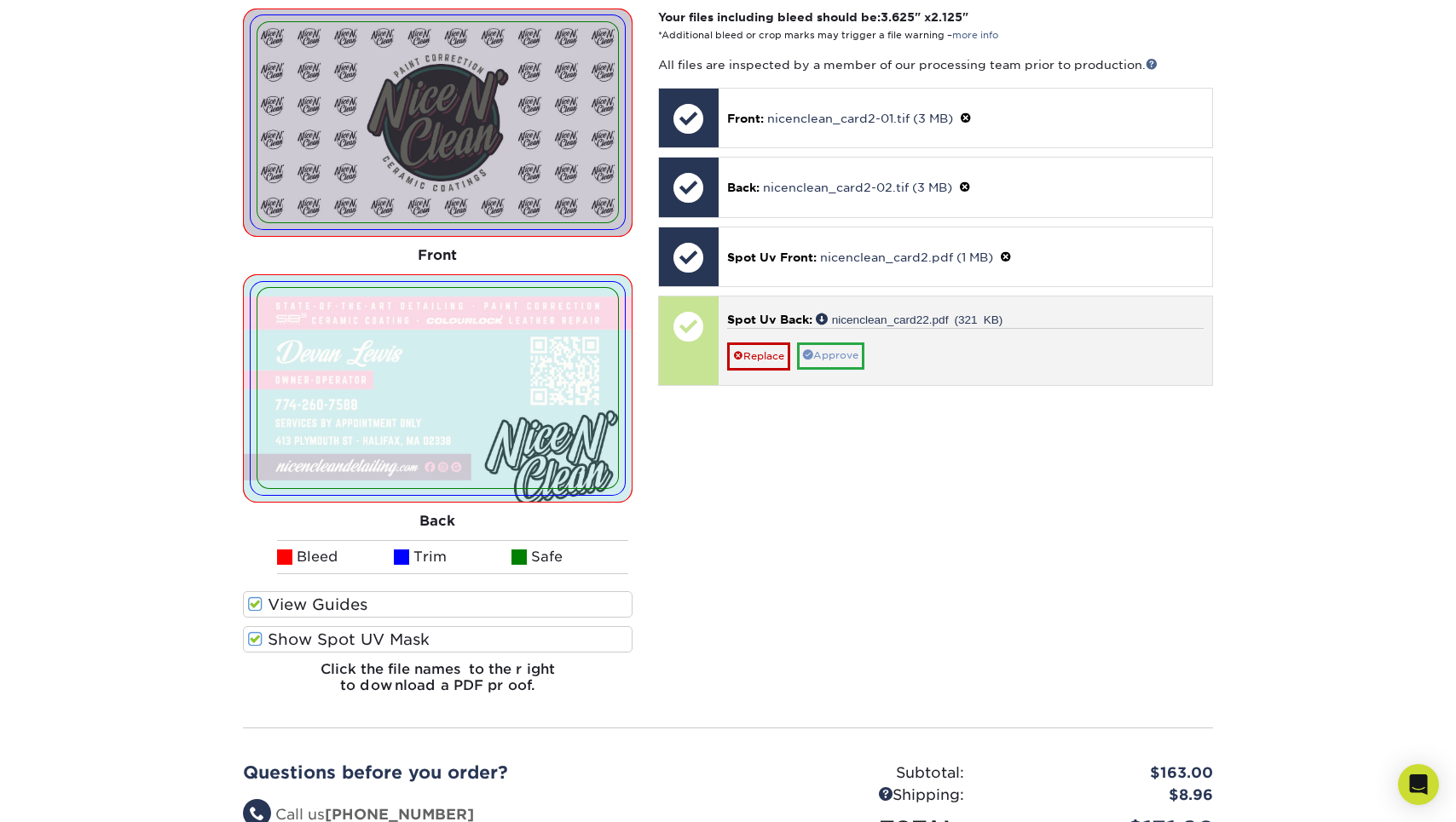
click at [833, 342] on link "Approve" at bounding box center [830, 356] width 67 height 26
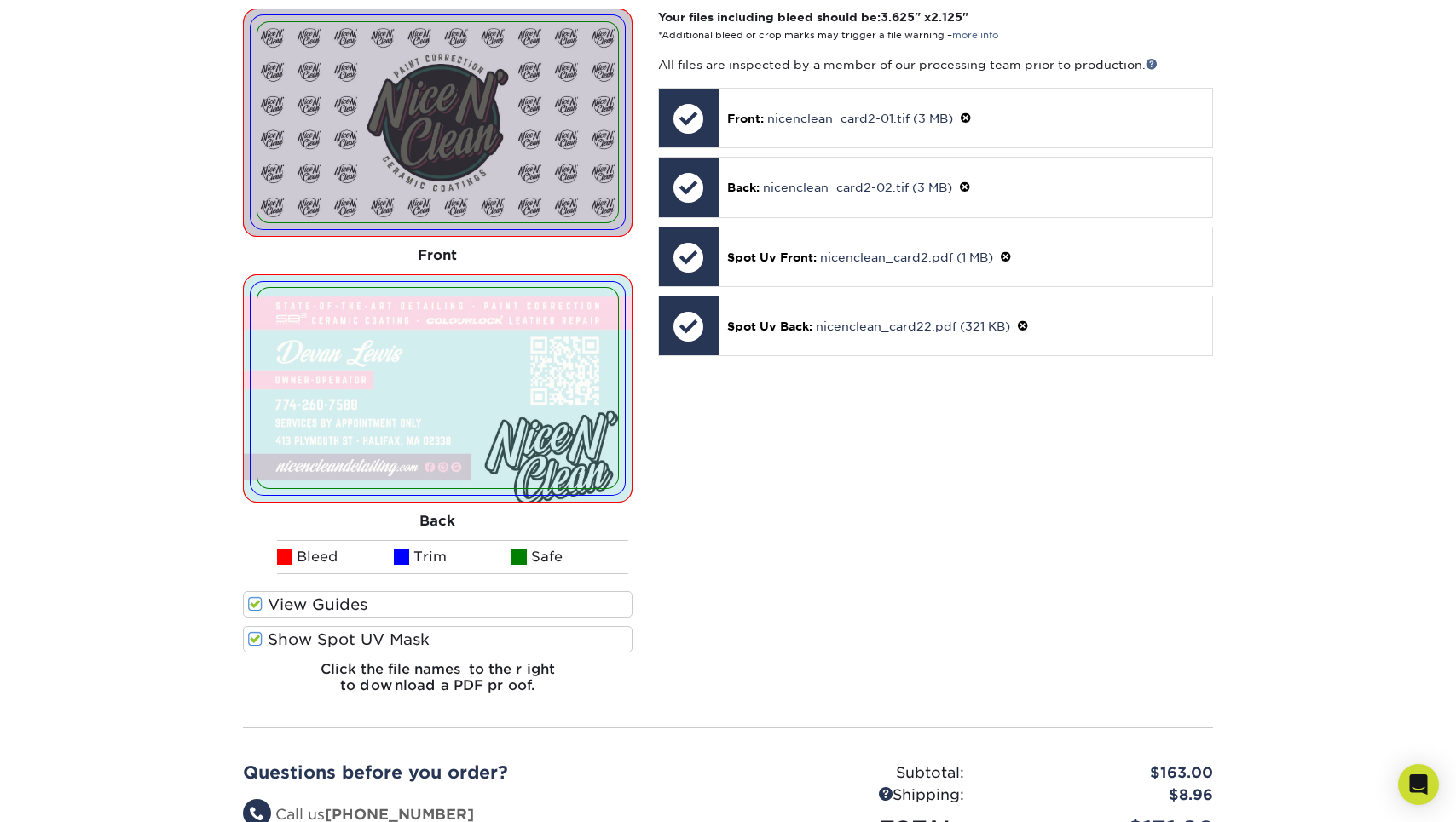
click at [421, 591] on label "View Guides" at bounding box center [438, 604] width 390 height 26
click at [0, 0] on input "View Guides" at bounding box center [0, 0] width 0 height 0
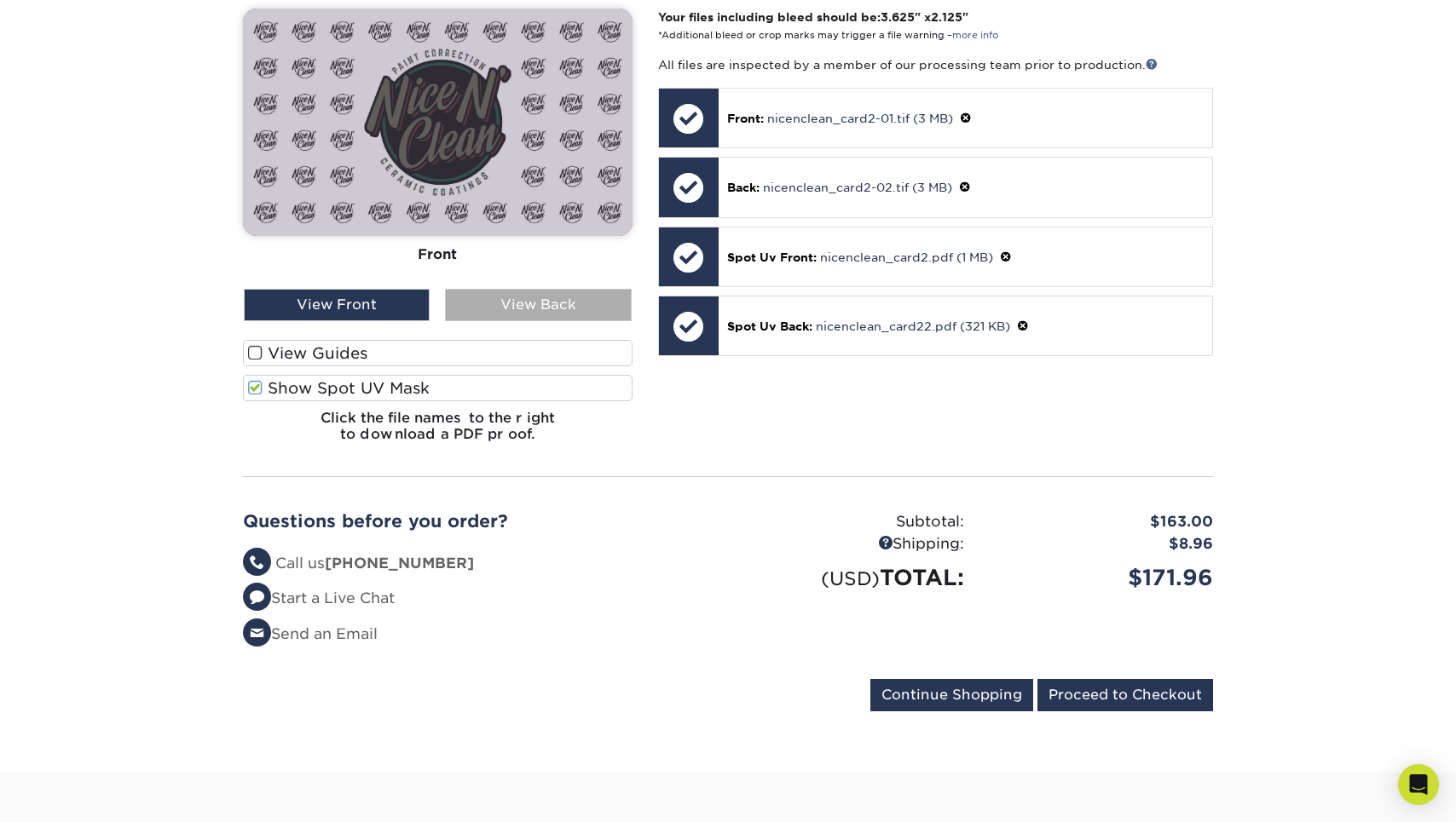
click at [494, 297] on div "View Back" at bounding box center [537, 305] width 185 height 32
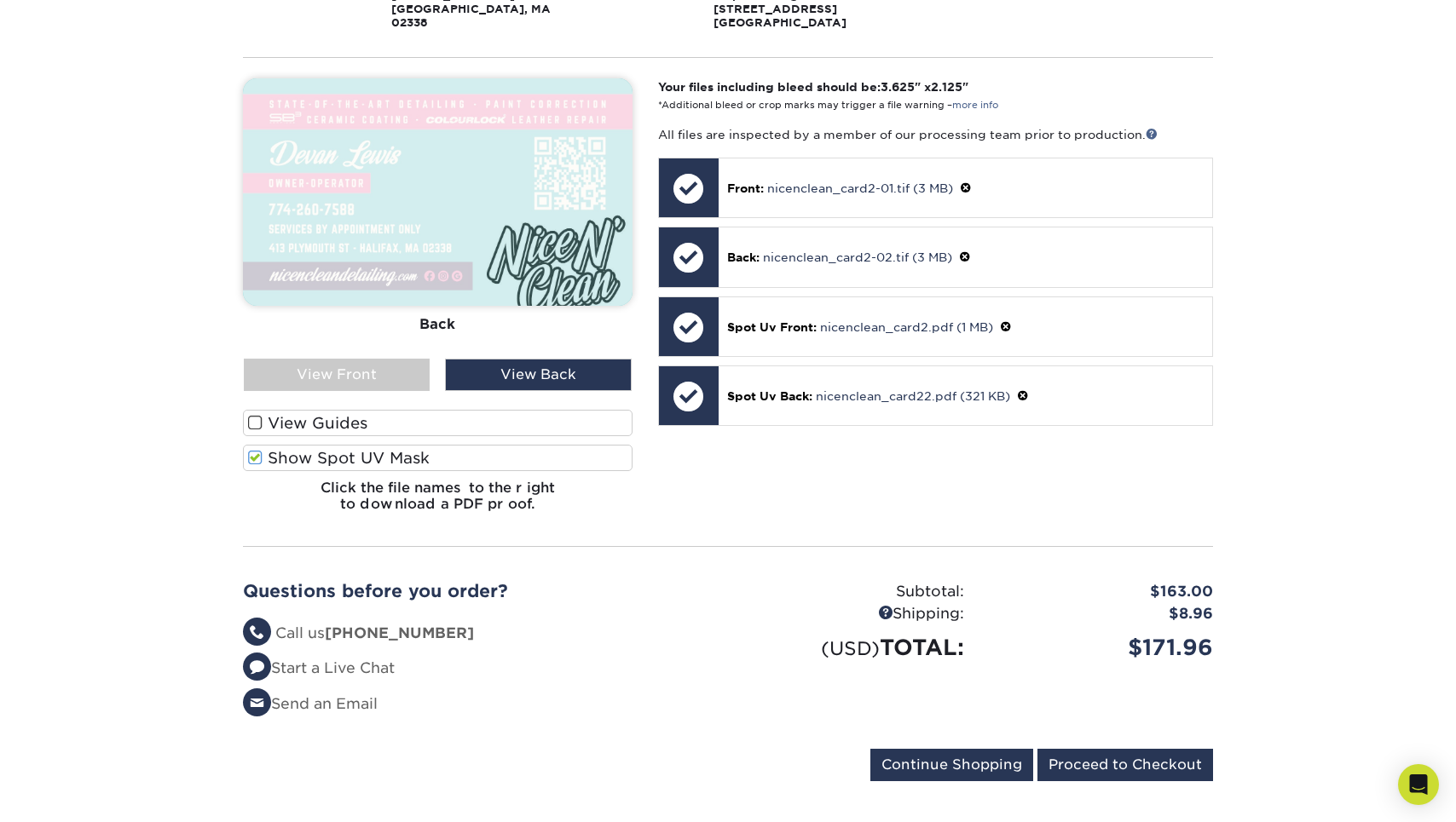
scroll to position [483, 0]
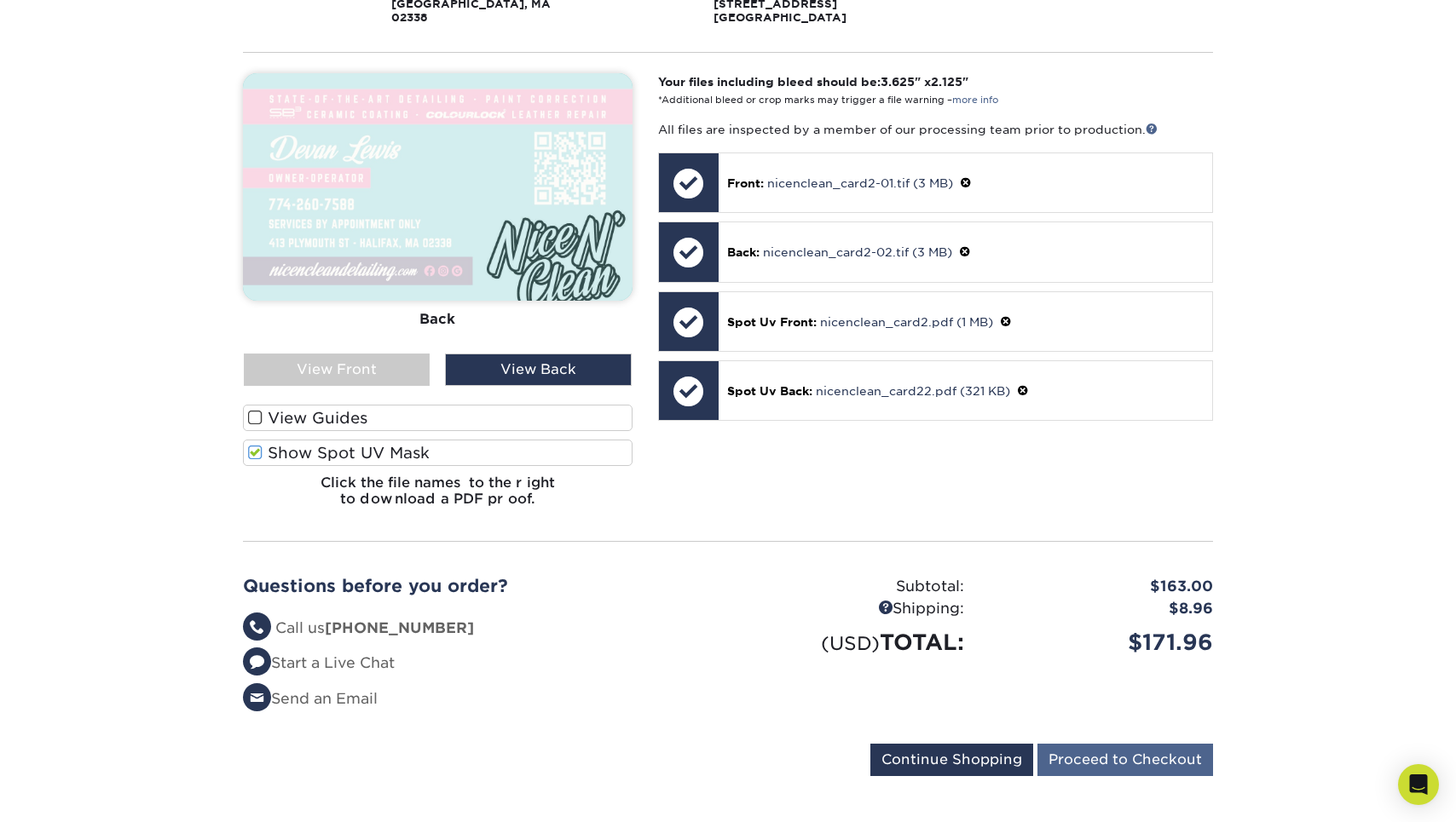
click at [1122, 747] on input "Proceed to Checkout" at bounding box center [1125, 761] width 176 height 32
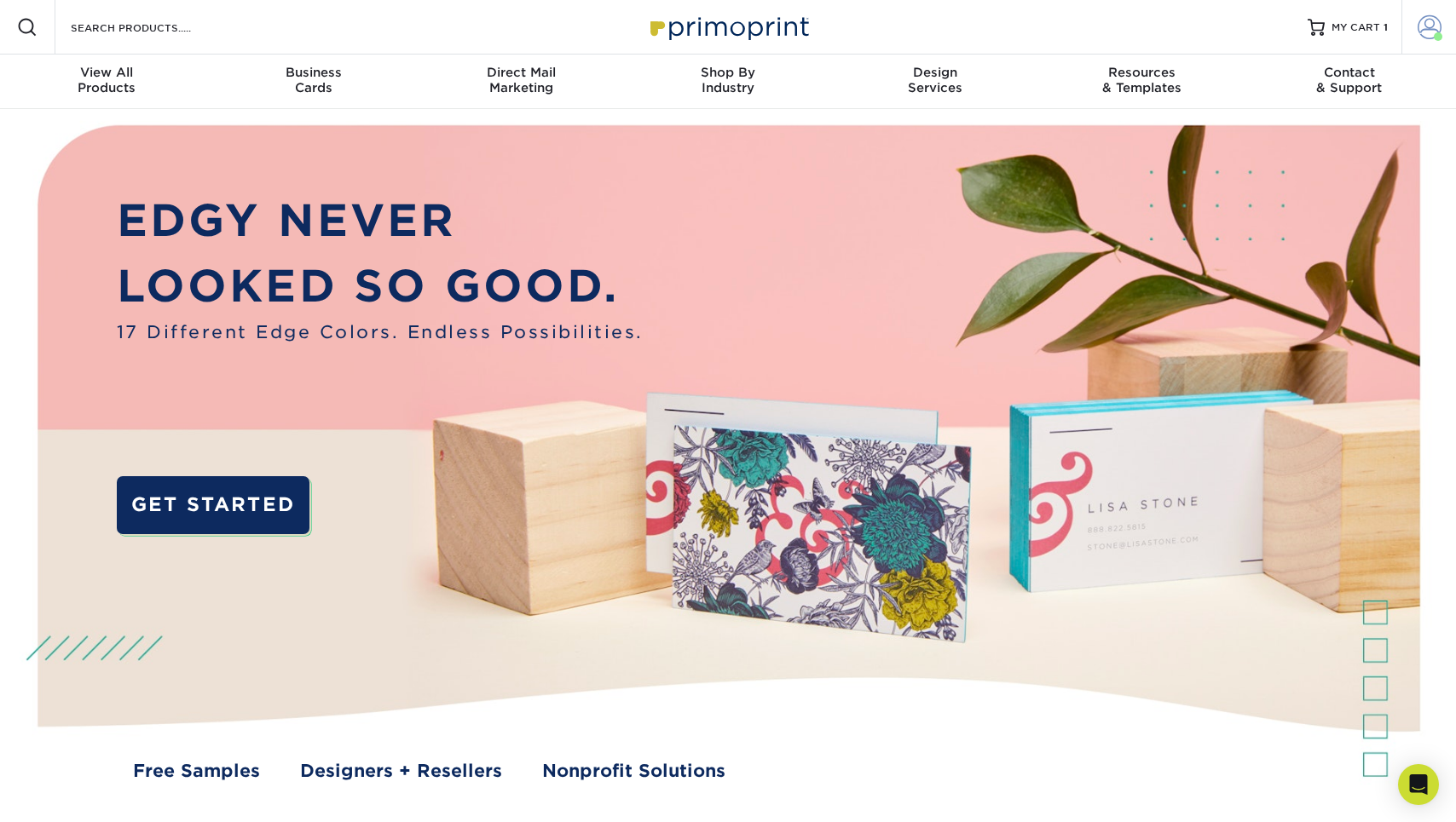
click at [1437, 31] on span at bounding box center [1429, 26] width 24 height 24
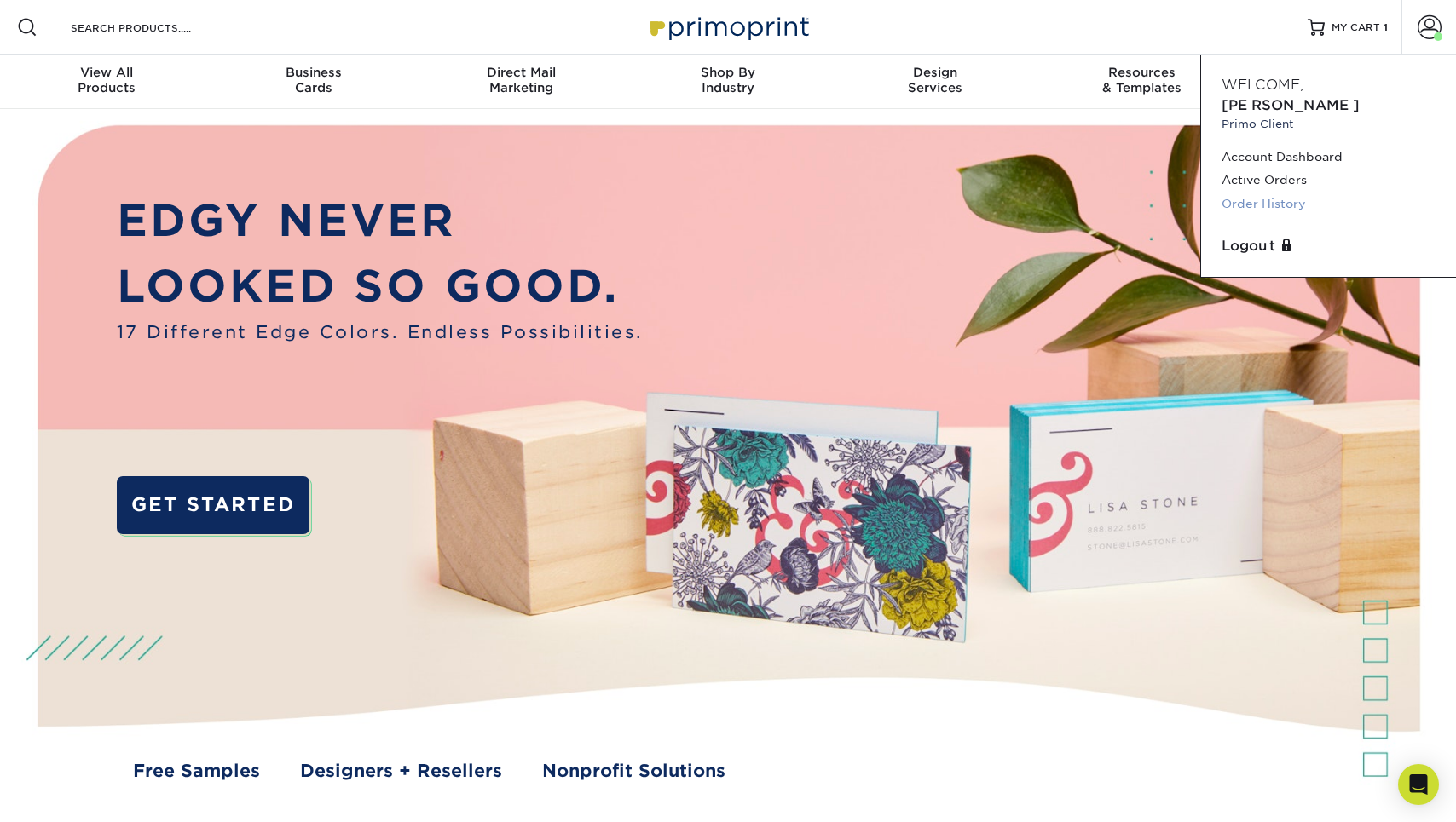
click at [1248, 193] on link "Order History" at bounding box center [1328, 204] width 214 height 23
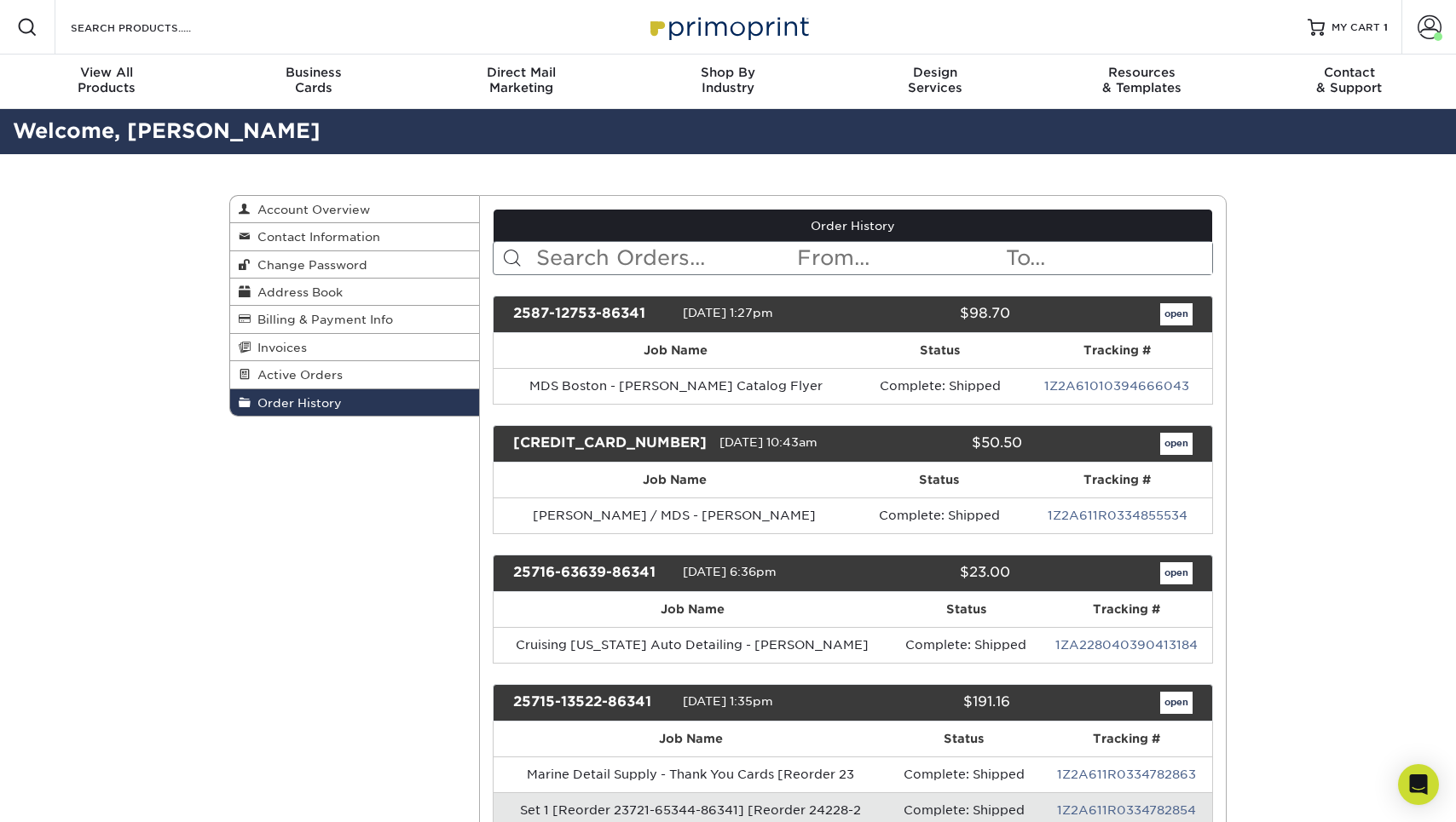
click at [612, 257] on input "text" at bounding box center [665, 258] width 262 height 32
type input "nice"
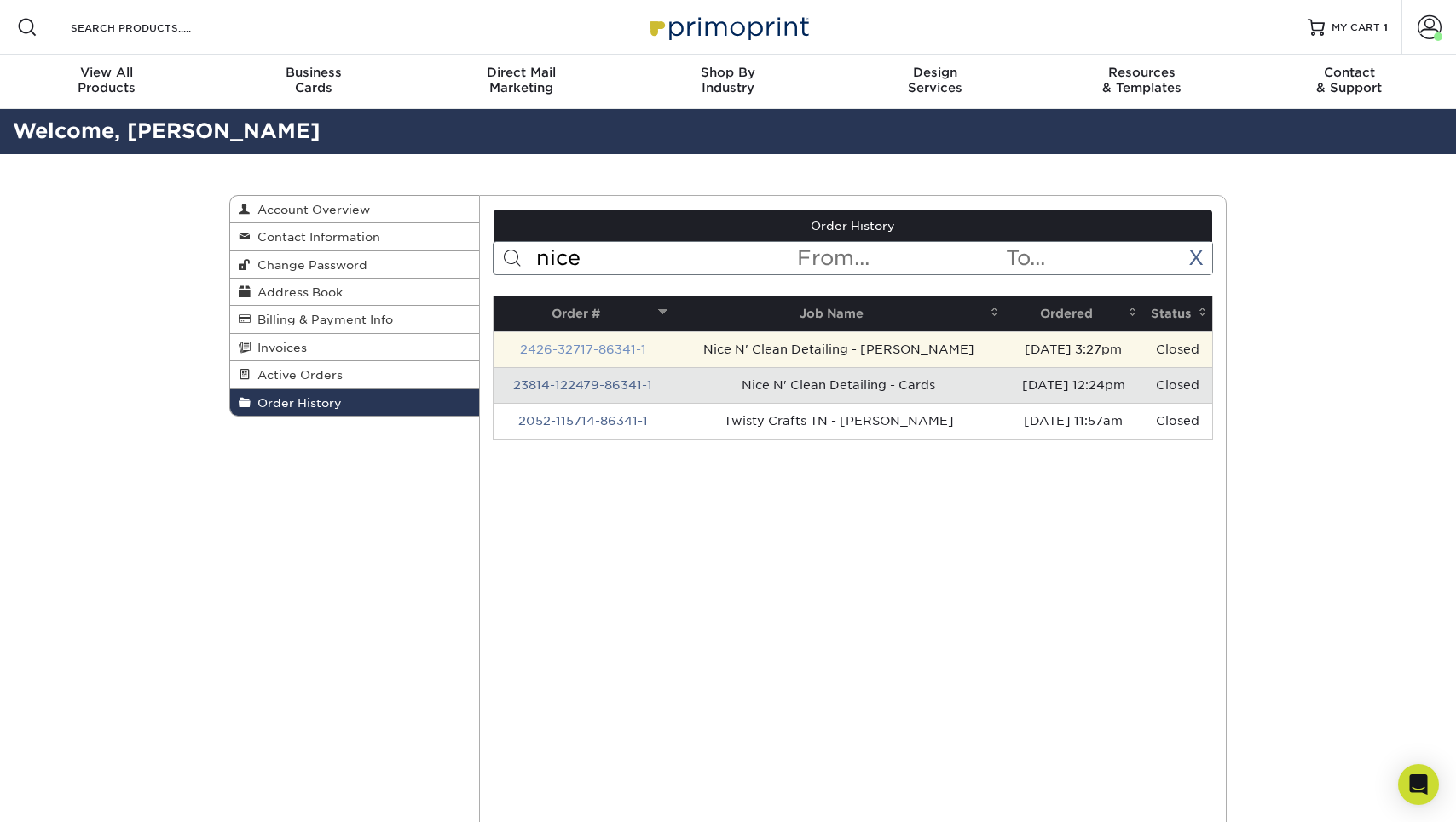
click at [597, 349] on link "2426-32717-86341-1" at bounding box center [583, 349] width 126 height 13
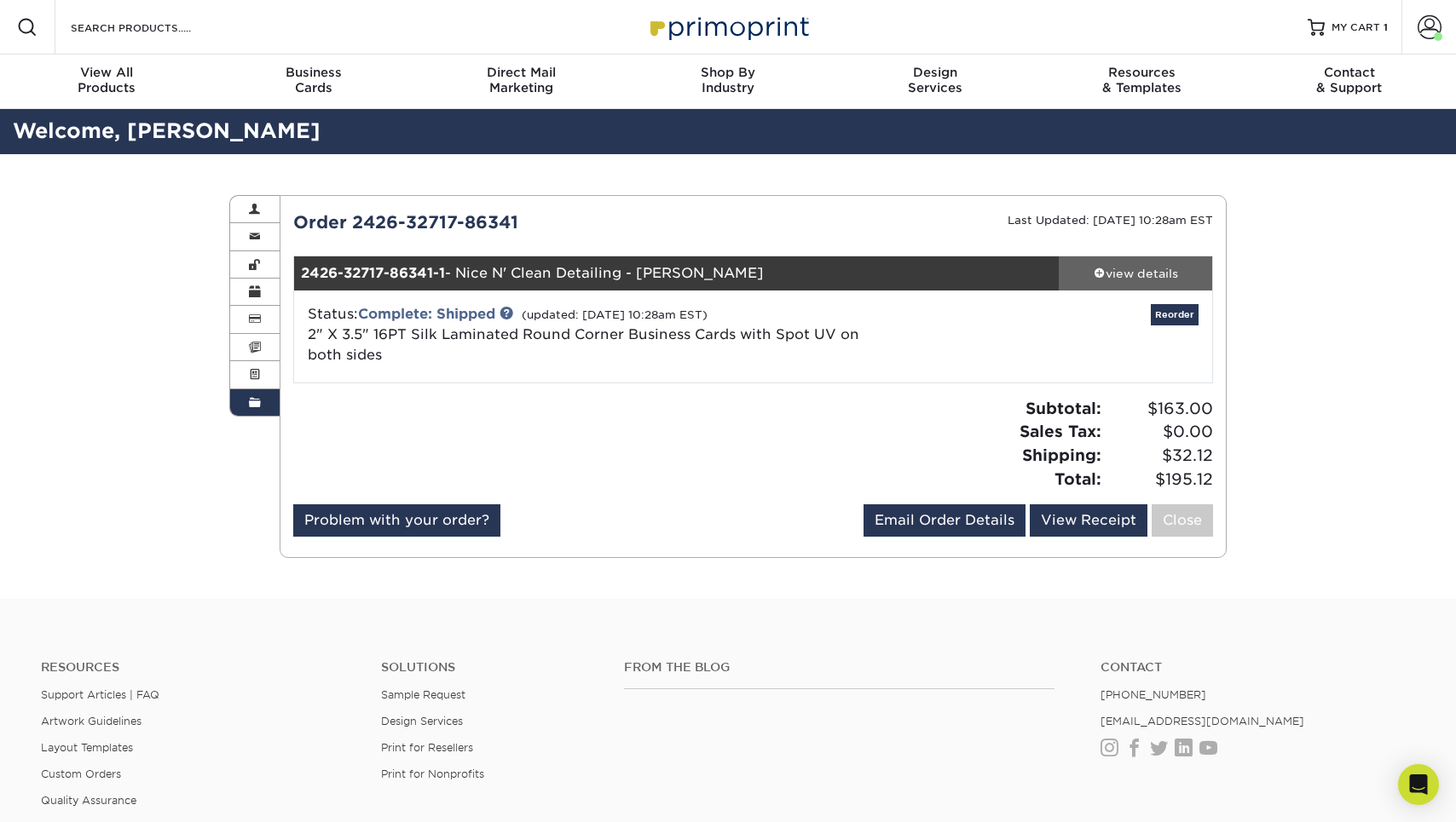
click at [1150, 280] on div "view details" at bounding box center [1135, 273] width 153 height 17
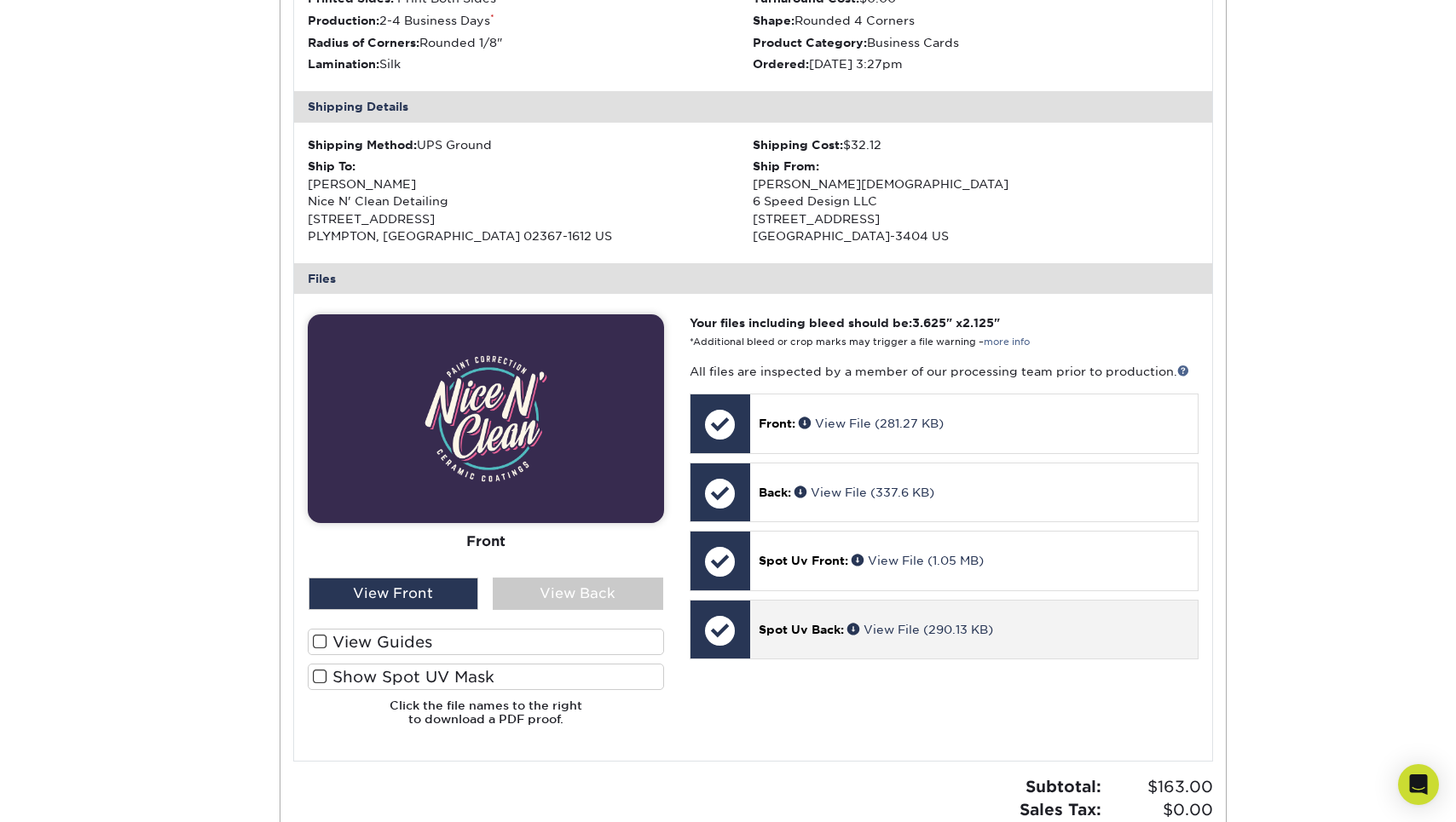
scroll to position [586, 0]
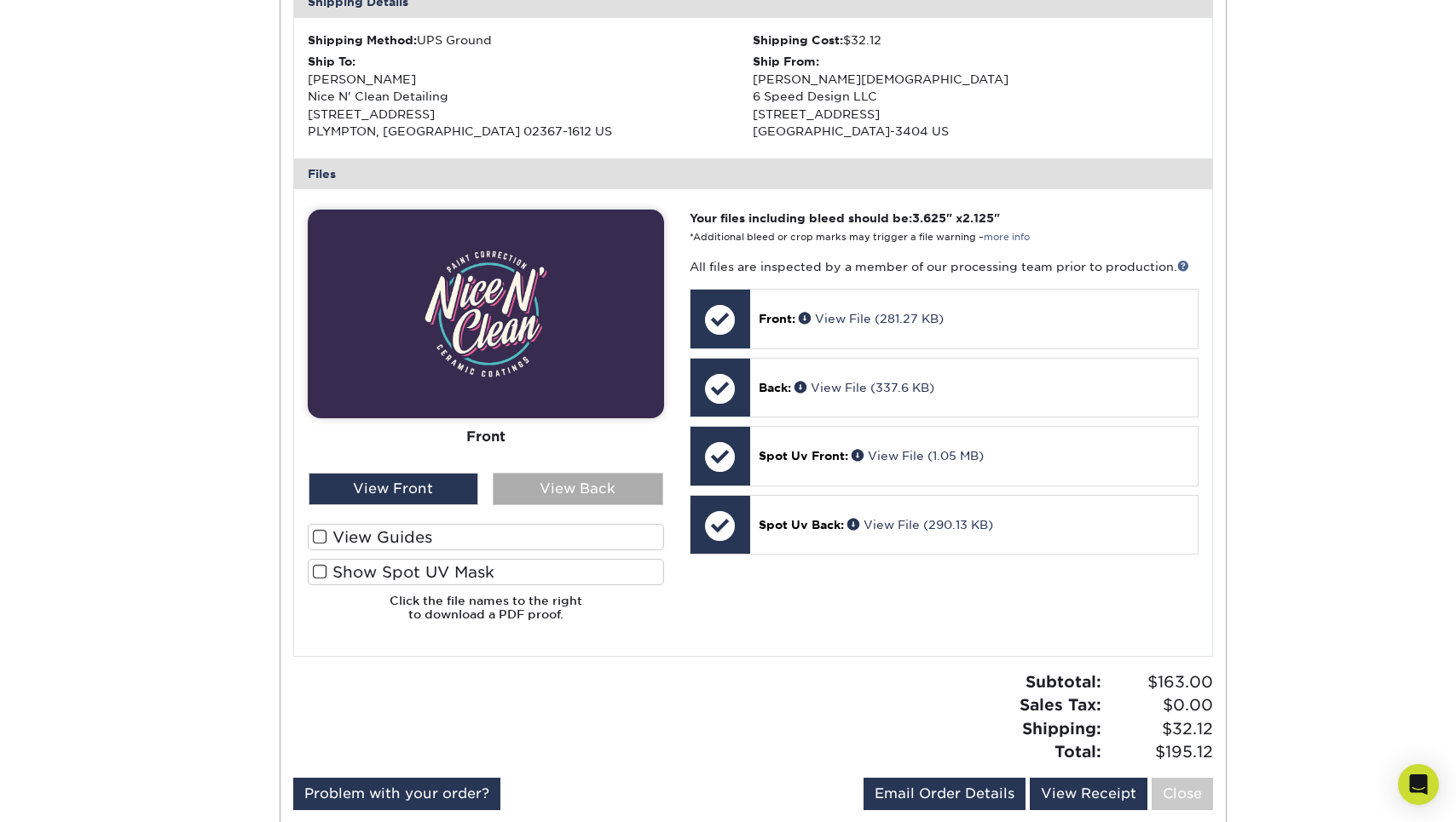
click at [562, 490] on div "View Back" at bounding box center [578, 489] width 170 height 32
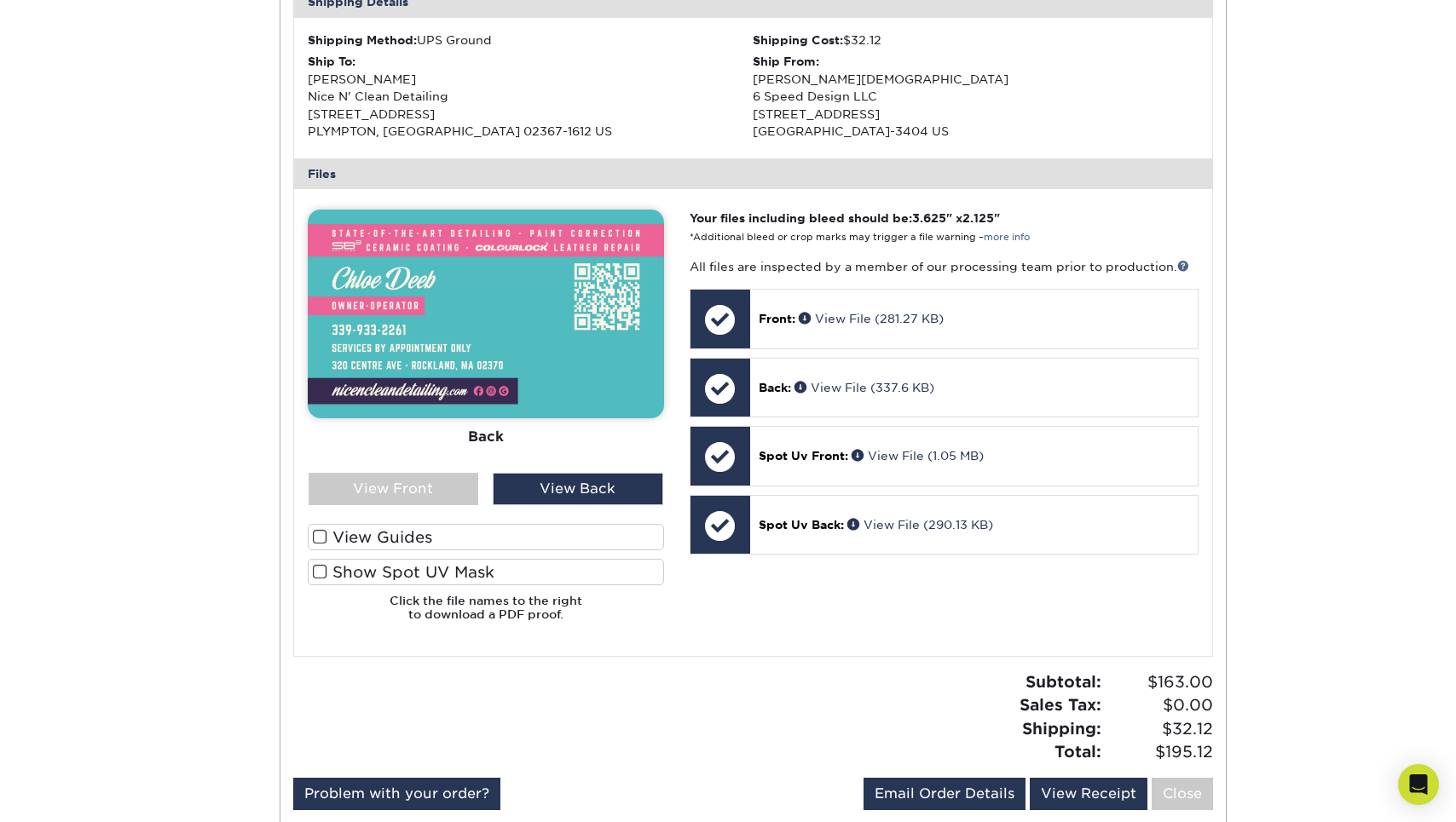
click at [571, 559] on label "Show Spot UV Mask" at bounding box center [485, 572] width 357 height 26
click at [0, 0] on input "Show Spot UV Mask" at bounding box center [0, 0] width 0 height 0
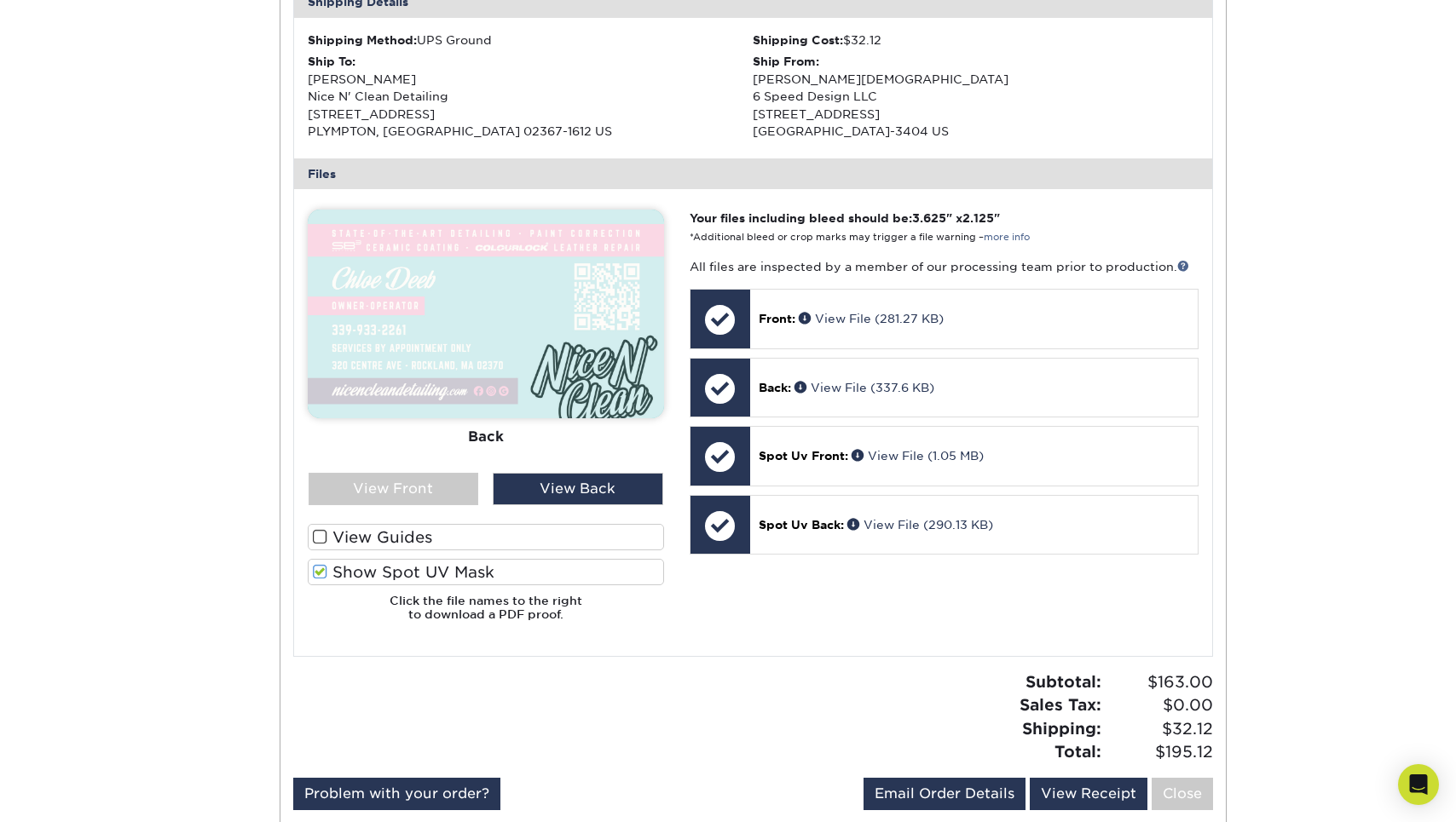
click at [571, 559] on label "Show Spot UV Mask" at bounding box center [485, 572] width 357 height 26
click at [0, 0] on input "Show Spot UV Mask" at bounding box center [0, 0] width 0 height 0
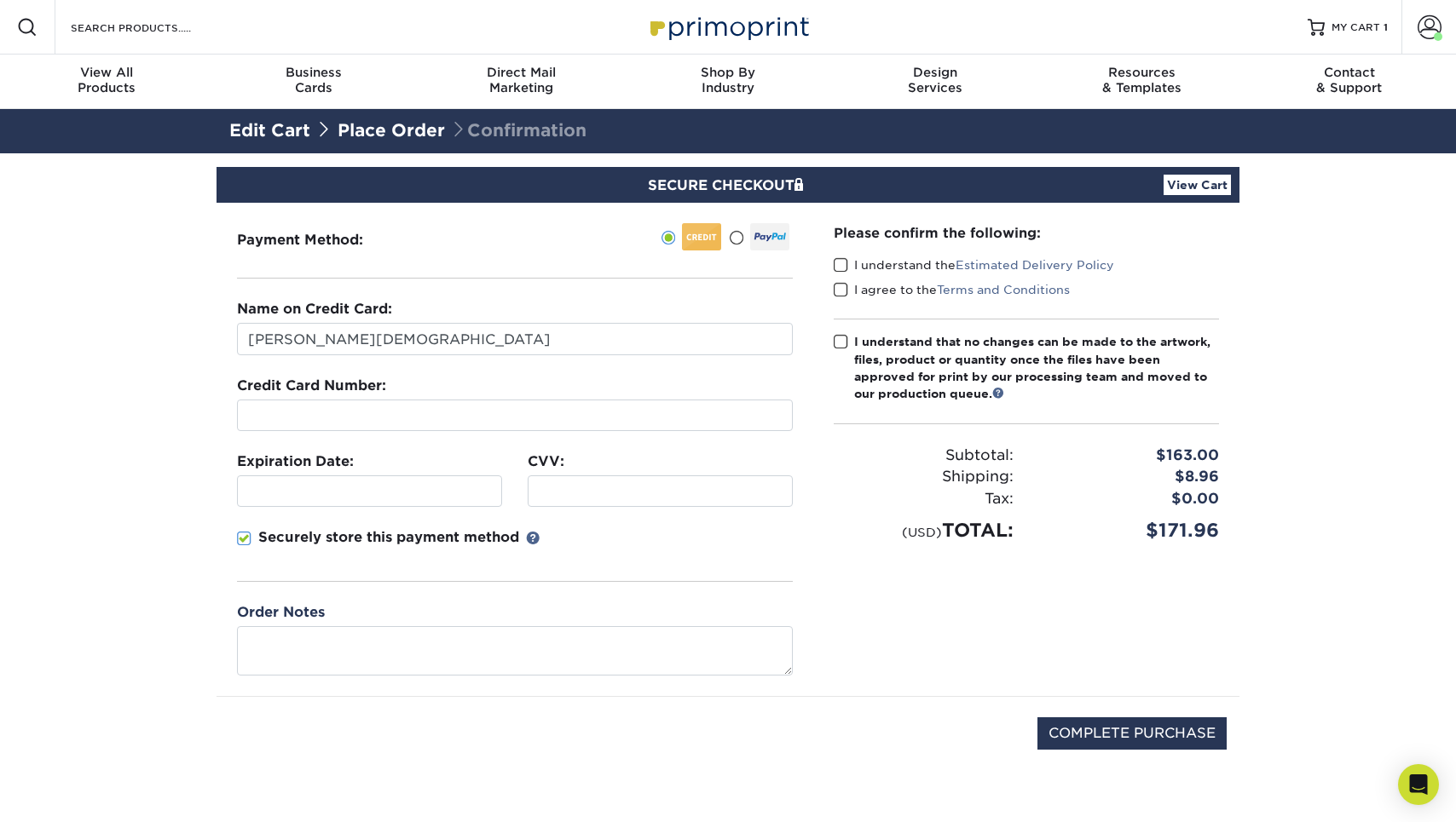
click at [901, 268] on label "I understand the Estimated Delivery Policy" at bounding box center [974, 265] width 280 height 17
click at [0, 0] on input "I understand the Estimated Delivery Policy" at bounding box center [0, 0] width 0 height 0
click at [900, 293] on label "I agree to the Terms and Conditions" at bounding box center [952, 289] width 237 height 17
click at [0, 0] on input "I agree to the Terms and Conditions" at bounding box center [0, 0] width 0 height 0
click at [900, 384] on div "I understand that no changes can be made to the artwork, files, product or quan…" at bounding box center [1037, 368] width 365 height 70
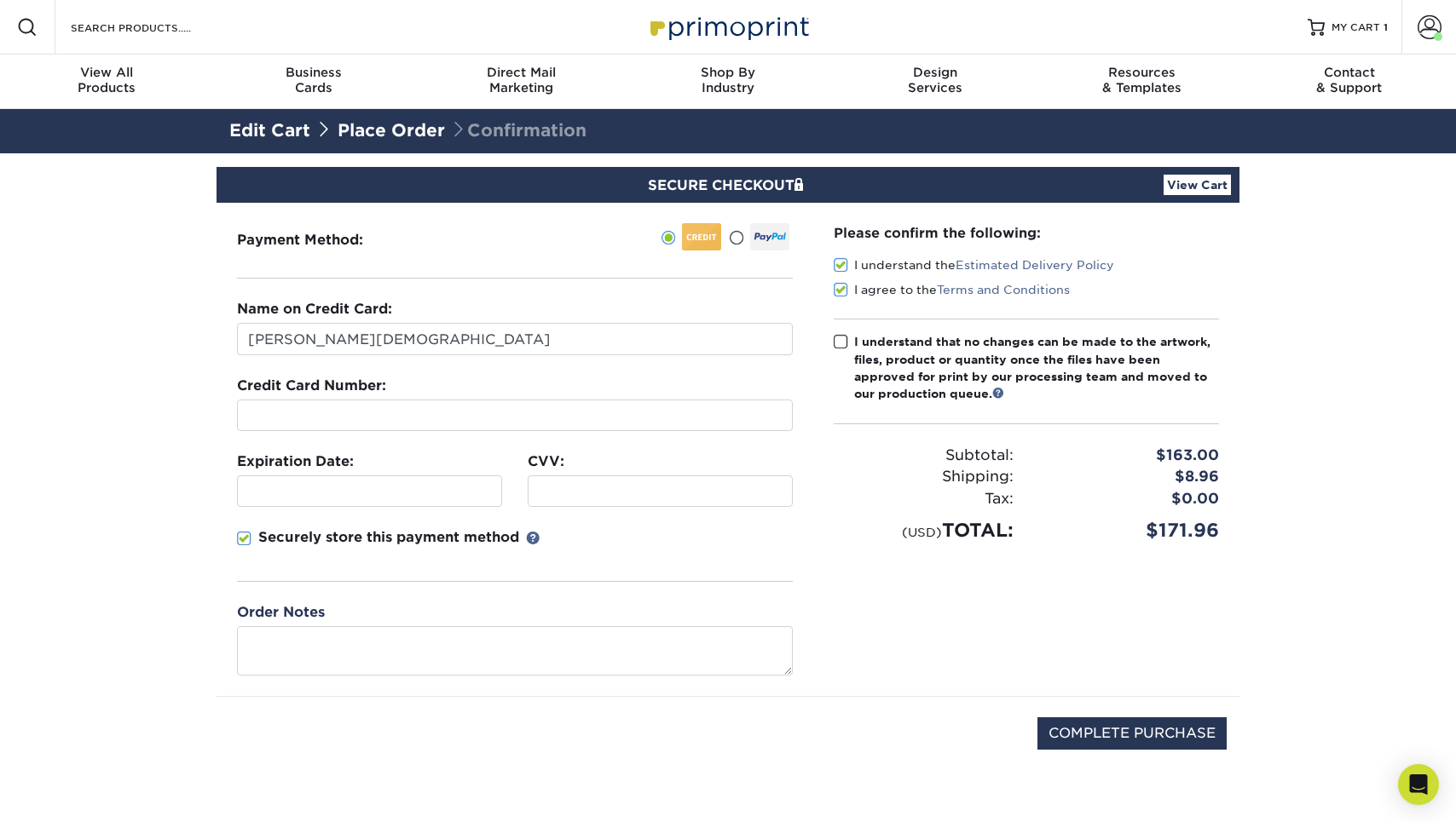
click at [0, 0] on input "I understand that no changes can be made to the artwork, files, product or quan…" at bounding box center [0, 0] width 0 height 0
click at [391, 543] on p "Securely store this payment method" at bounding box center [389, 538] width 261 height 21
click at [0, 0] on input "Securely store this payment method" at bounding box center [0, 0] width 0 height 0
click at [1062, 738] on input "COMPLETE PURCHASE" at bounding box center [1131, 734] width 189 height 32
type input "PROCESSING, PLEASE WAIT..."
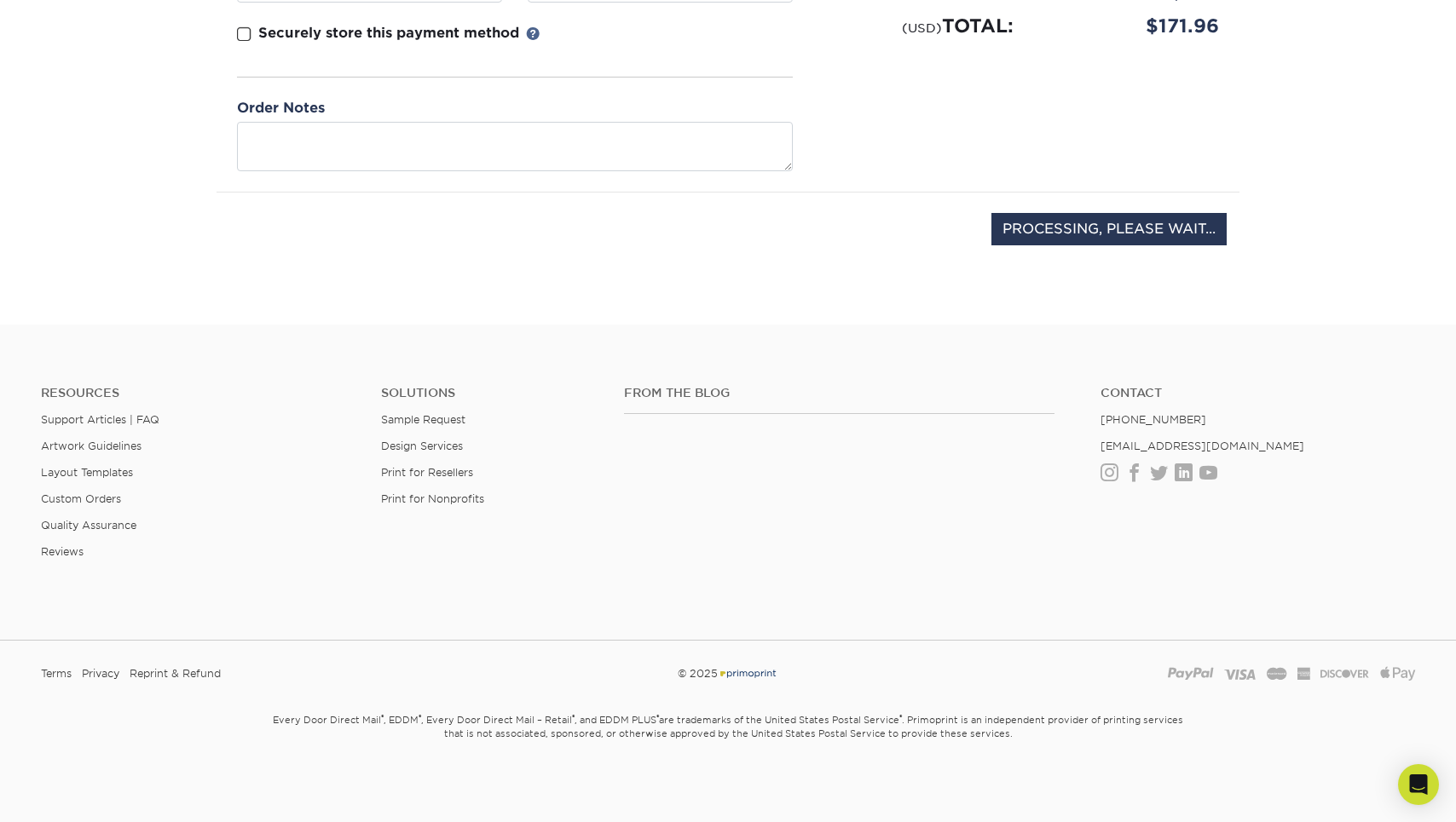
scroll to position [503, 0]
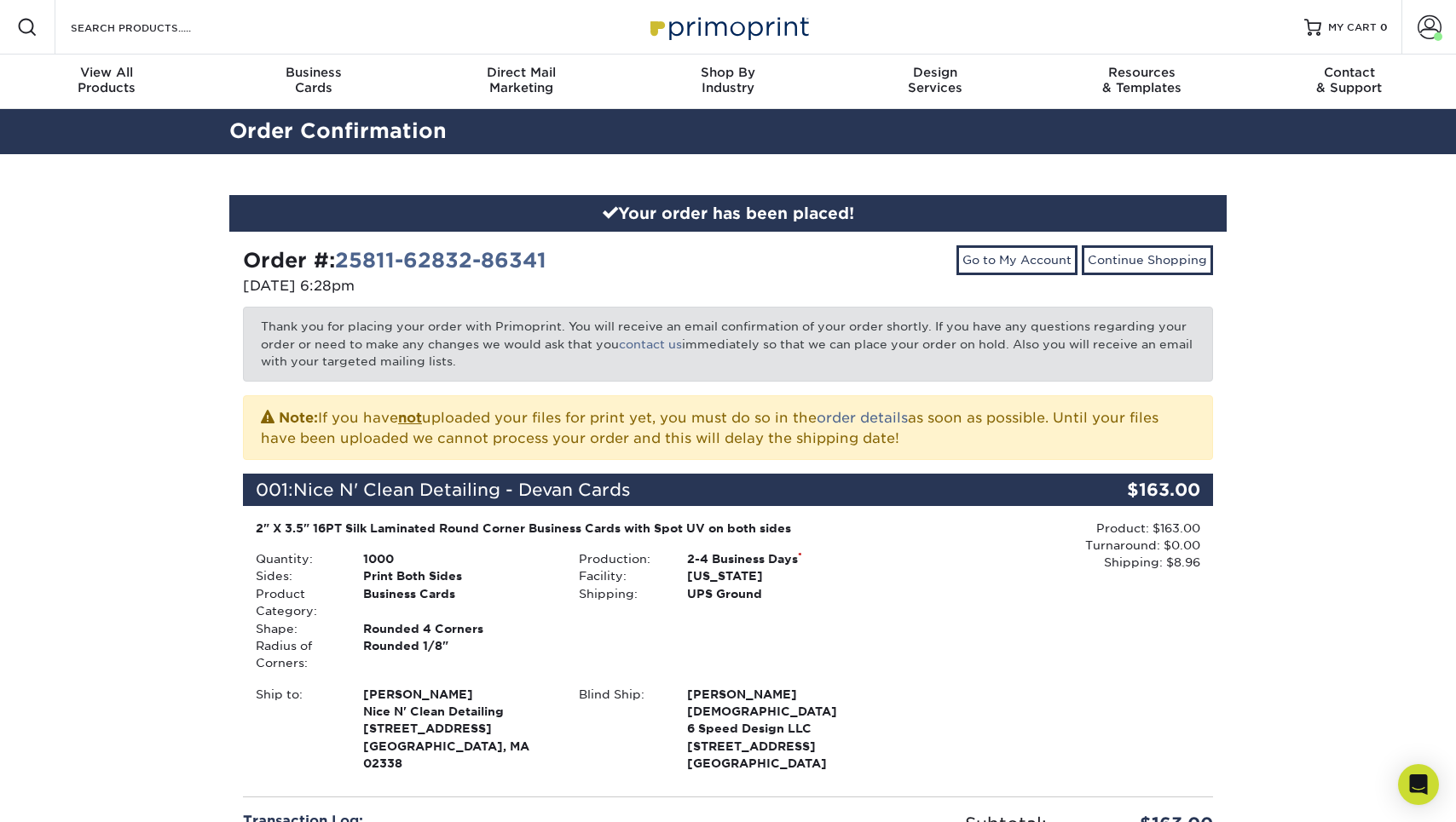
scroll to position [37, 0]
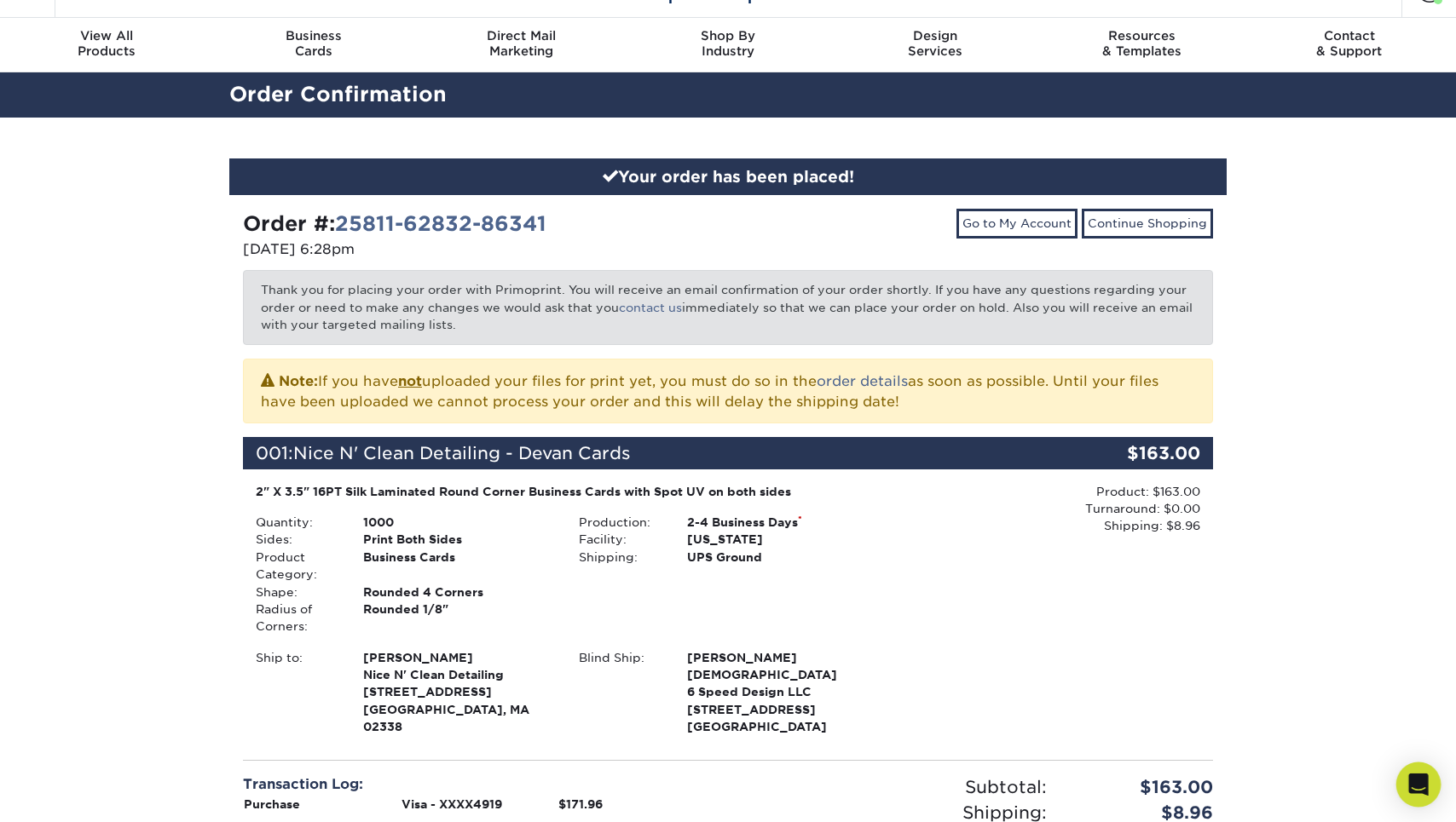
click at [1425, 778] on icon "Open Intercom Messenger" at bounding box center [1417, 784] width 20 height 22
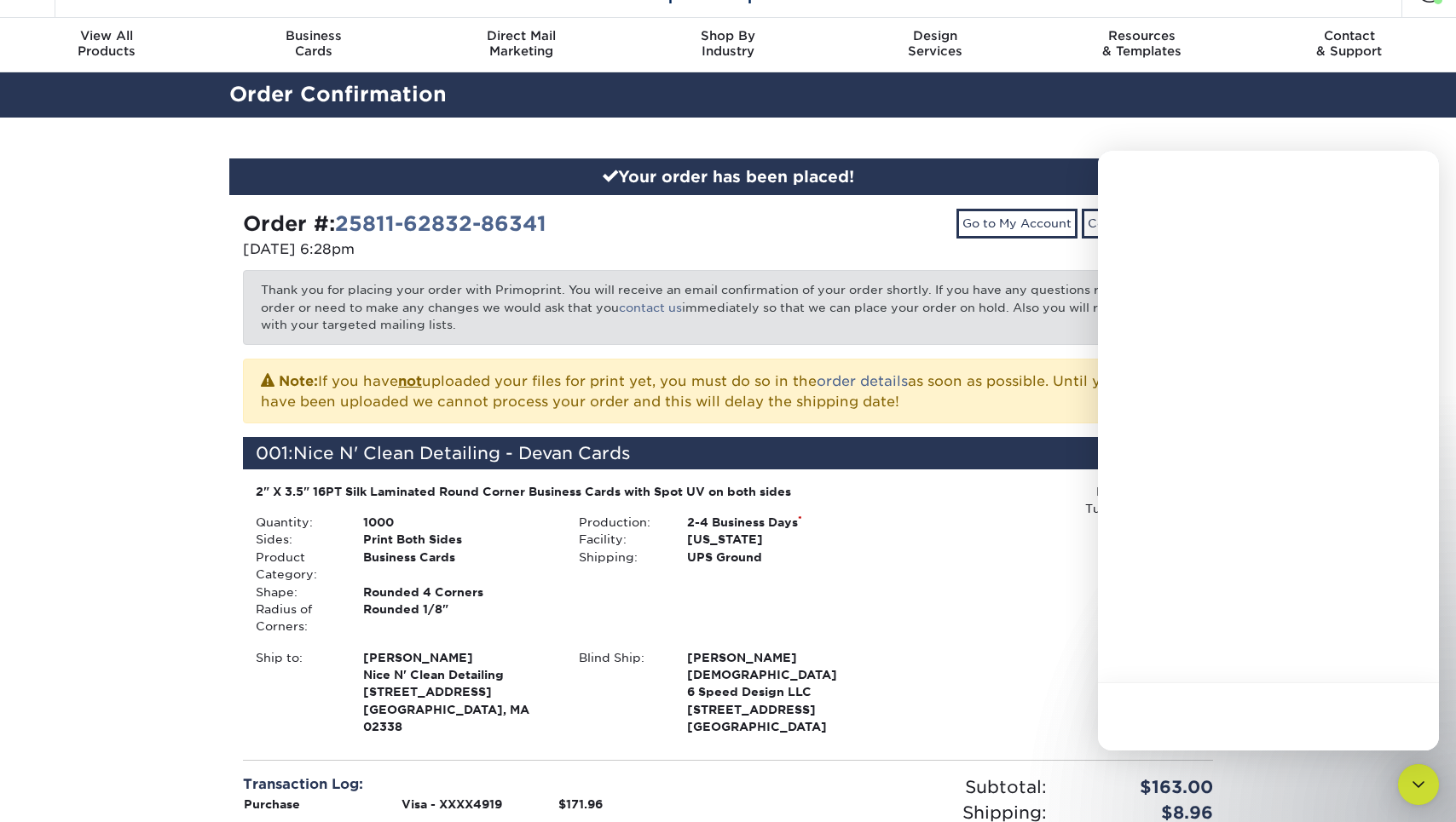
scroll to position [0, 0]
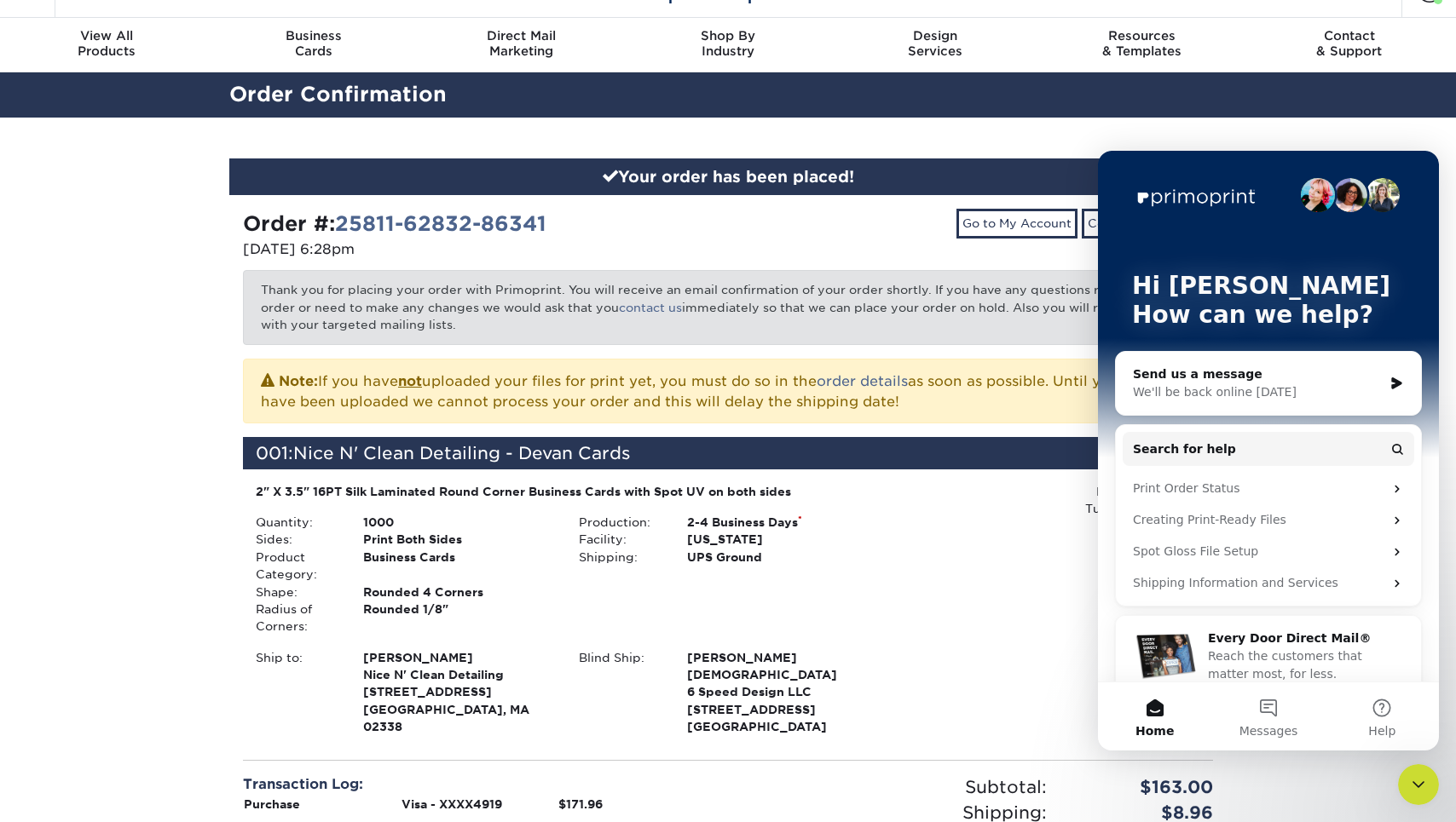
click at [1229, 388] on div "We'll be back online [DATE]" at bounding box center [1257, 392] width 250 height 18
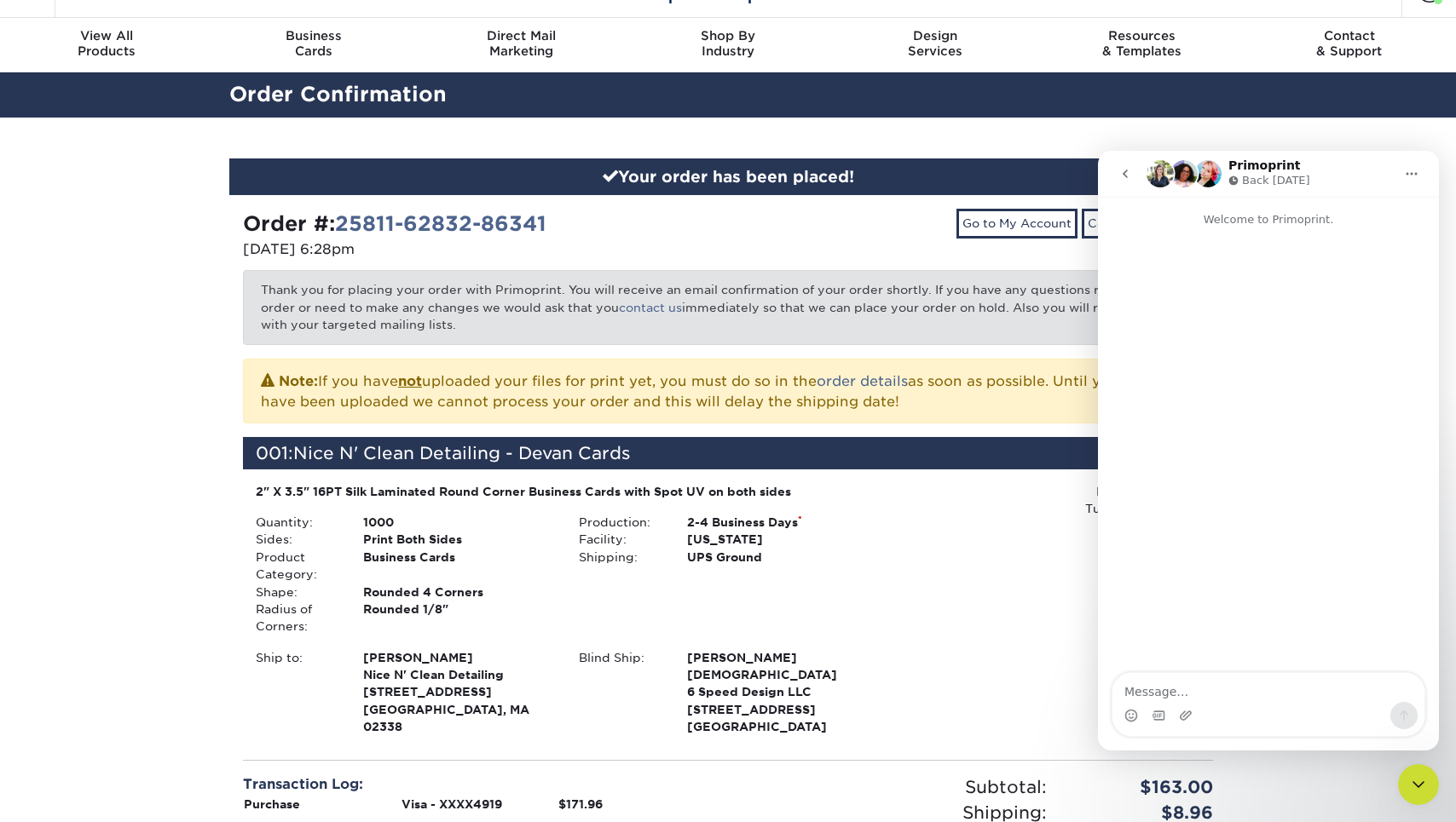
drag, startPoint x: 556, startPoint y: 221, endPoint x: 340, endPoint y: 222, distance: 216.0
click at [340, 222] on div "Order #: 25811-62832-86341" at bounding box center [479, 224] width 472 height 30
copy strong "25811-62832-86341"
click at [1270, 708] on div "Intercom messenger" at bounding box center [1269, 715] width 312 height 27
click at [1268, 695] on textarea "Message…" at bounding box center [1269, 688] width 312 height 29
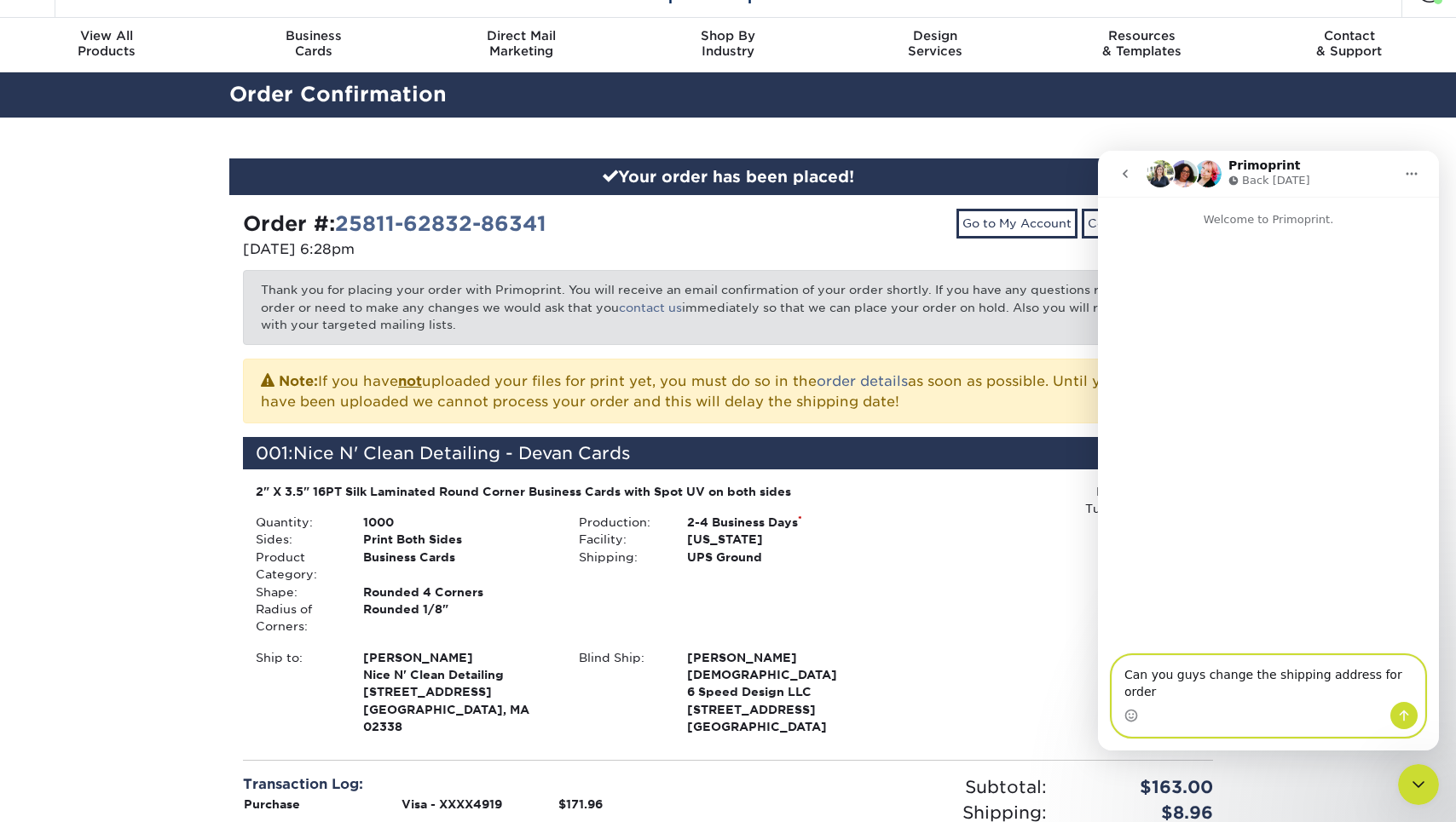
paste textarea "25811-62832-86341"
type textarea "Can you guys change the shipping address for order 25811-62832-86341 to"
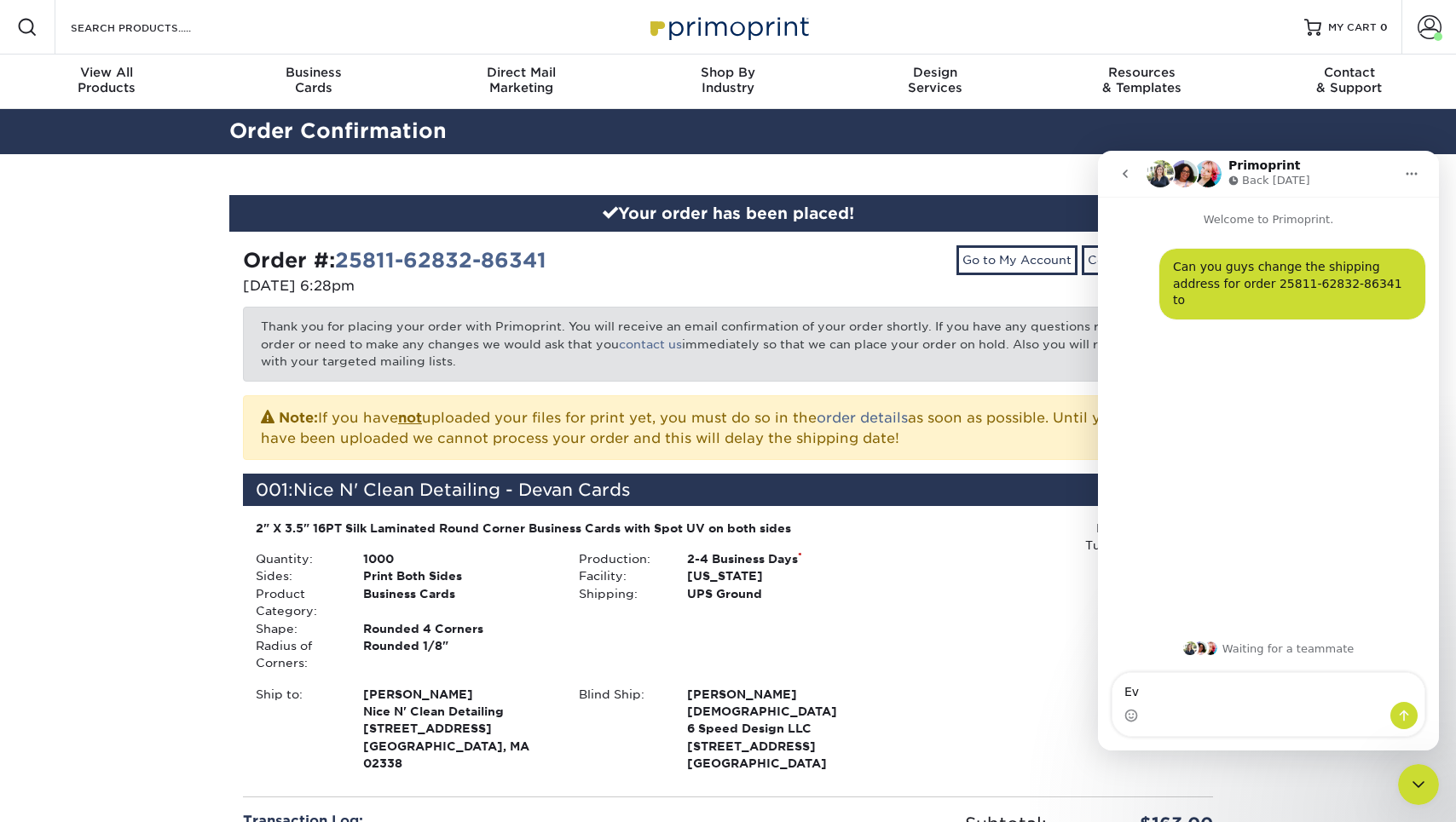
type textarea "E"
type textarea "Devan Lewis 14 Musterfield Lane Halifax MA 02338"
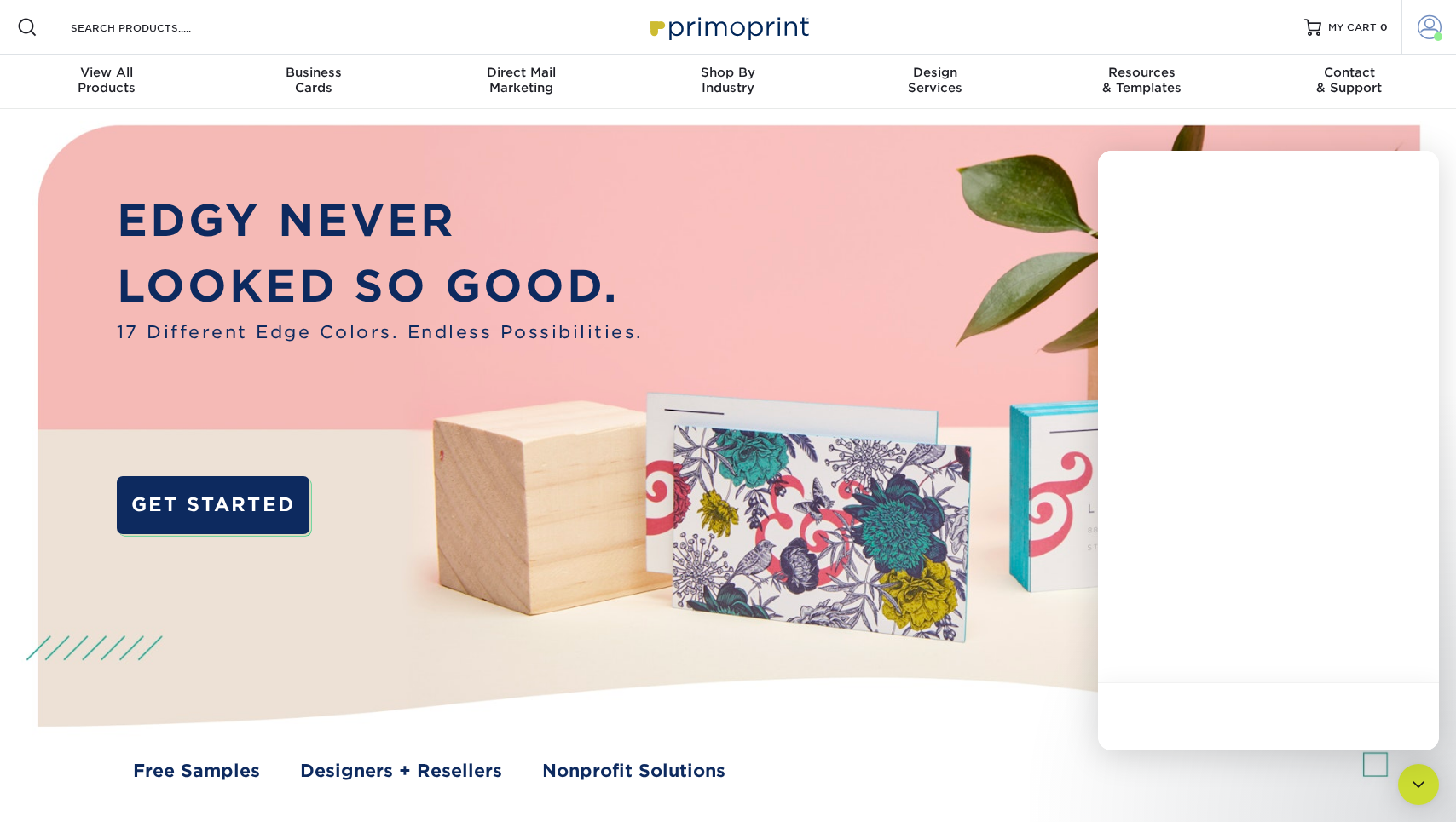
click at [1438, 38] on span at bounding box center [1437, 36] width 9 height 9
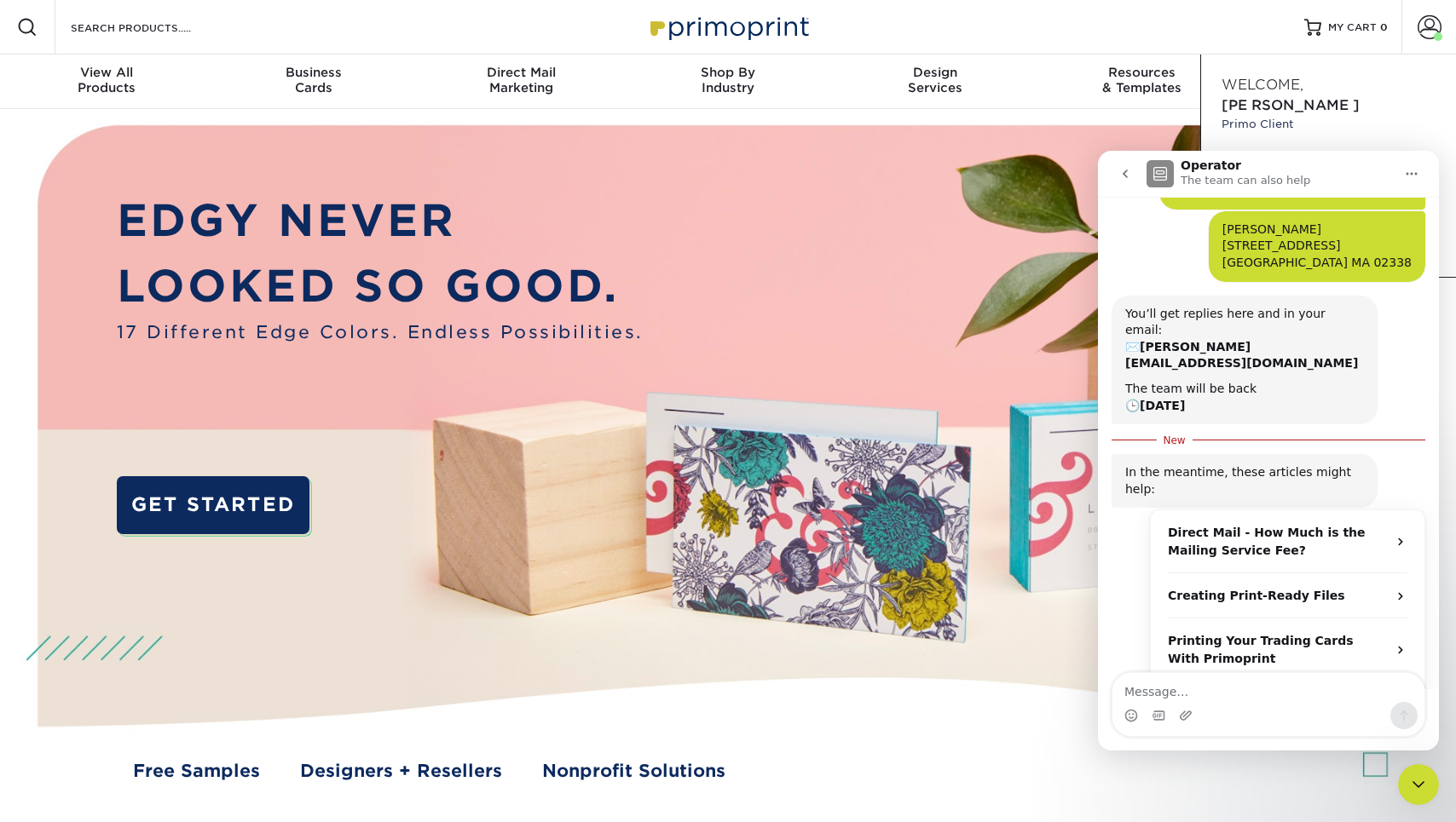
click at [1419, 778] on icon "Close Intercom Messenger" at bounding box center [1418, 785] width 21 height 21
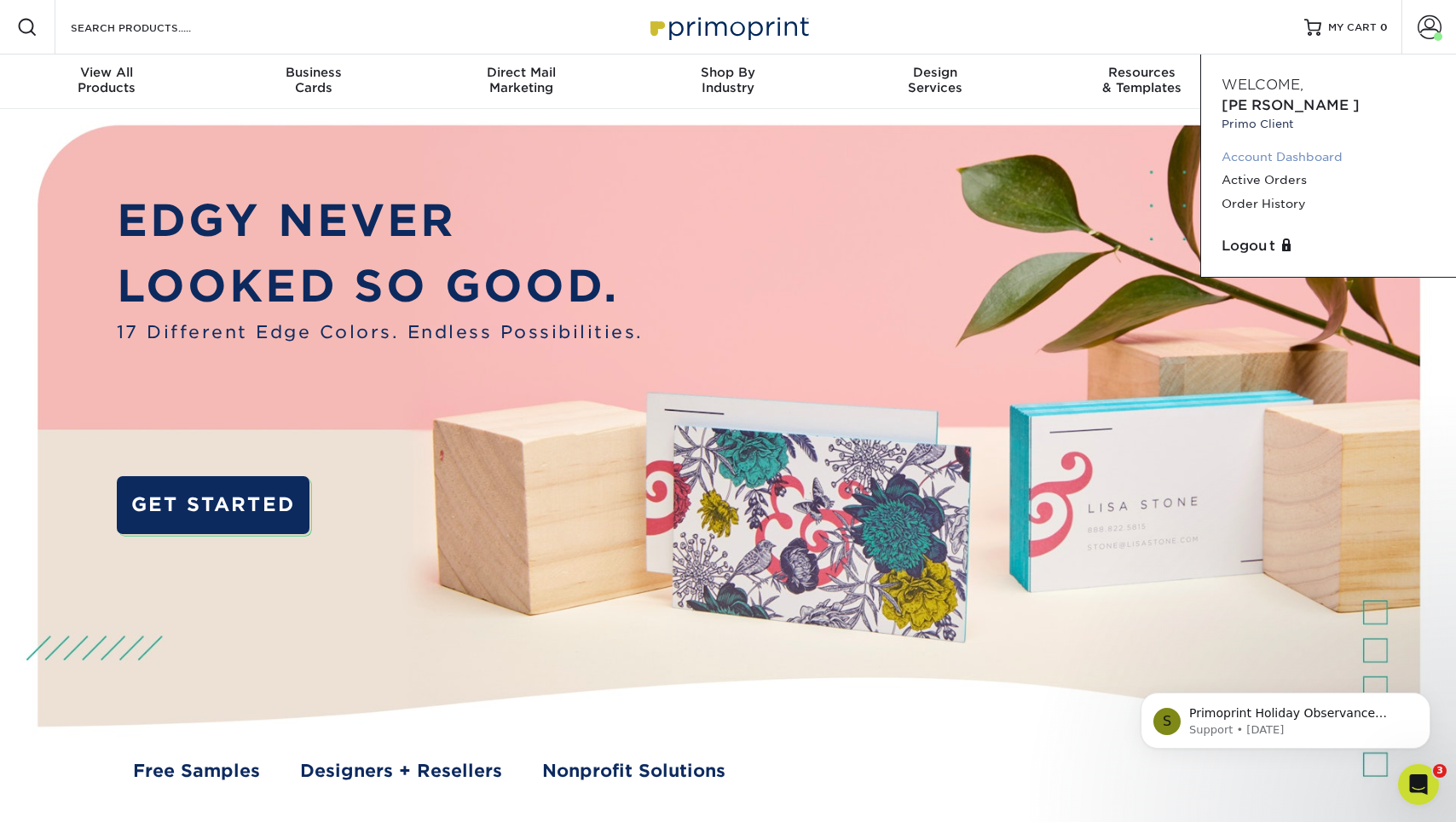
click at [1306, 146] on link "Account Dashboard" at bounding box center [1328, 157] width 214 height 23
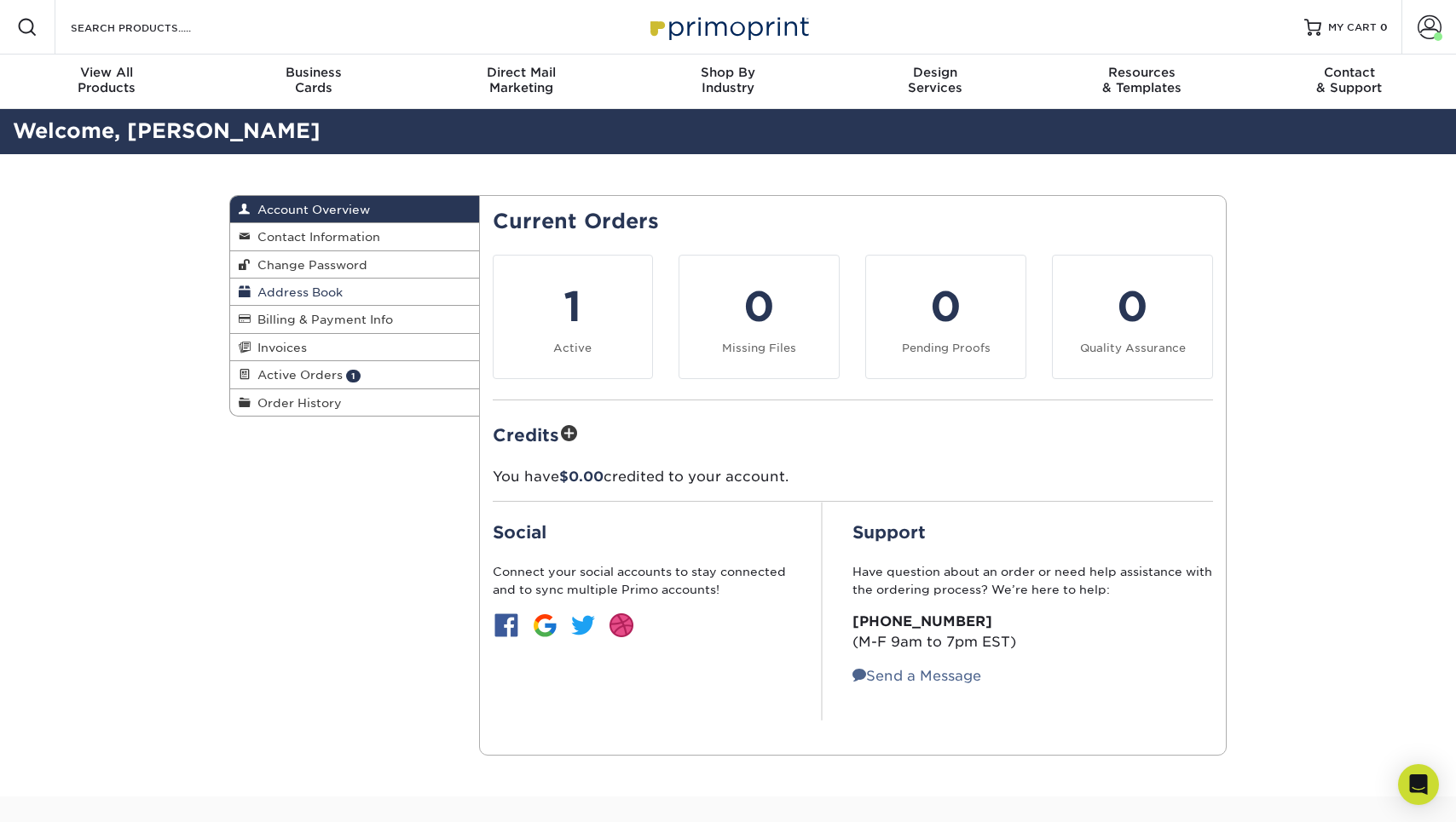
click at [368, 280] on link "Address Book" at bounding box center [354, 292] width 249 height 27
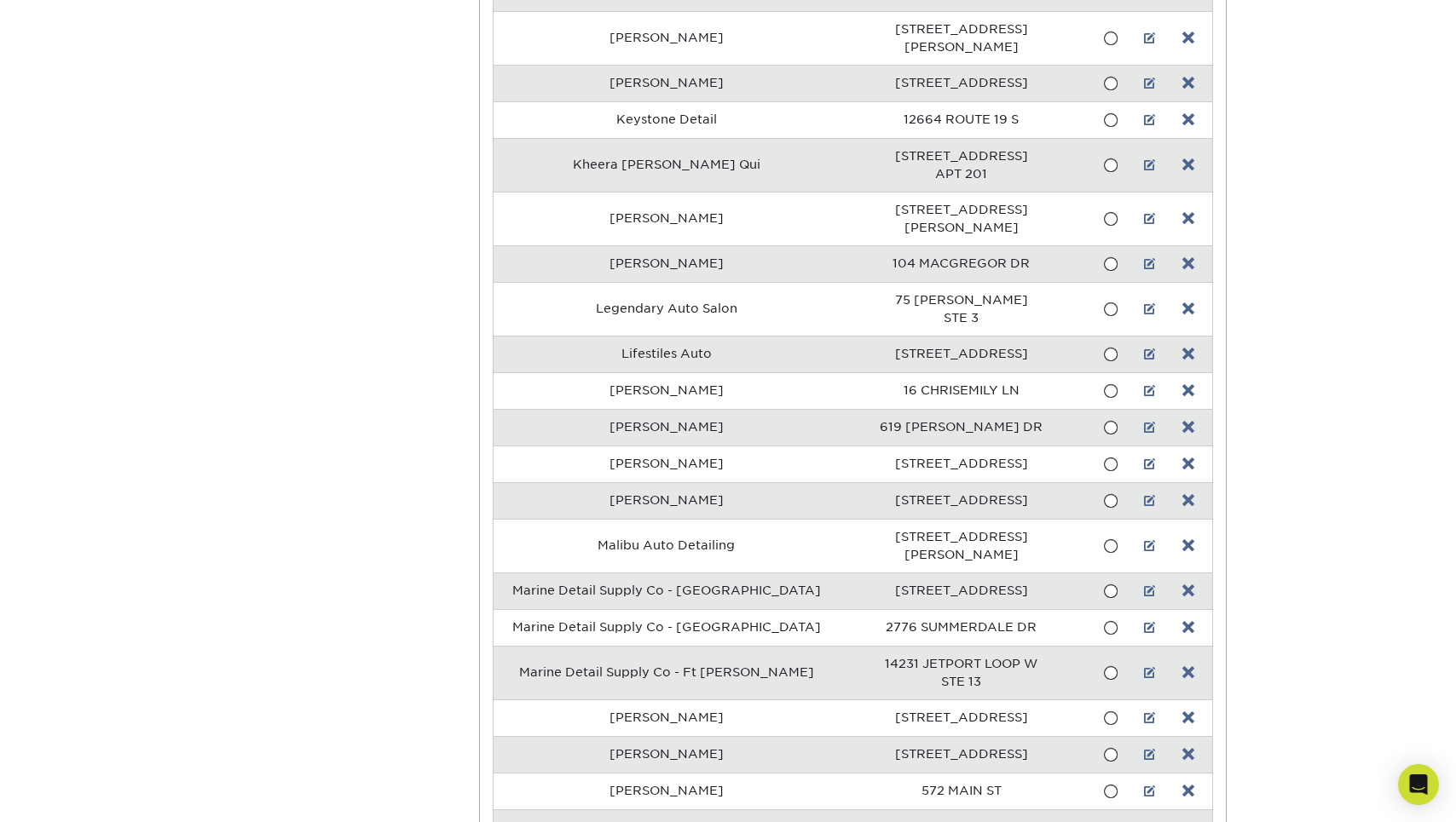
scroll to position [5433, 0]
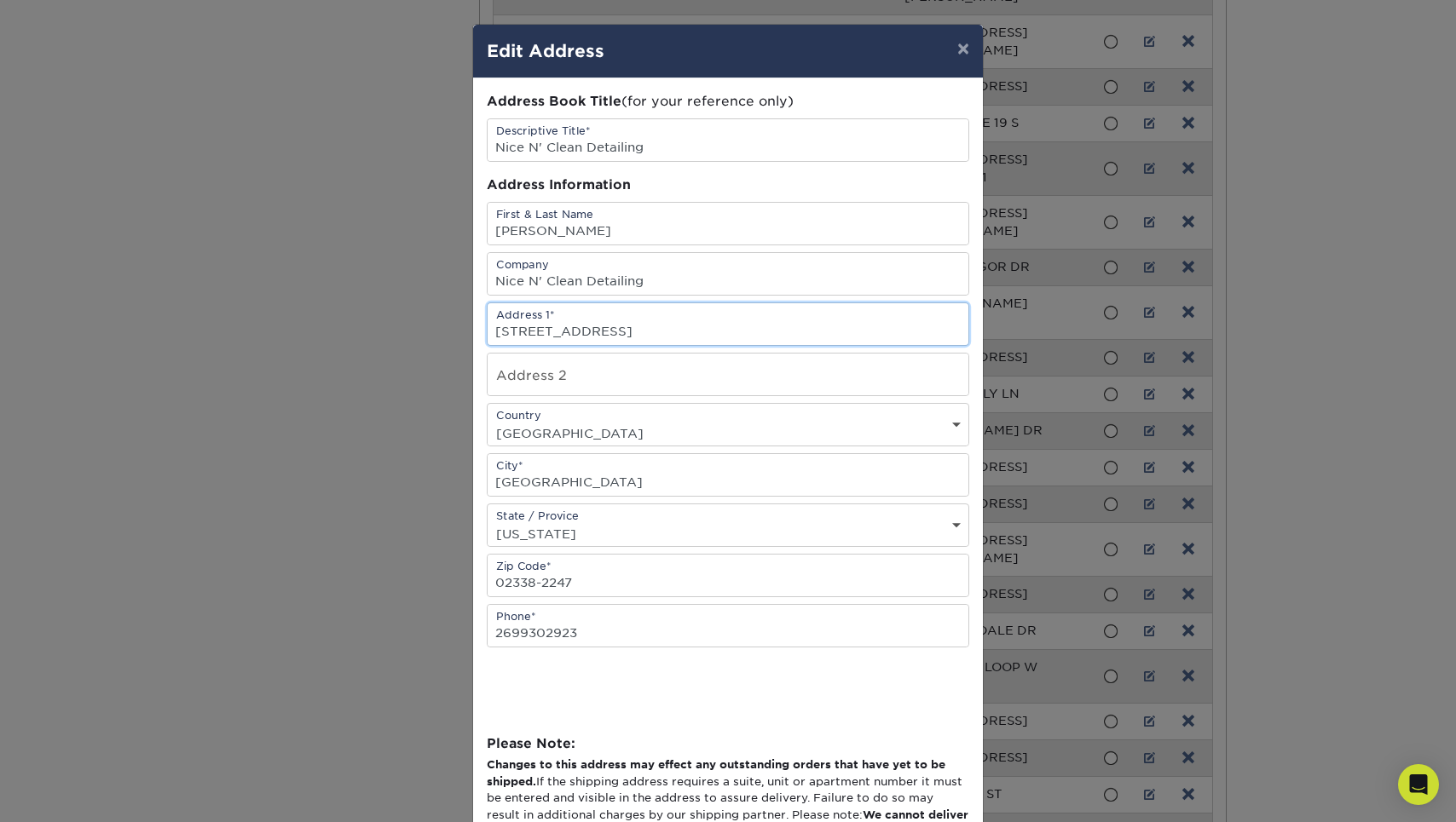
click at [691, 328] on input "[STREET_ADDRESS]" at bounding box center [728, 324] width 481 height 42
type input "[STREET_ADDRESS]"
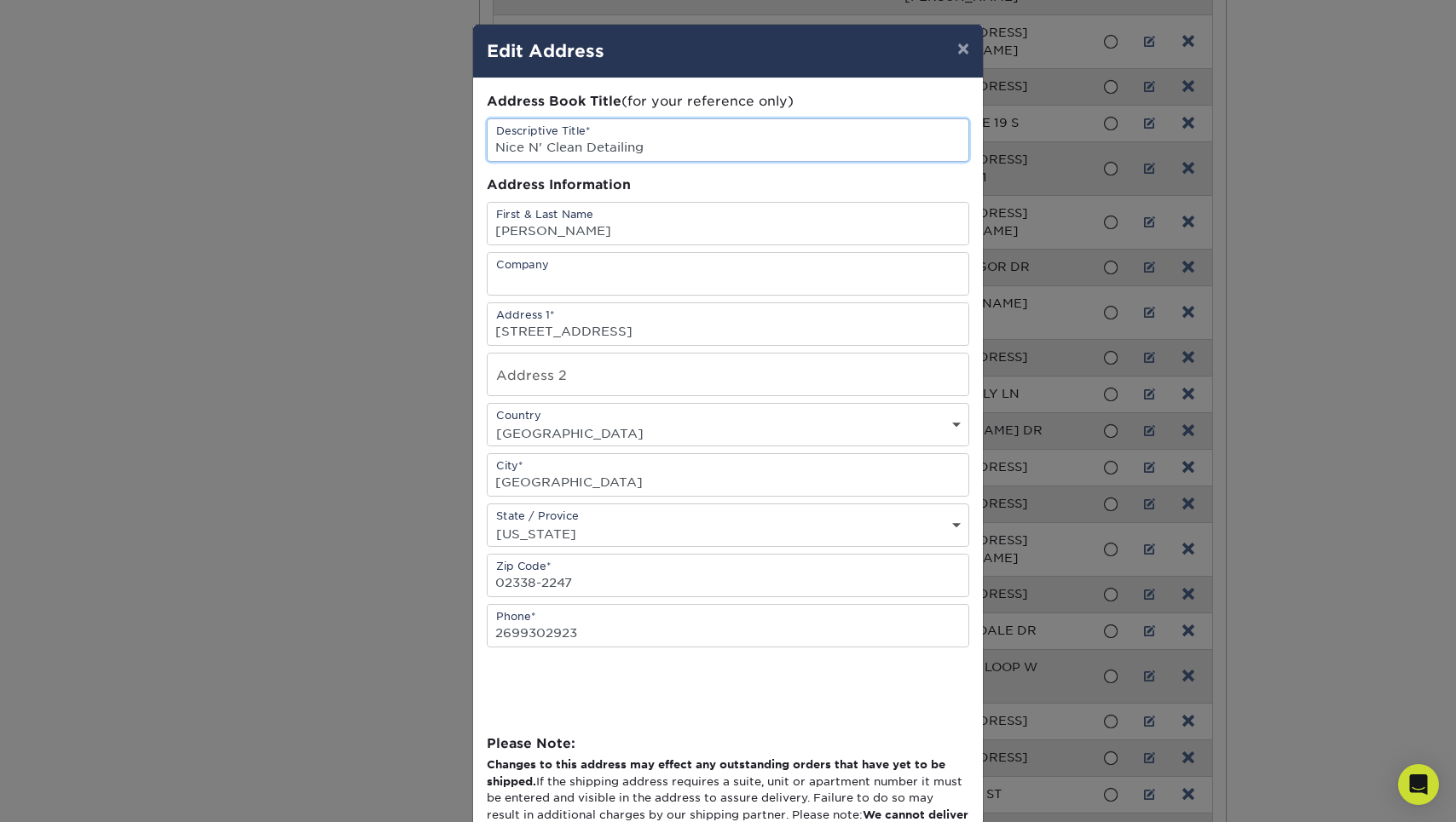
click at [650, 149] on input "Nice N' Clean Detailing" at bounding box center [728, 140] width 481 height 42
type input "[PERSON_NAME]"
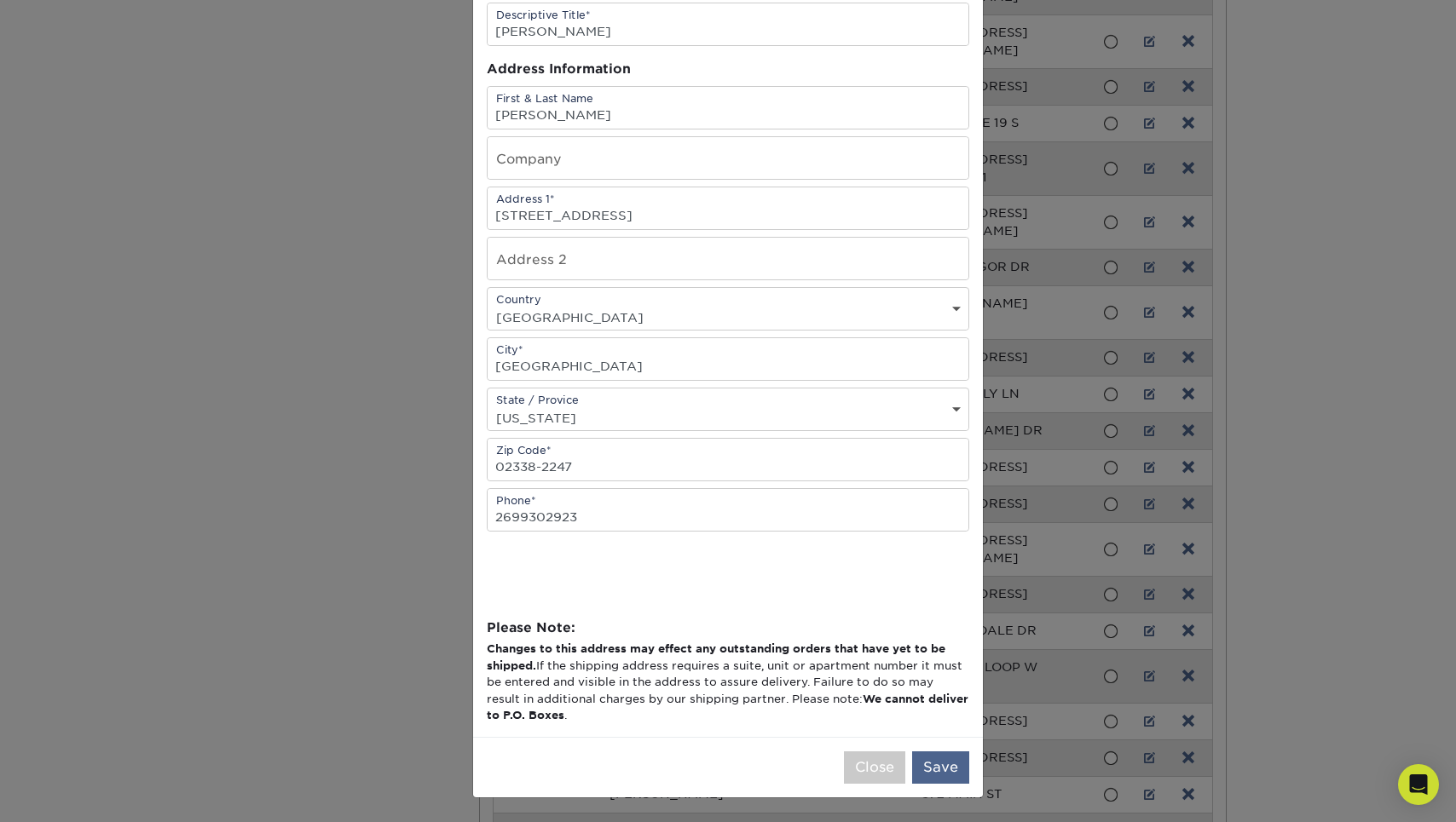
scroll to position [119, 0]
click at [931, 768] on button "Save" at bounding box center [940, 768] width 57 height 32
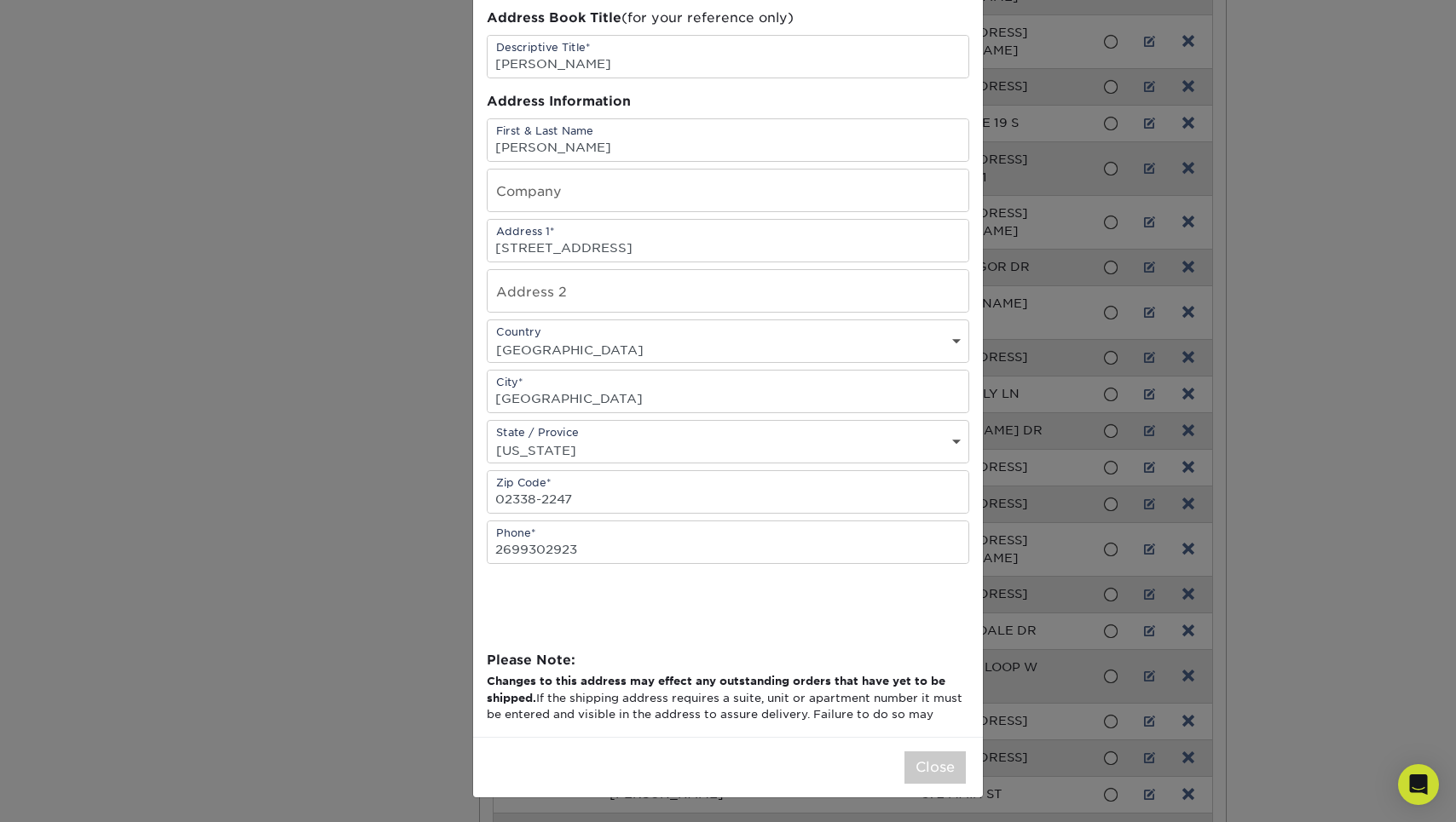
scroll to position [0, 0]
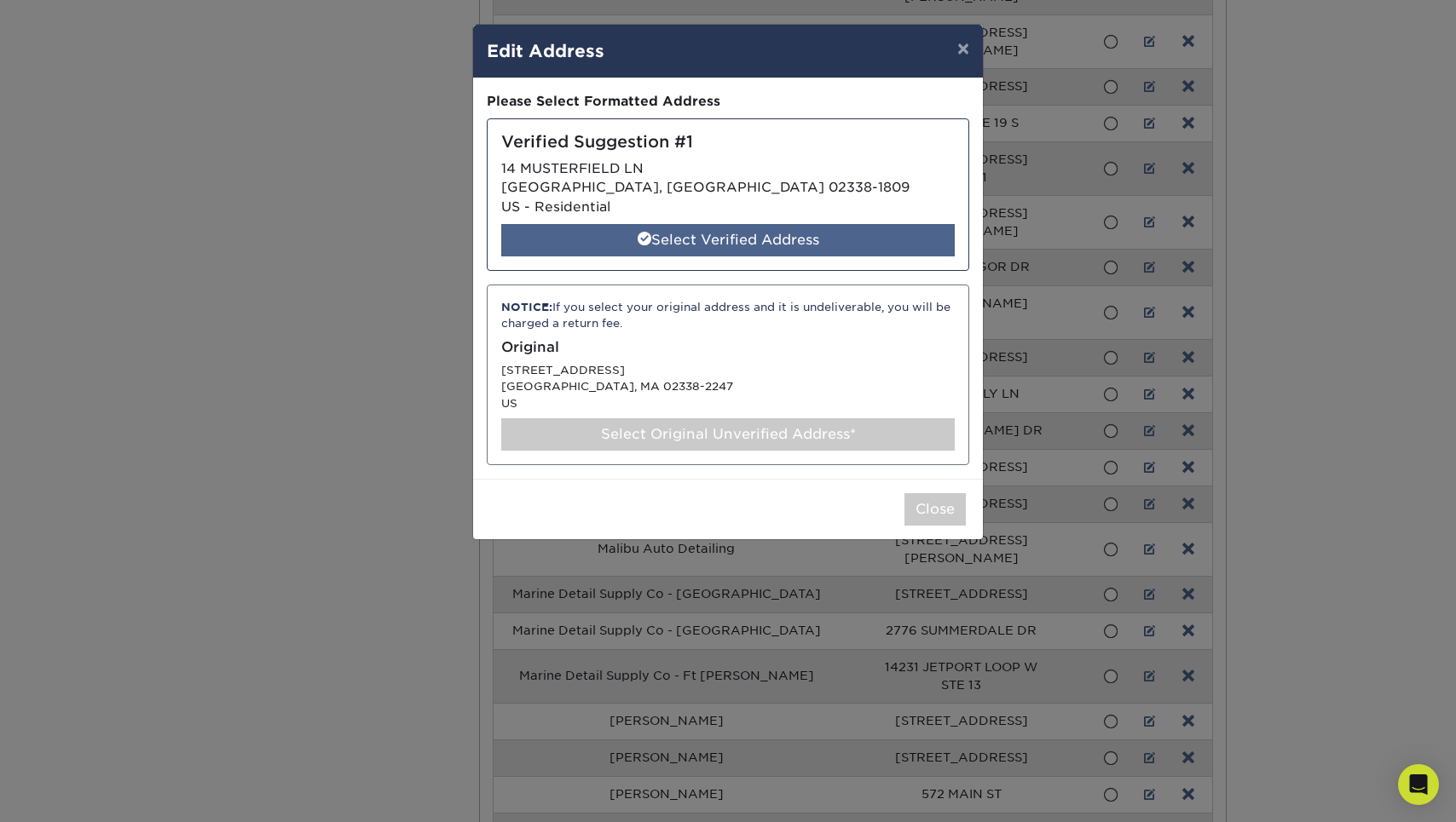
click at [697, 247] on div "Select Verified Address" at bounding box center [728, 240] width 453 height 32
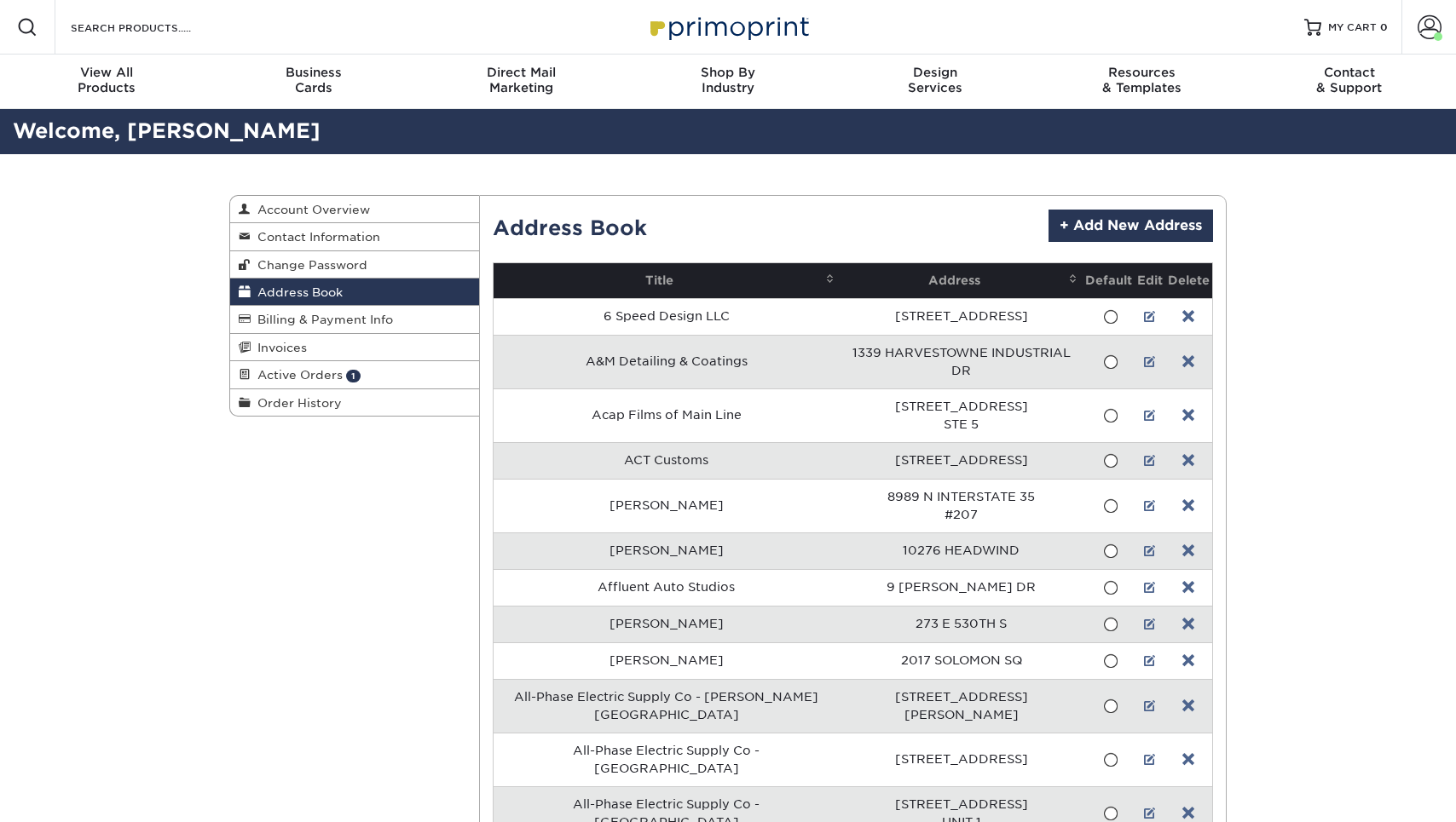
scroll to position [5433, 0]
